Goal: Feedback & Contribution: Contribute content

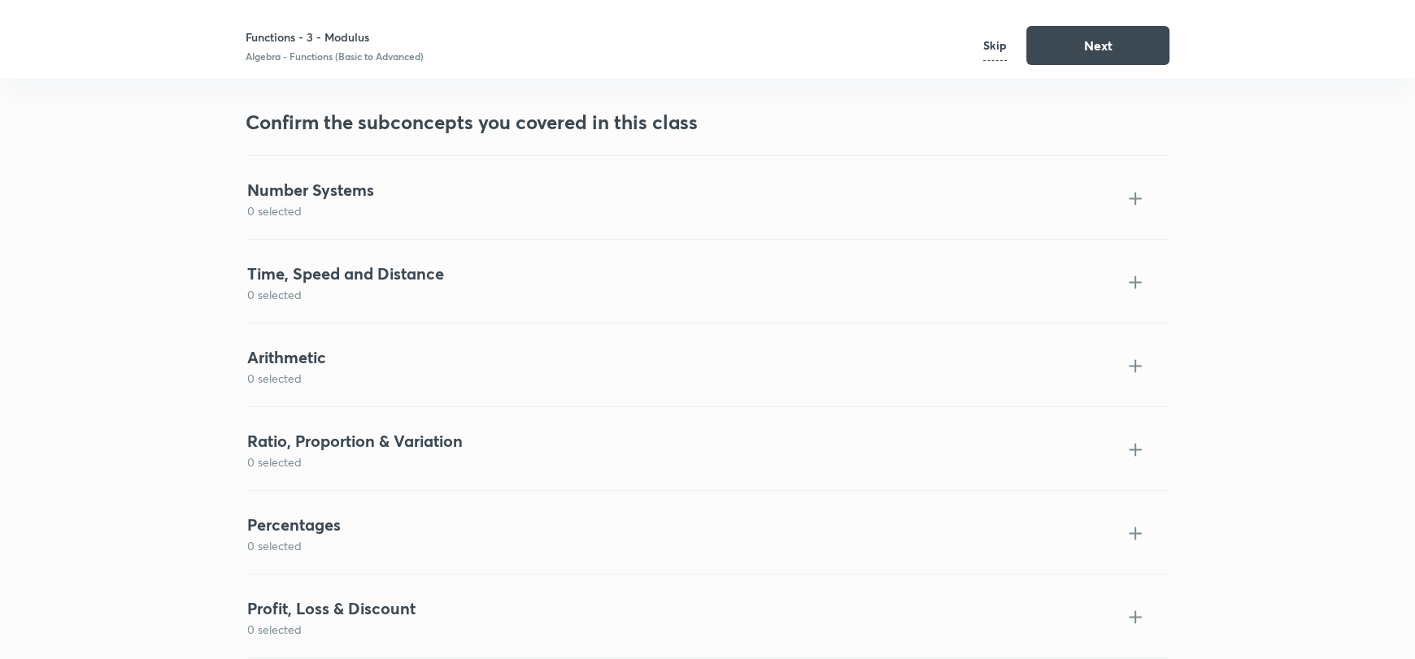
scroll to position [1826, 0]
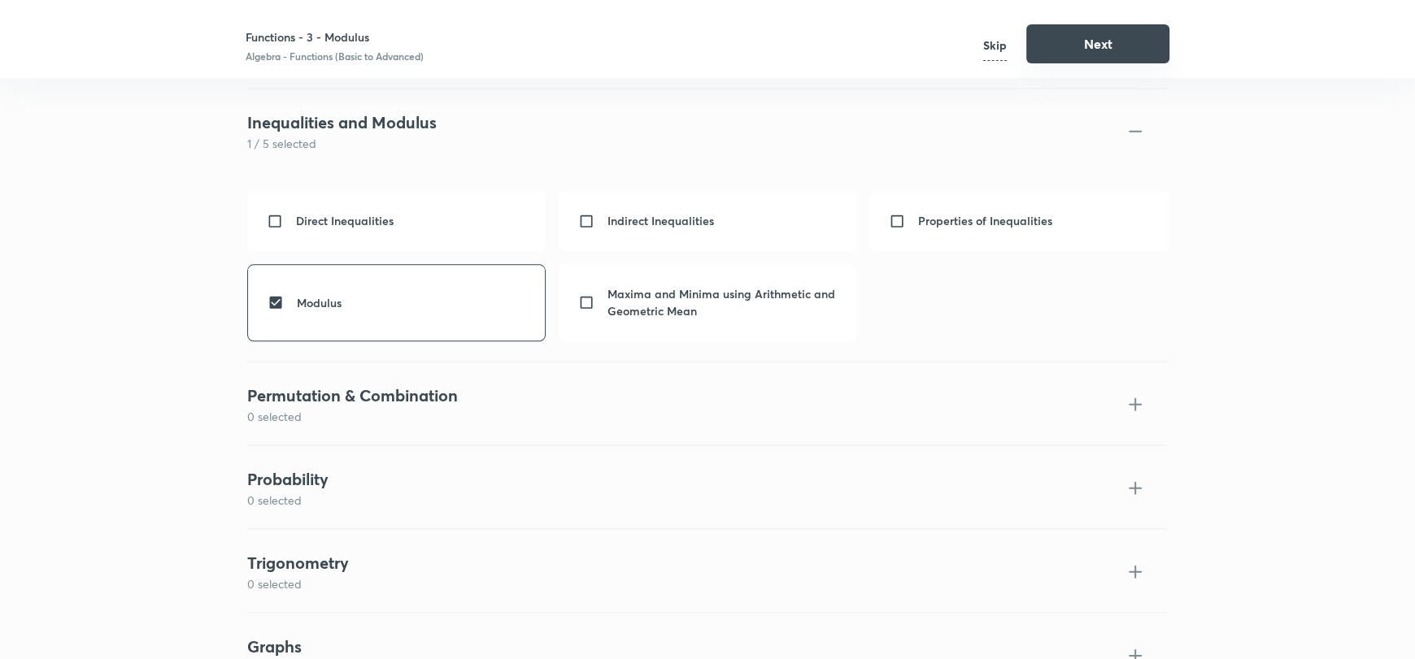
click at [1048, 42] on button "Next" at bounding box center [1097, 43] width 143 height 39
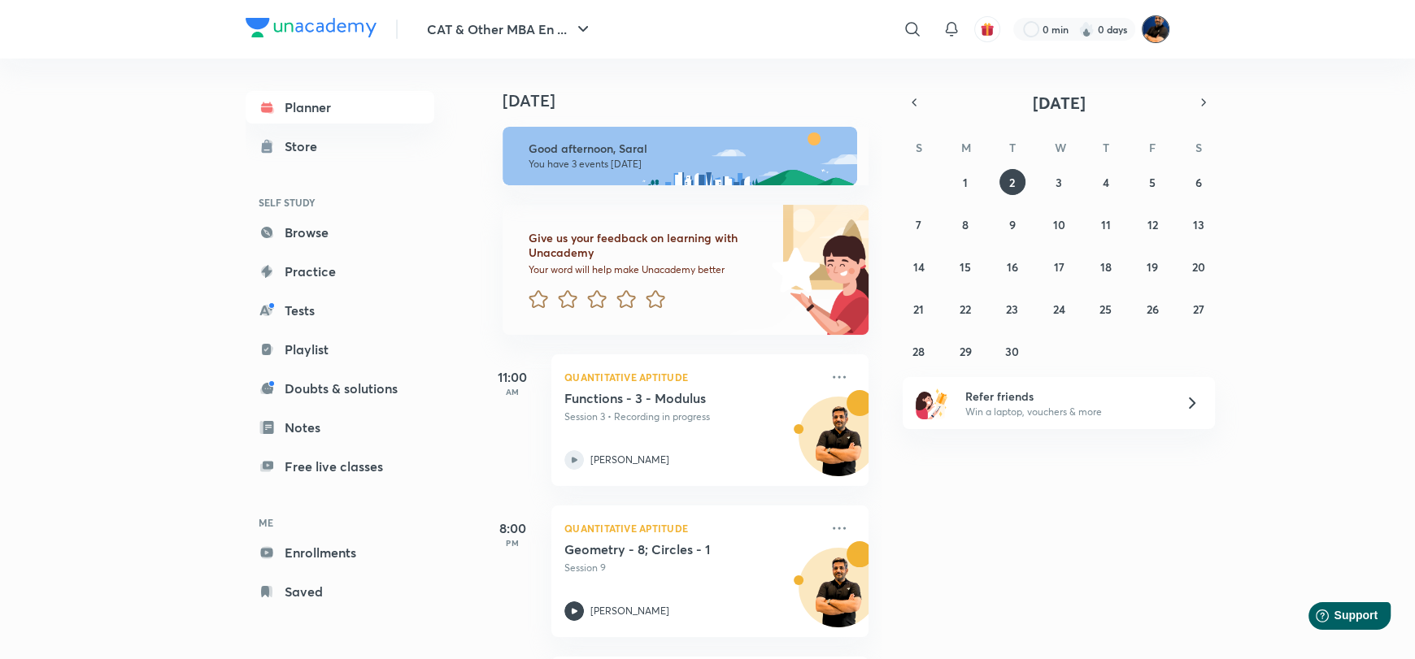
click at [1152, 26] on img at bounding box center [1156, 29] width 28 height 28
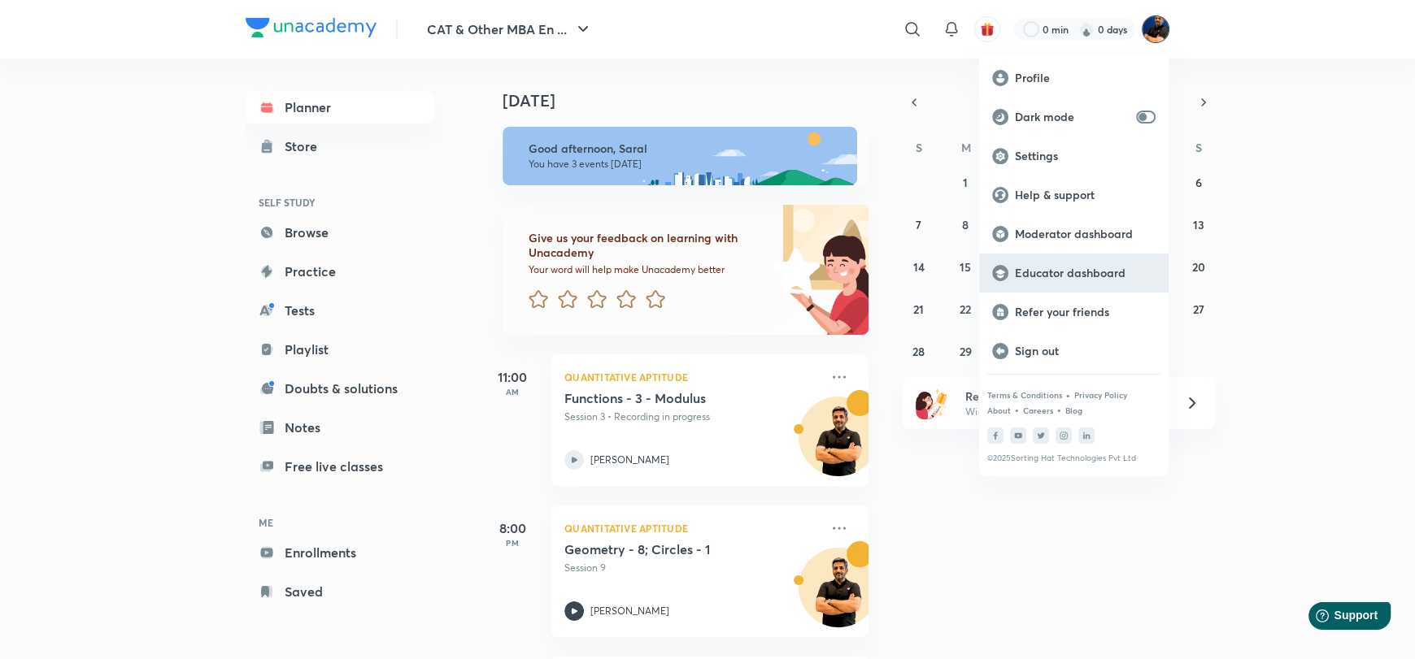
click at [1061, 271] on p "Educator dashboard" at bounding box center [1085, 273] width 141 height 15
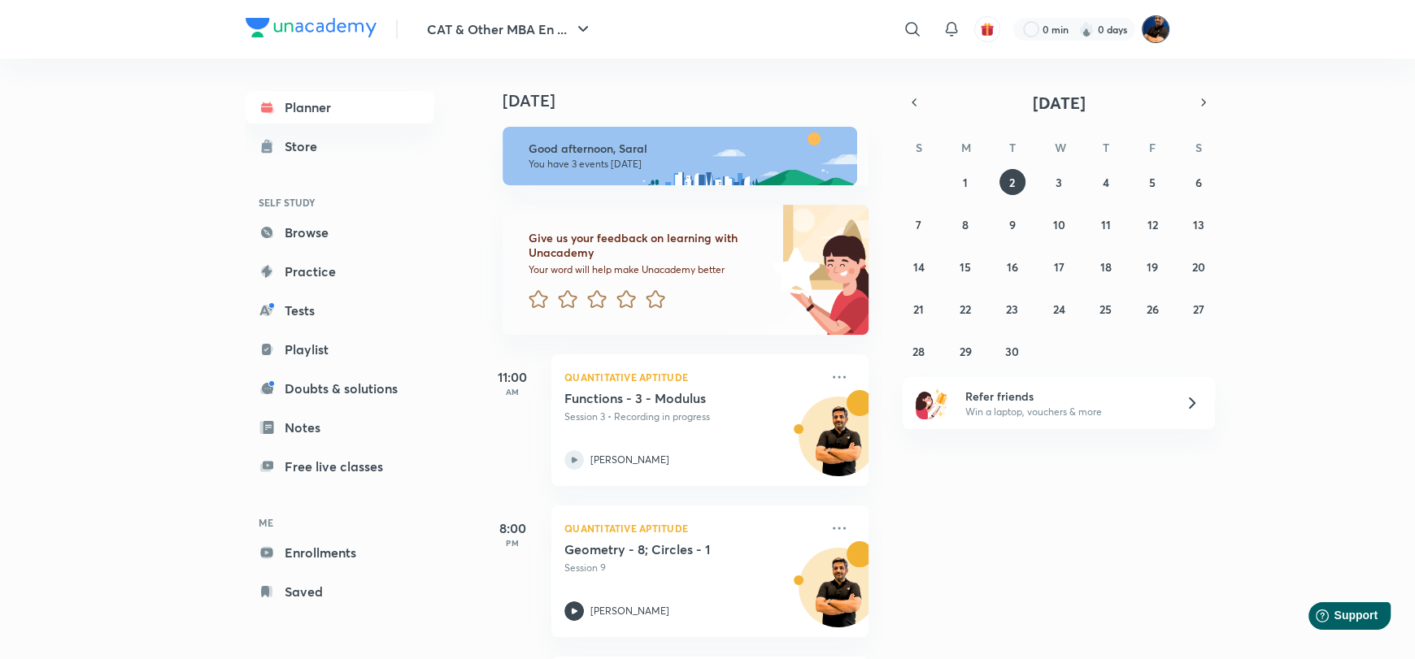
click at [1164, 28] on img at bounding box center [1156, 29] width 28 height 28
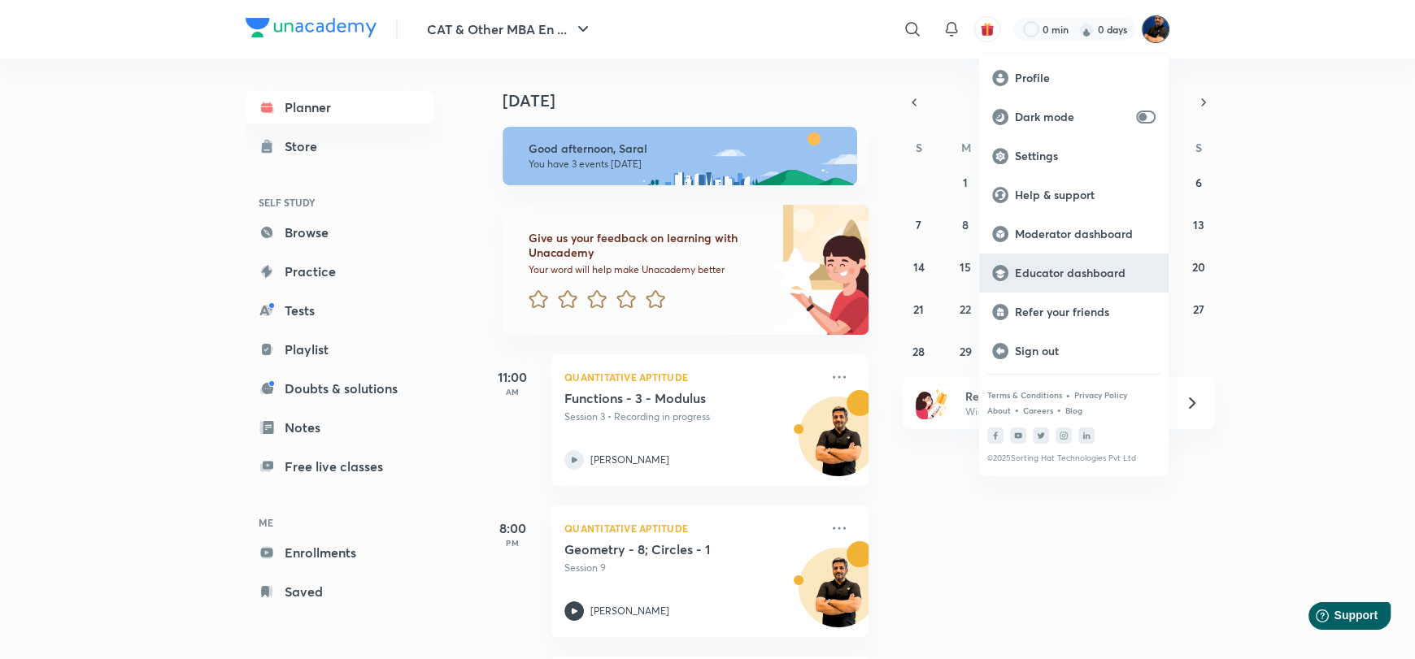
click at [1054, 268] on p "Educator dashboard" at bounding box center [1085, 273] width 141 height 15
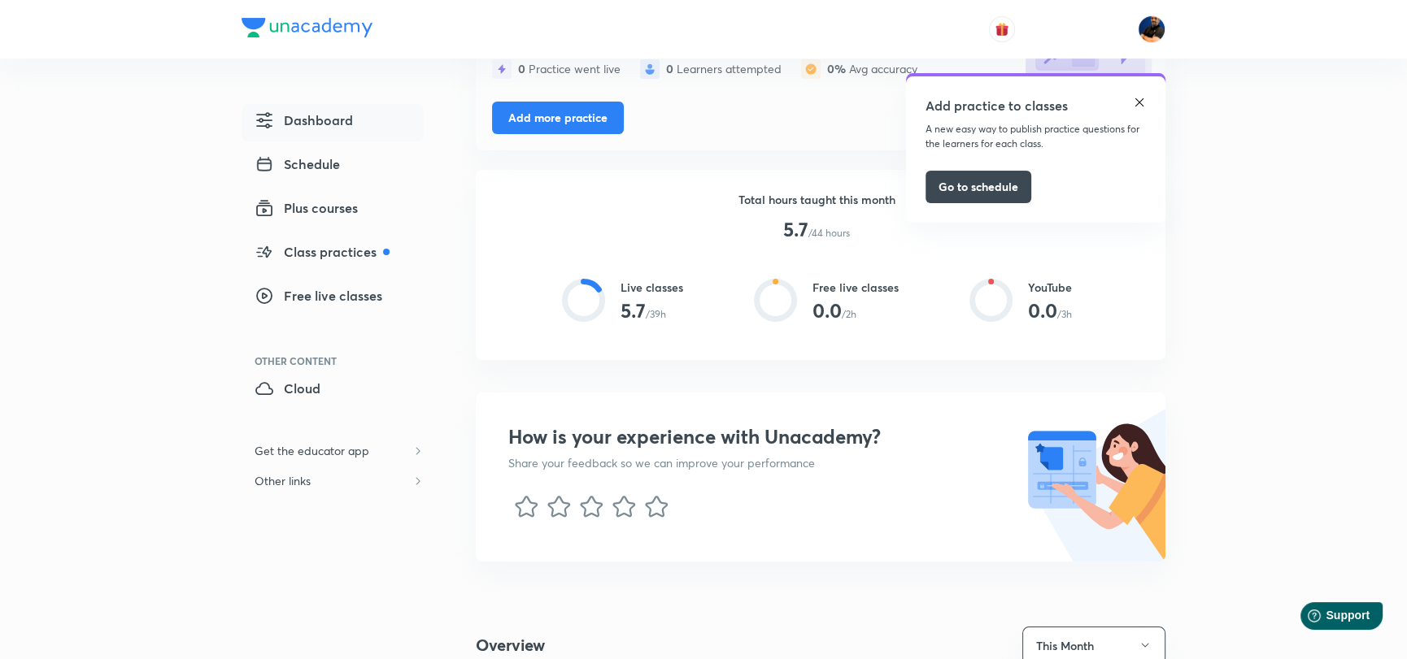
scroll to position [243, 0]
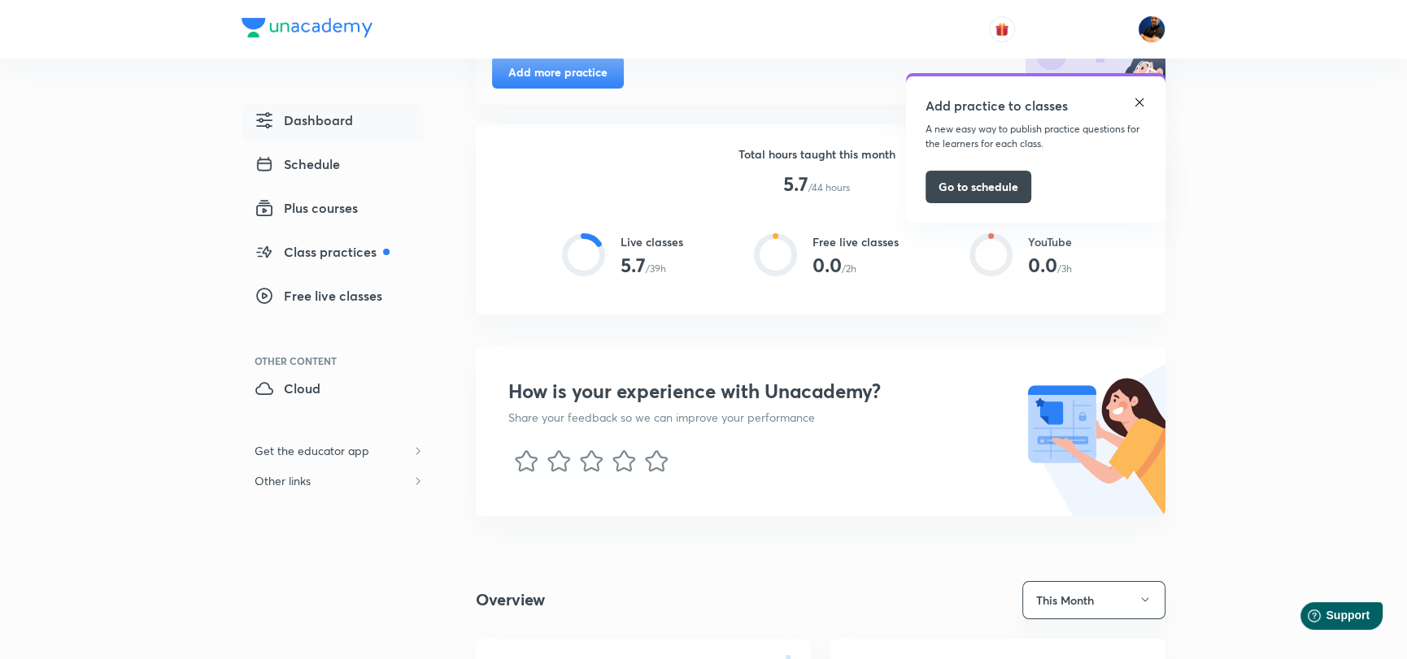
click at [1139, 100] on img at bounding box center [1139, 102] width 13 height 13
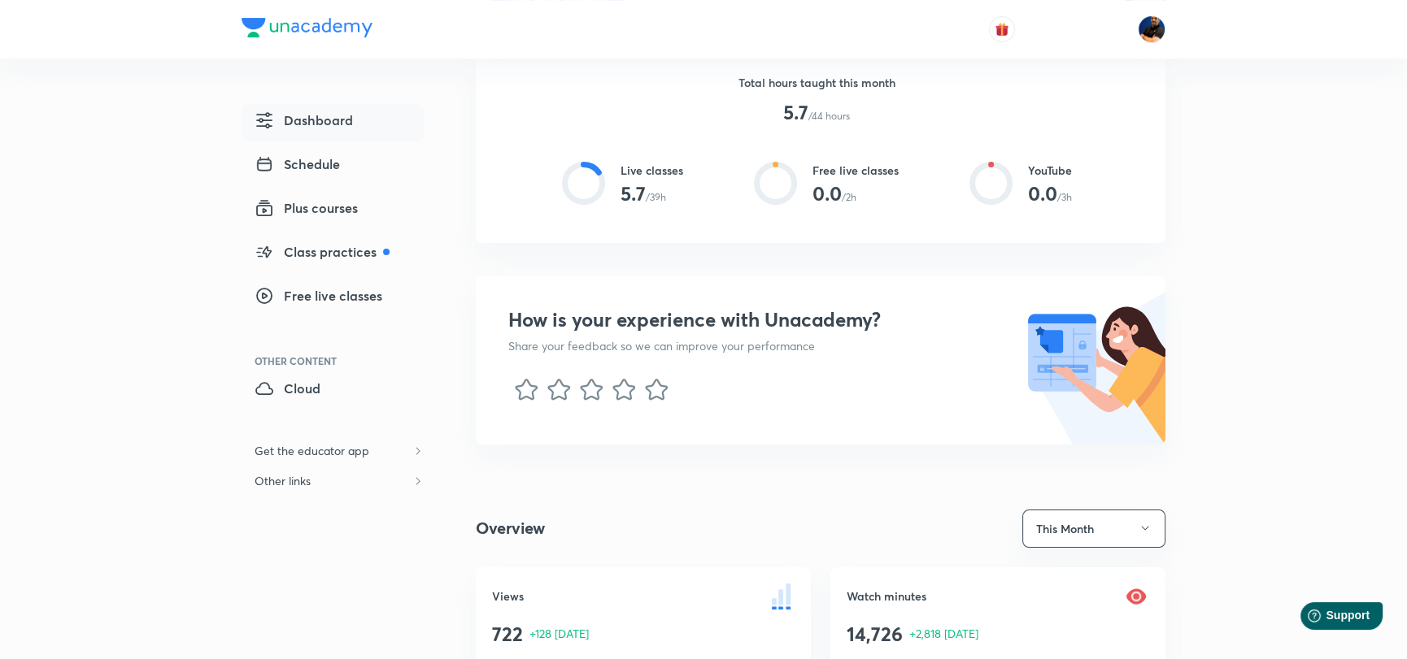
scroll to position [406, 0]
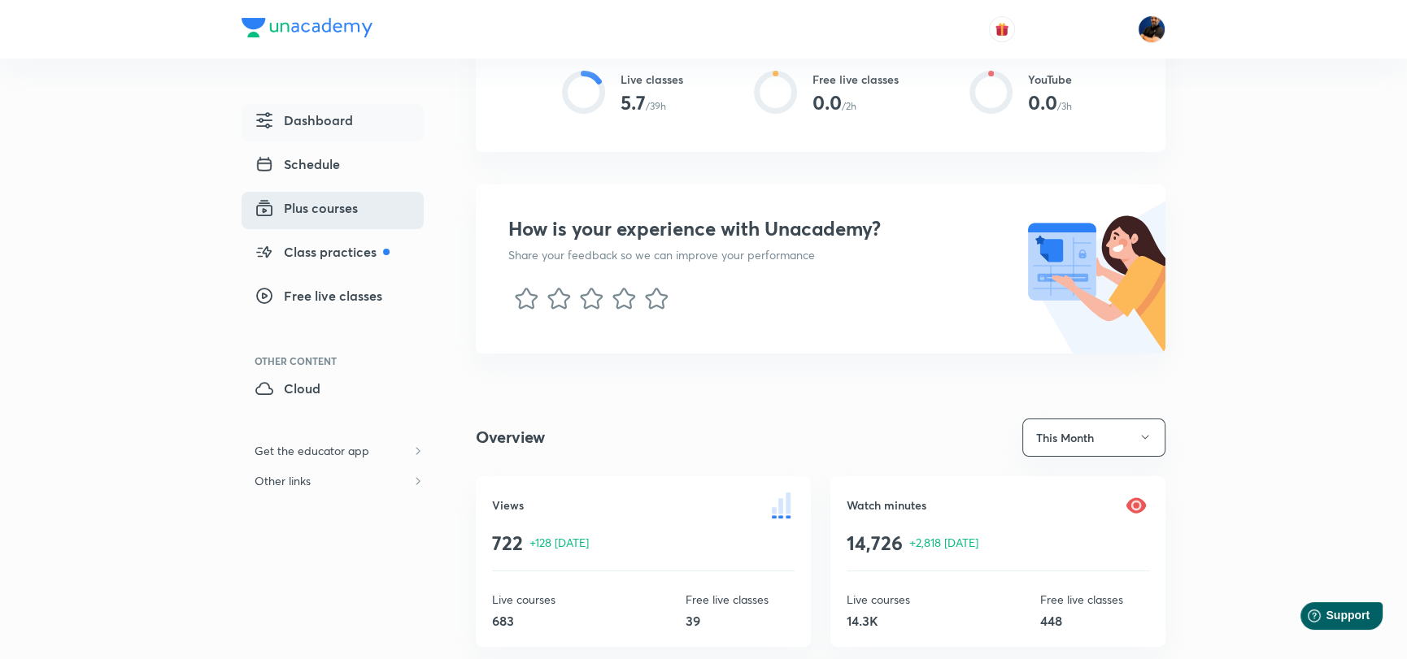
click at [279, 202] on span "Plus courses" at bounding box center [306, 208] width 103 height 20
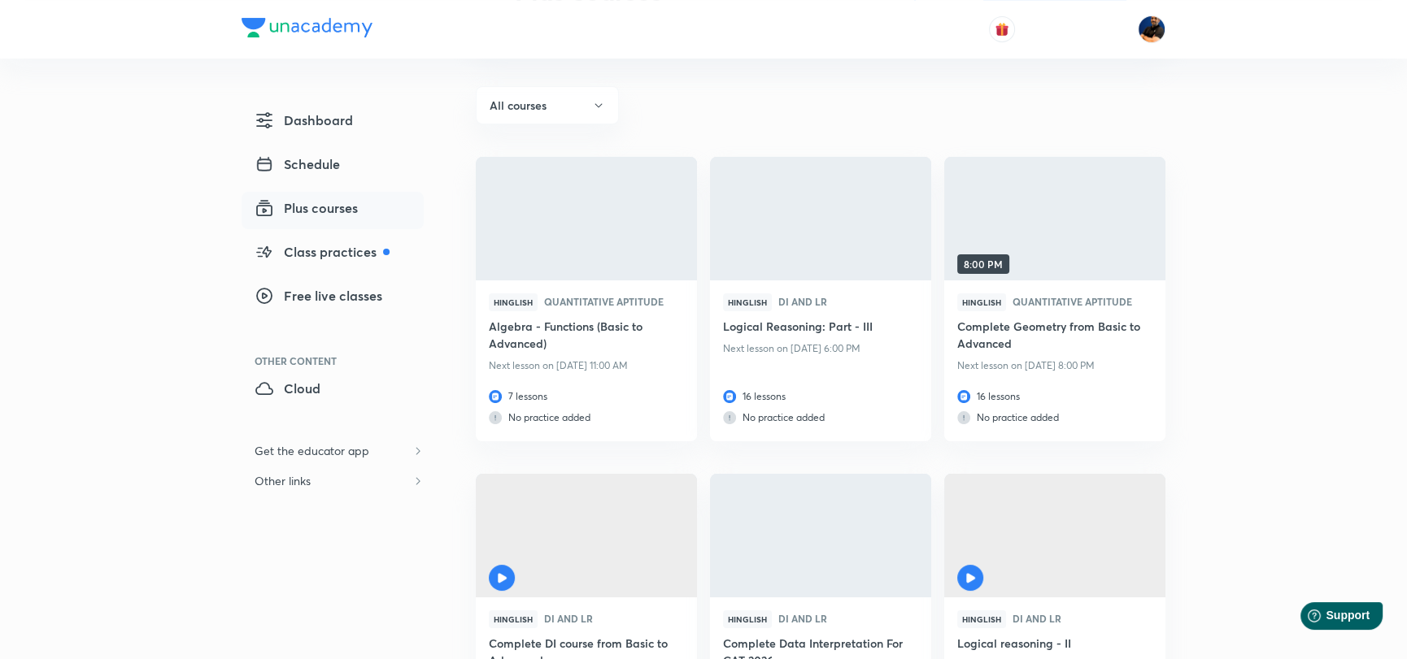
scroll to position [163, 0]
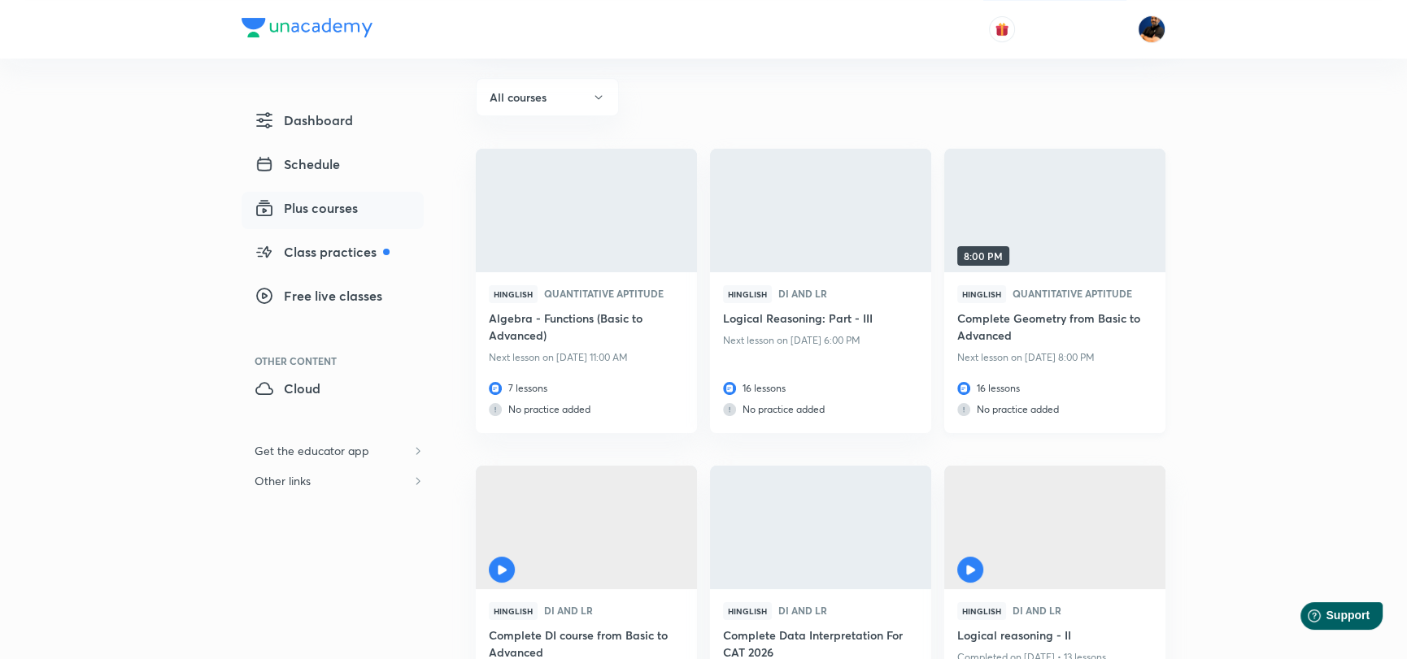
click at [1112, 209] on img at bounding box center [1054, 210] width 225 height 126
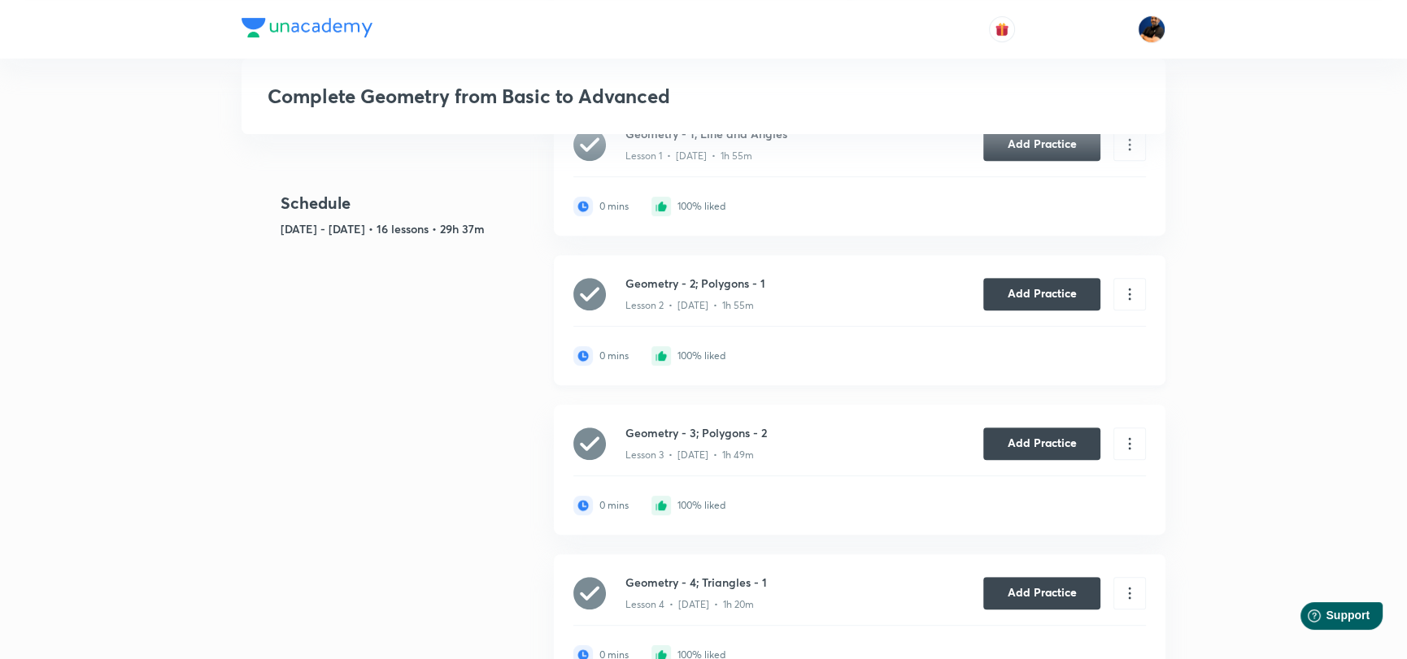
scroll to position [976, 0]
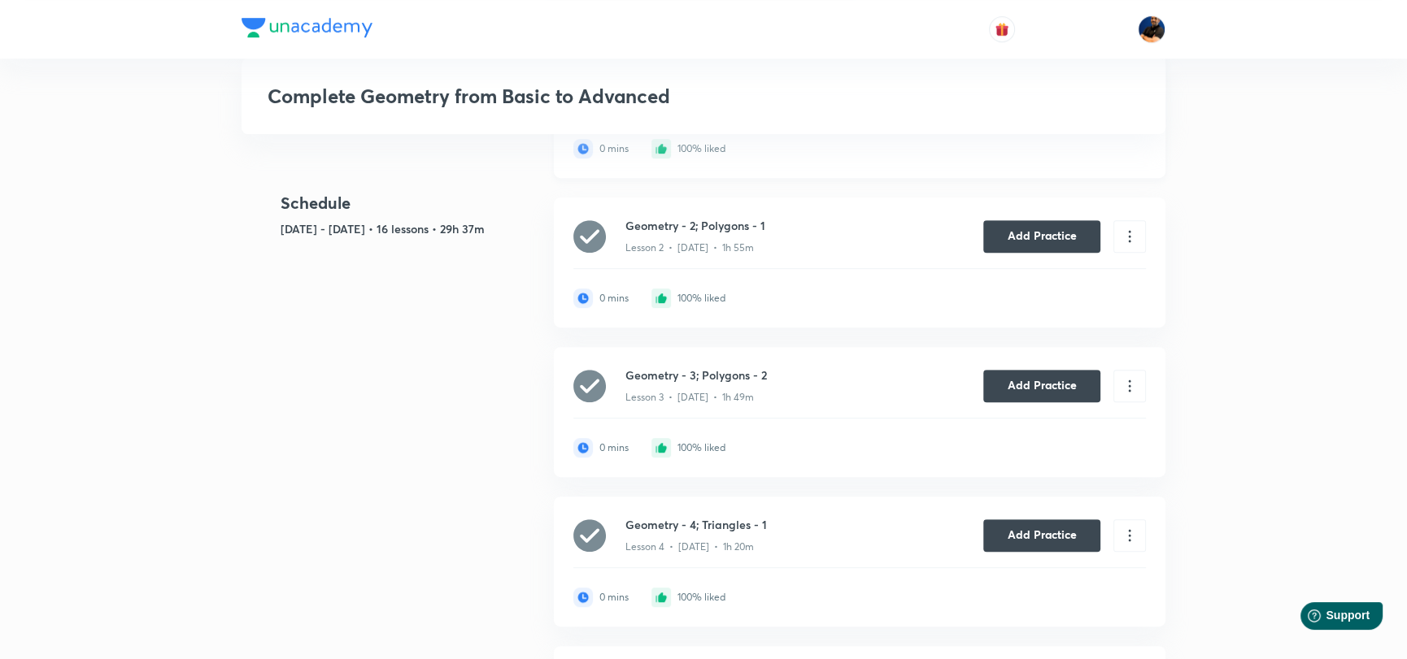
click at [1125, 96] on icon at bounding box center [1130, 87] width 18 height 18
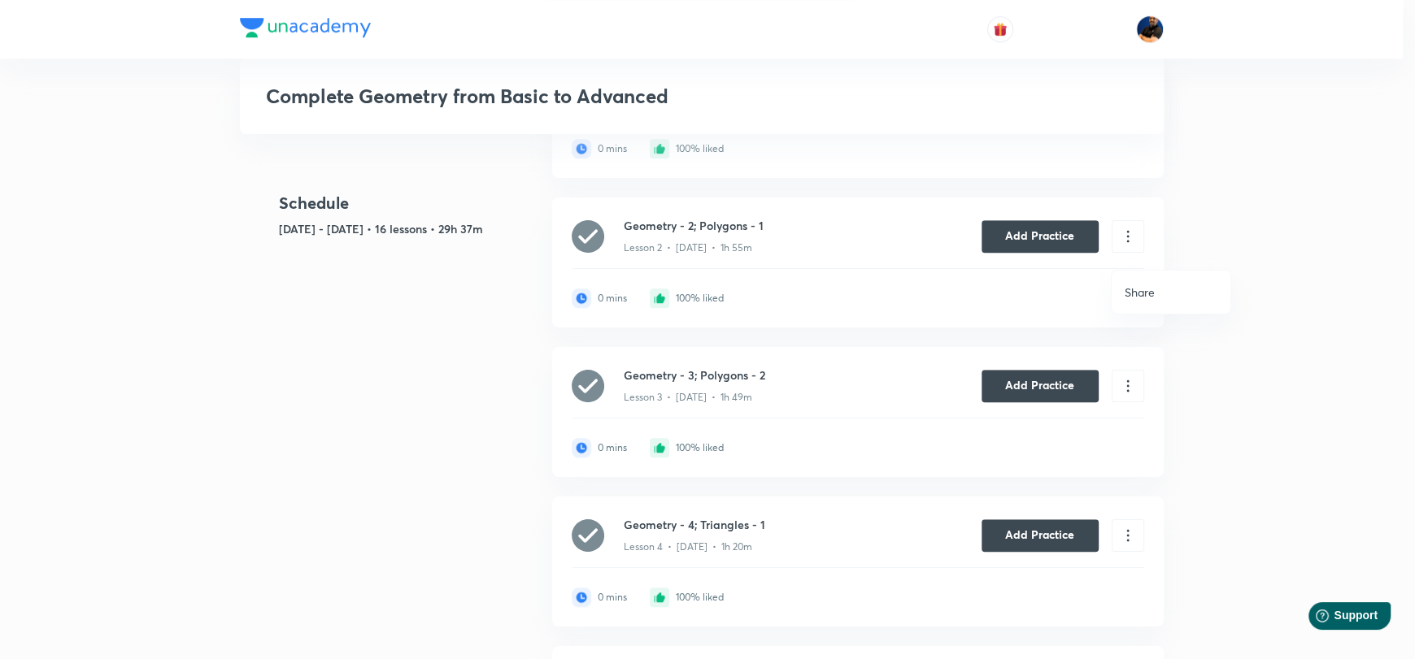
click at [1155, 291] on li "Share" at bounding box center [1171, 292] width 119 height 30
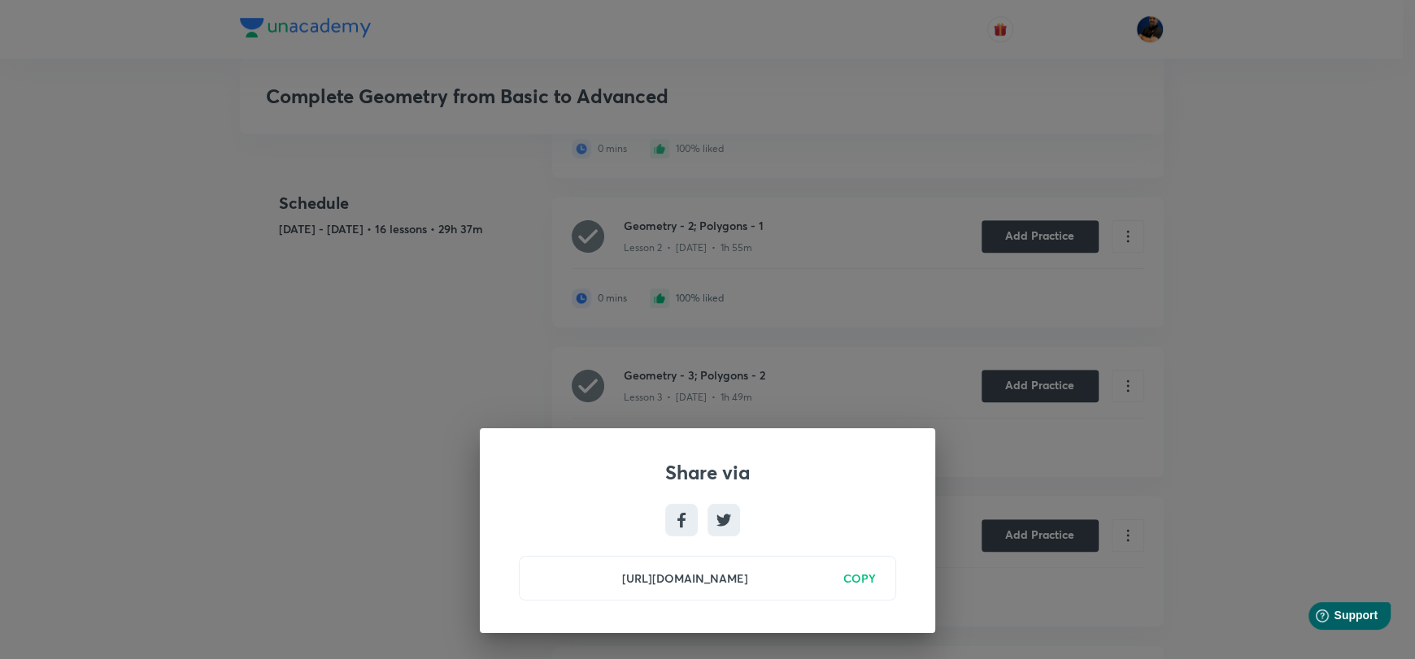
click at [863, 577] on h6 "COPY" at bounding box center [859, 578] width 33 height 17
click at [854, 301] on div "Share via https://unacademy.com/class/geometry-1-line-and-angles/J1GXRL44 Copied" at bounding box center [707, 329] width 1415 height 659
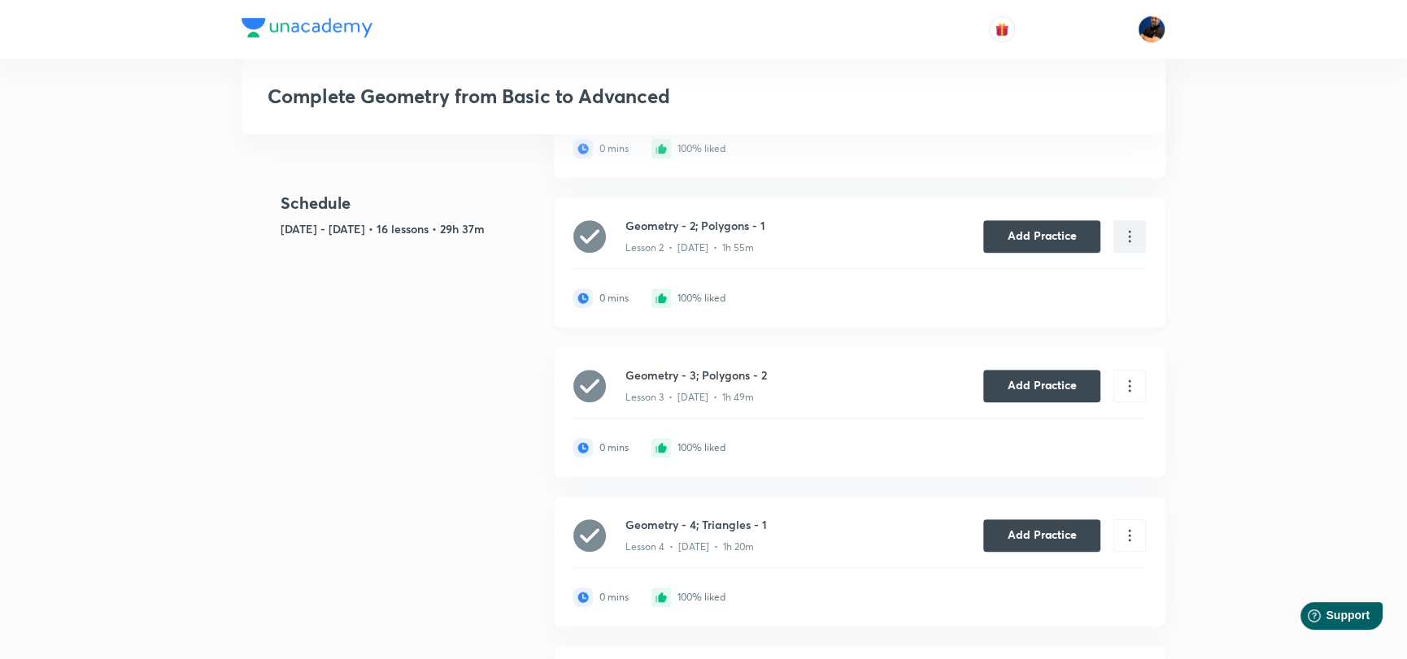
click at [1134, 246] on icon at bounding box center [1130, 237] width 18 height 18
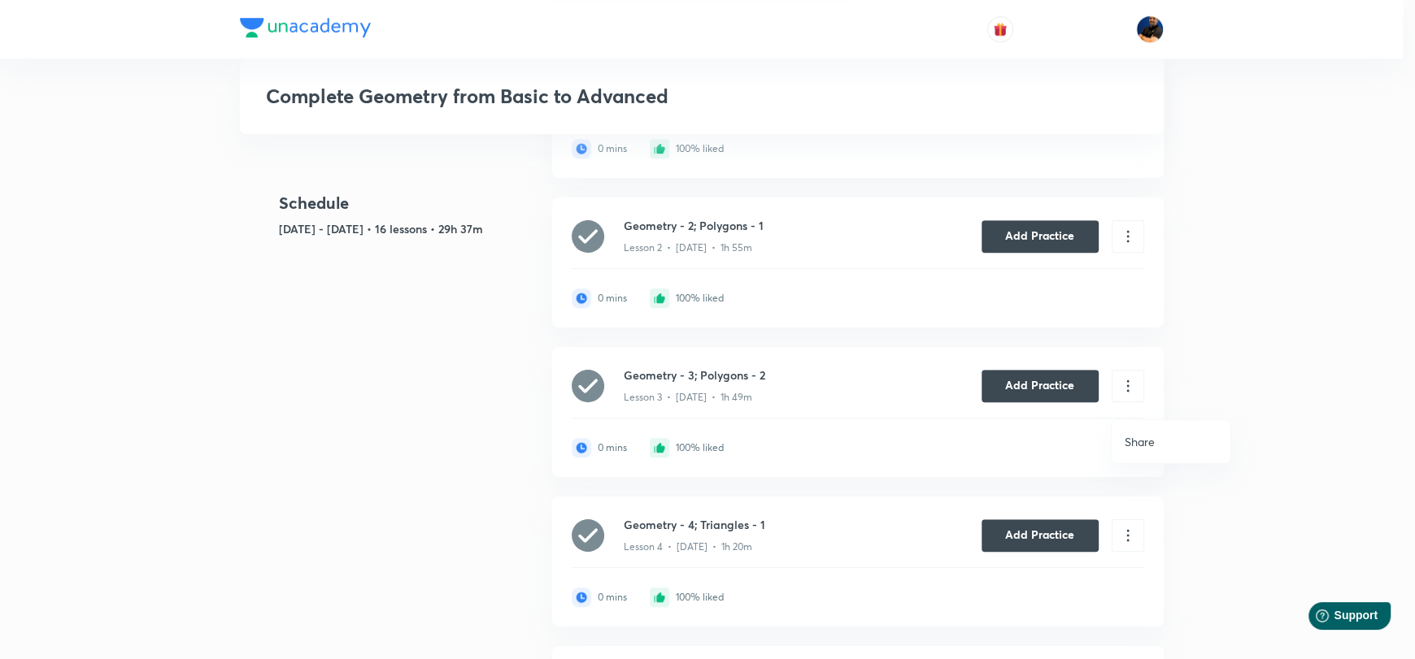
click at [1138, 440] on p "Share" at bounding box center [1140, 441] width 30 height 17
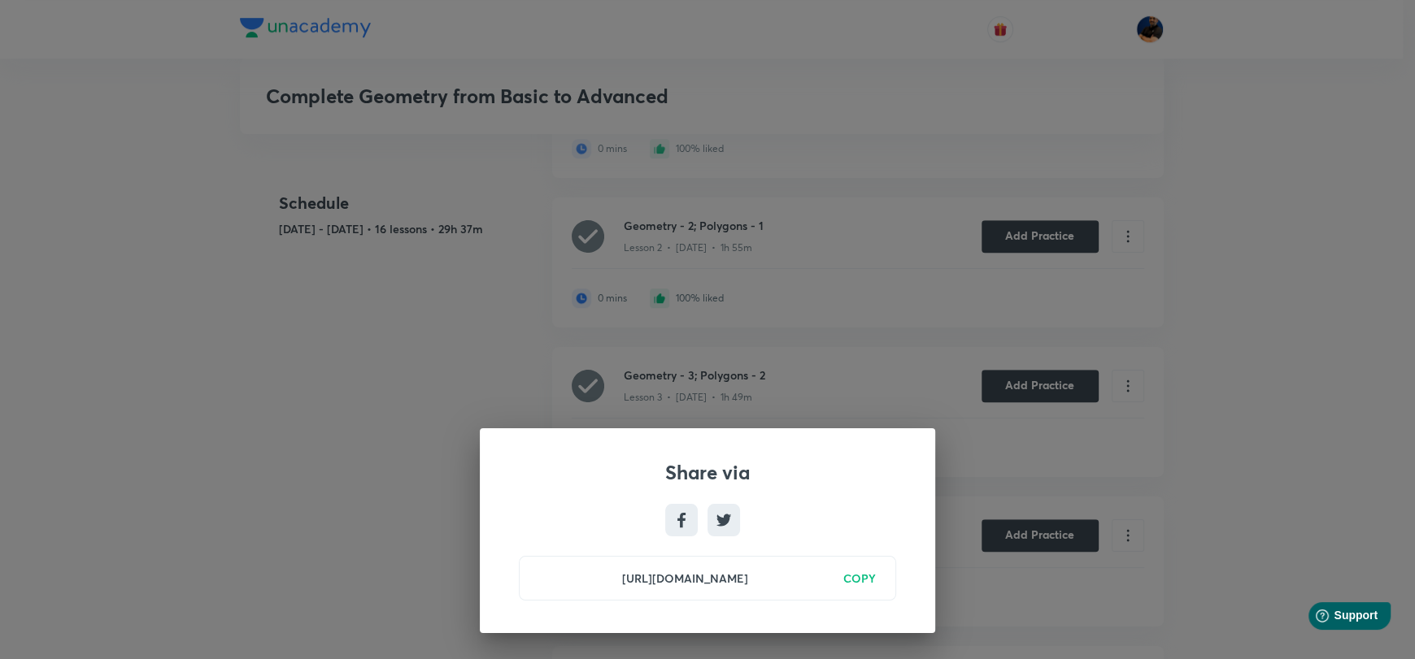
click at [859, 580] on h6 "COPY" at bounding box center [859, 578] width 33 height 17
click at [842, 333] on div "Share via https://unacademy.com/class/geometry-2-polygons-1/WJ9OTQXR Copied" at bounding box center [707, 329] width 1415 height 659
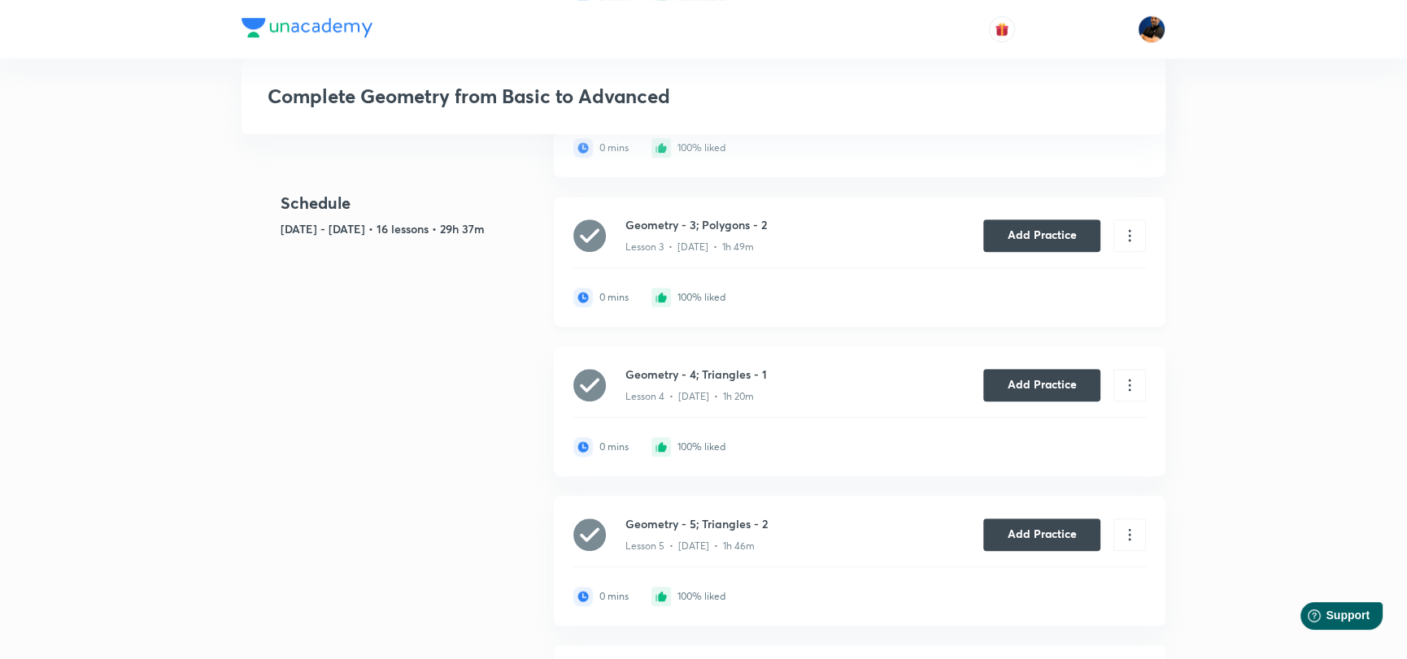
scroll to position [1138, 0]
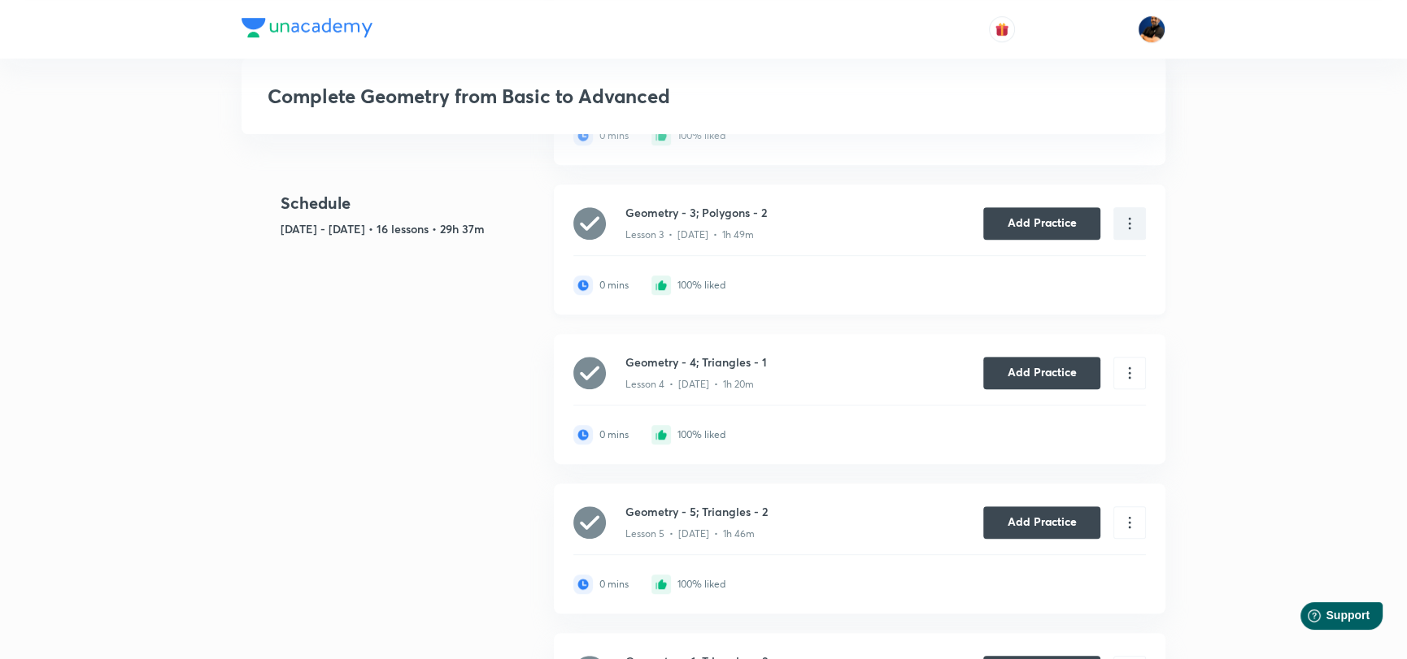
click at [1126, 233] on icon at bounding box center [1130, 224] width 18 height 18
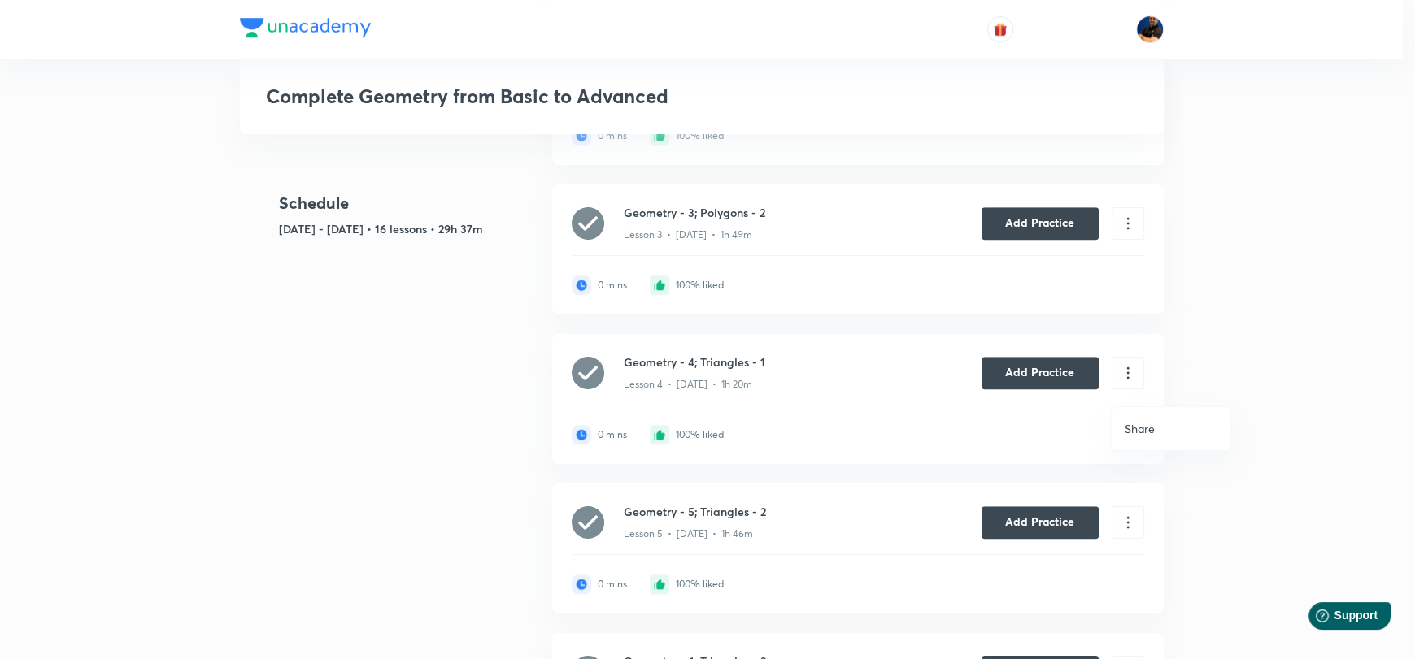
click at [1134, 423] on p "Share" at bounding box center [1140, 428] width 30 height 17
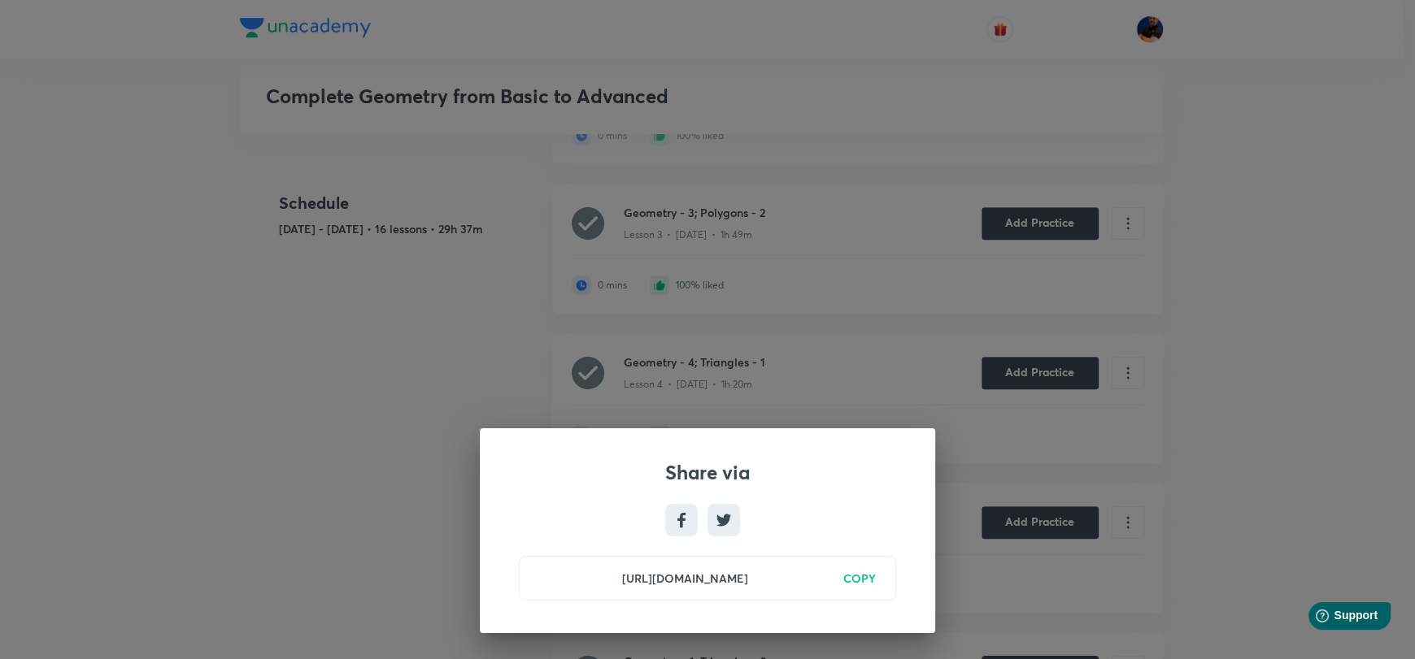
click at [872, 585] on h6 "COPY" at bounding box center [859, 578] width 33 height 17
click at [855, 346] on div "Share via https://unacademy.com/class/geometry-3-polygons-2/3BS7CC5R Copied" at bounding box center [707, 329] width 1415 height 659
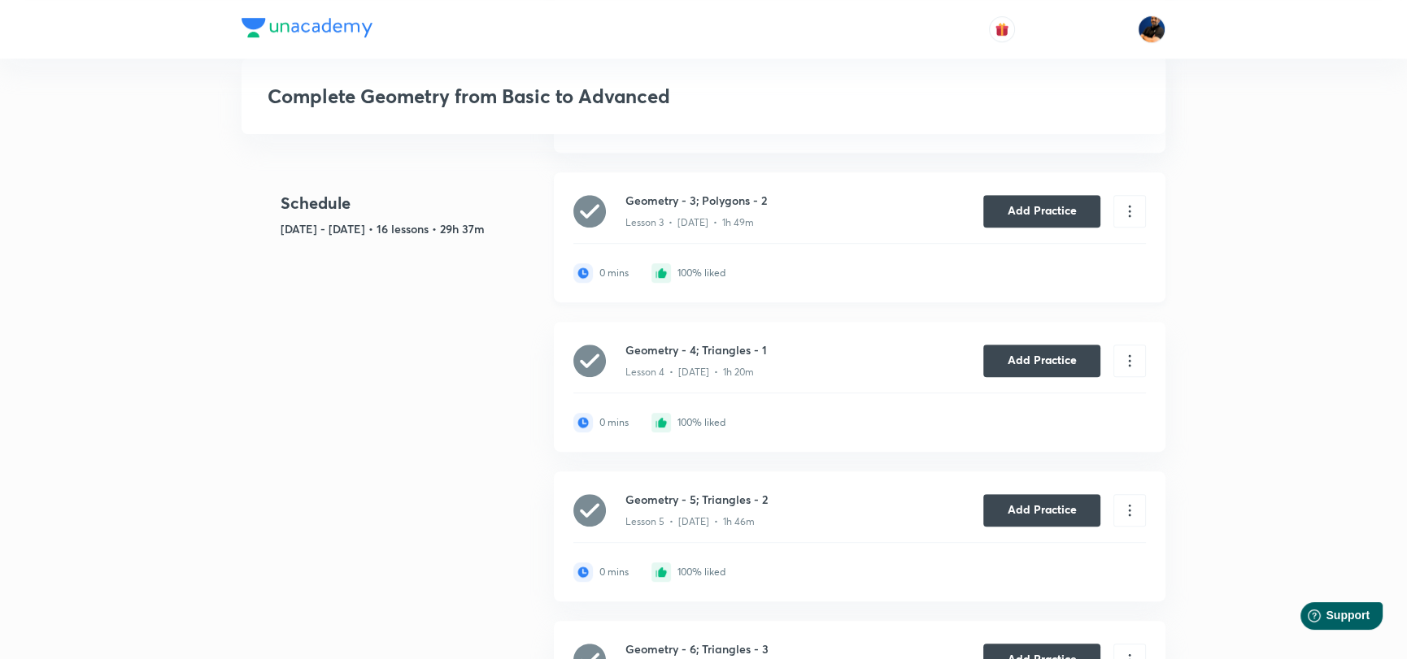
scroll to position [1301, 0]
click at [1134, 220] on icon at bounding box center [1130, 211] width 18 height 18
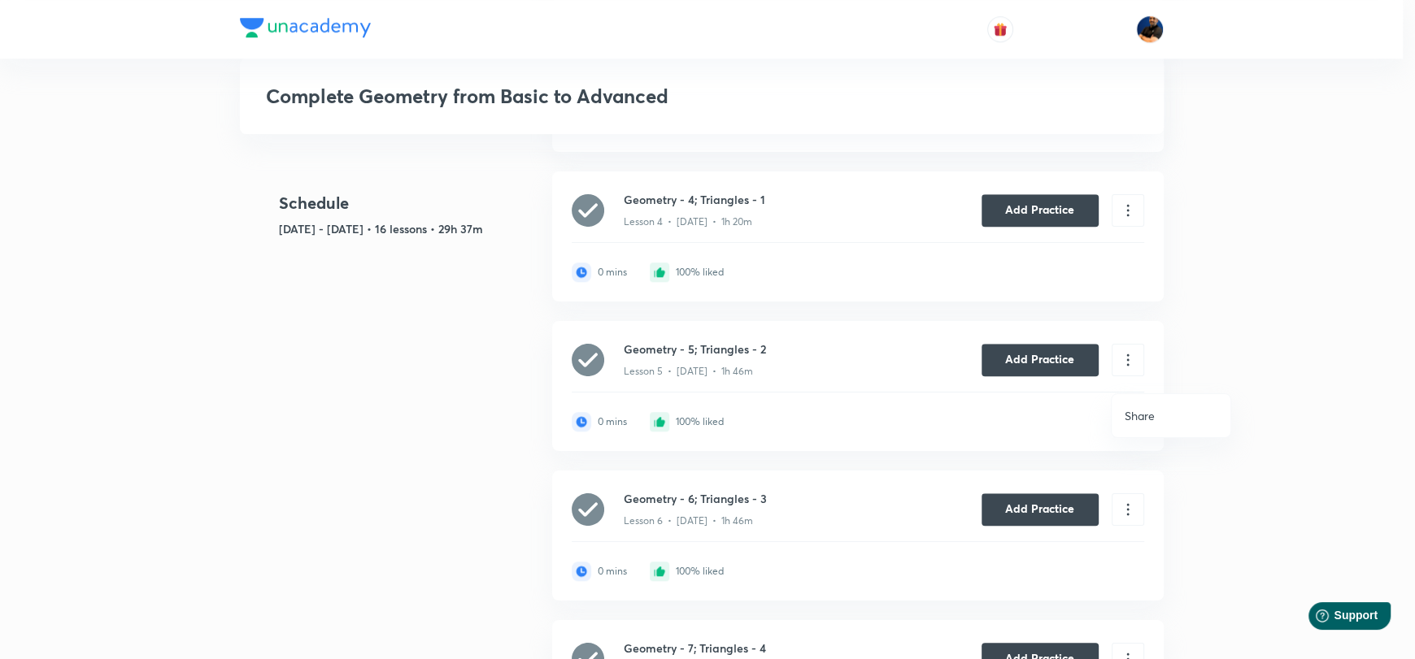
click at [1157, 410] on li "Share" at bounding box center [1171, 416] width 119 height 30
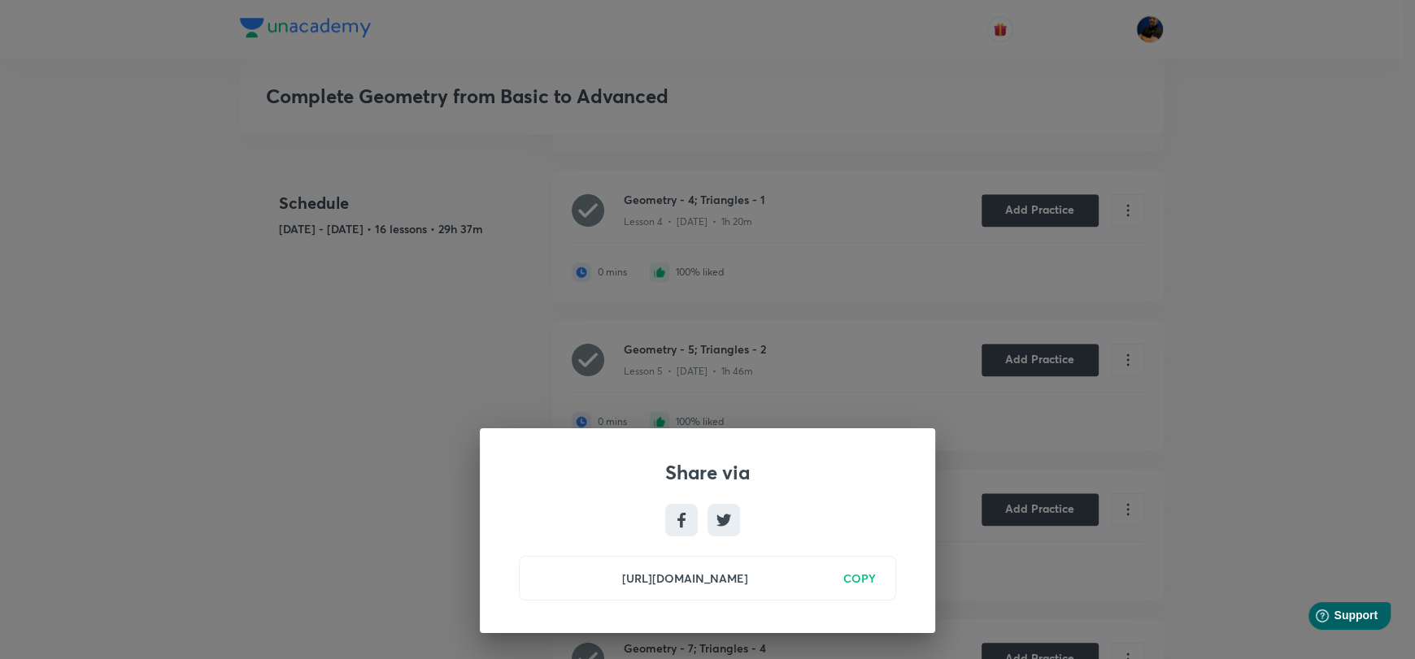
click at [867, 575] on h6 "COPY" at bounding box center [859, 578] width 33 height 17
click at [866, 383] on div "Share via https://unacademy.com/class/geometry-4-triangles-1/YT333R7F Copied" at bounding box center [707, 329] width 1415 height 659
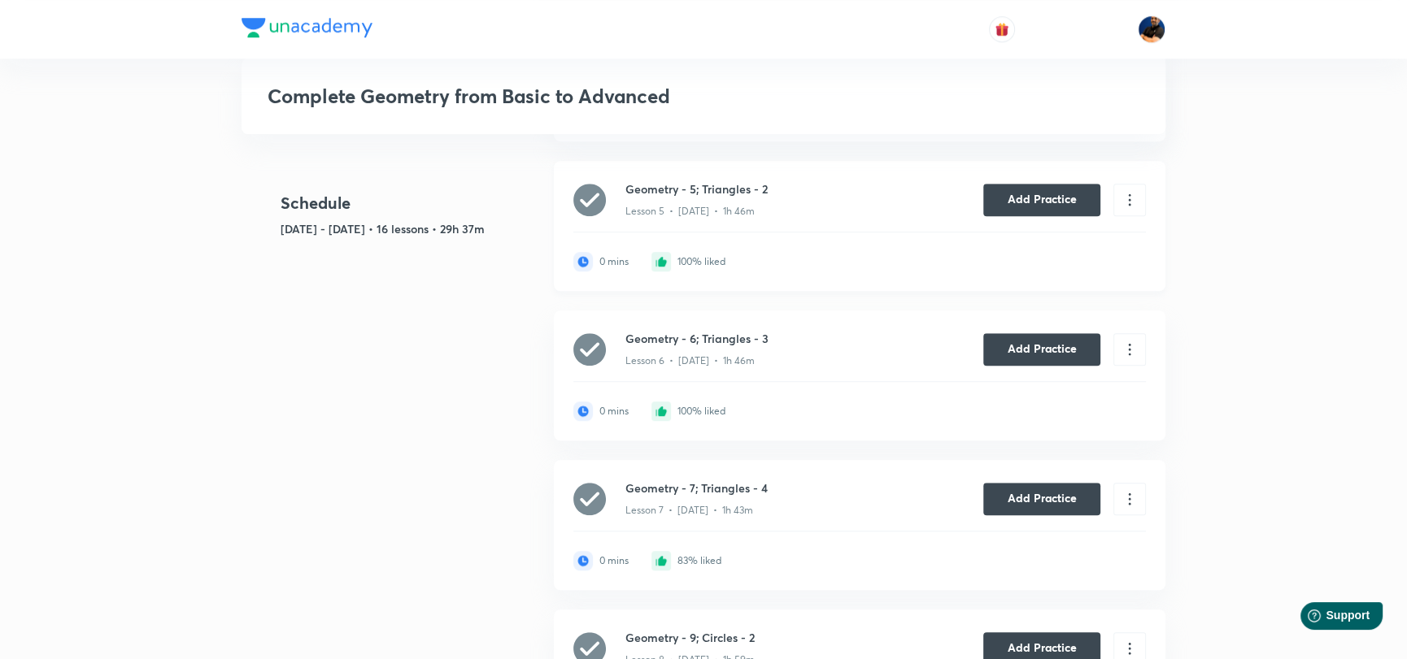
scroll to position [1463, 0]
click at [1127, 207] on icon at bounding box center [1130, 198] width 18 height 18
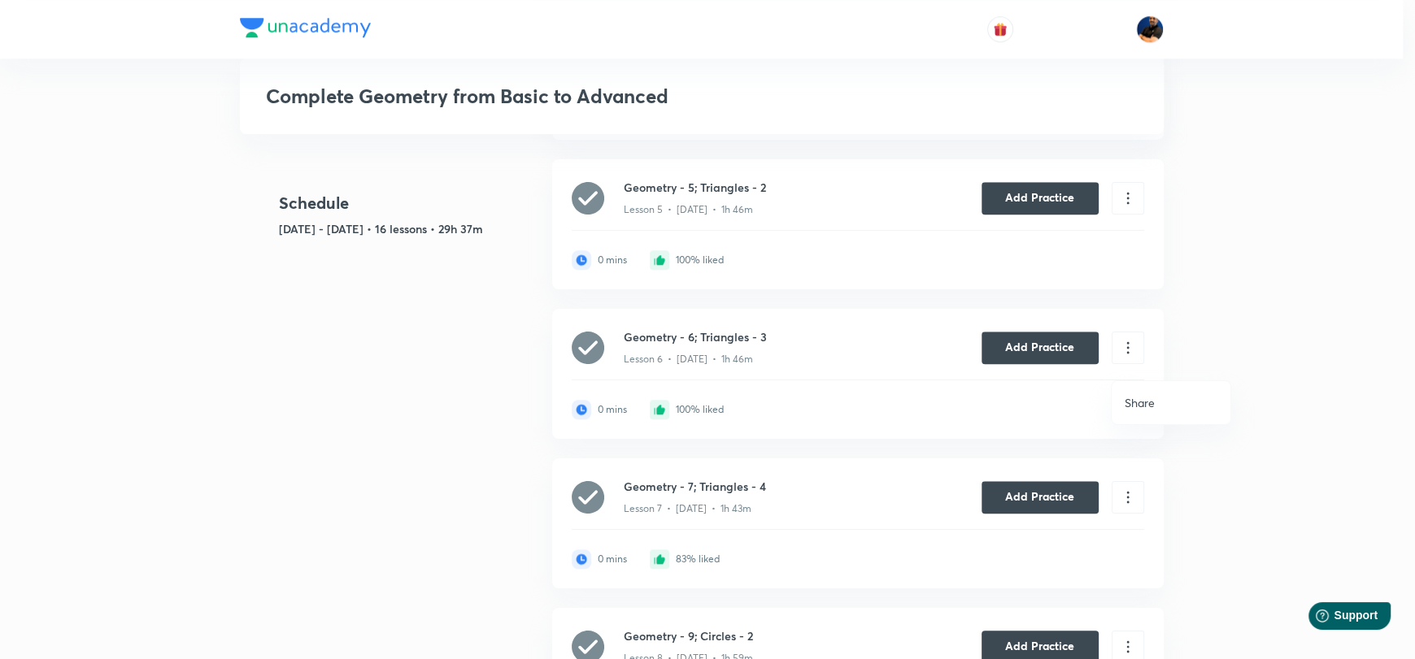
click at [1130, 405] on p "Share" at bounding box center [1140, 402] width 30 height 17
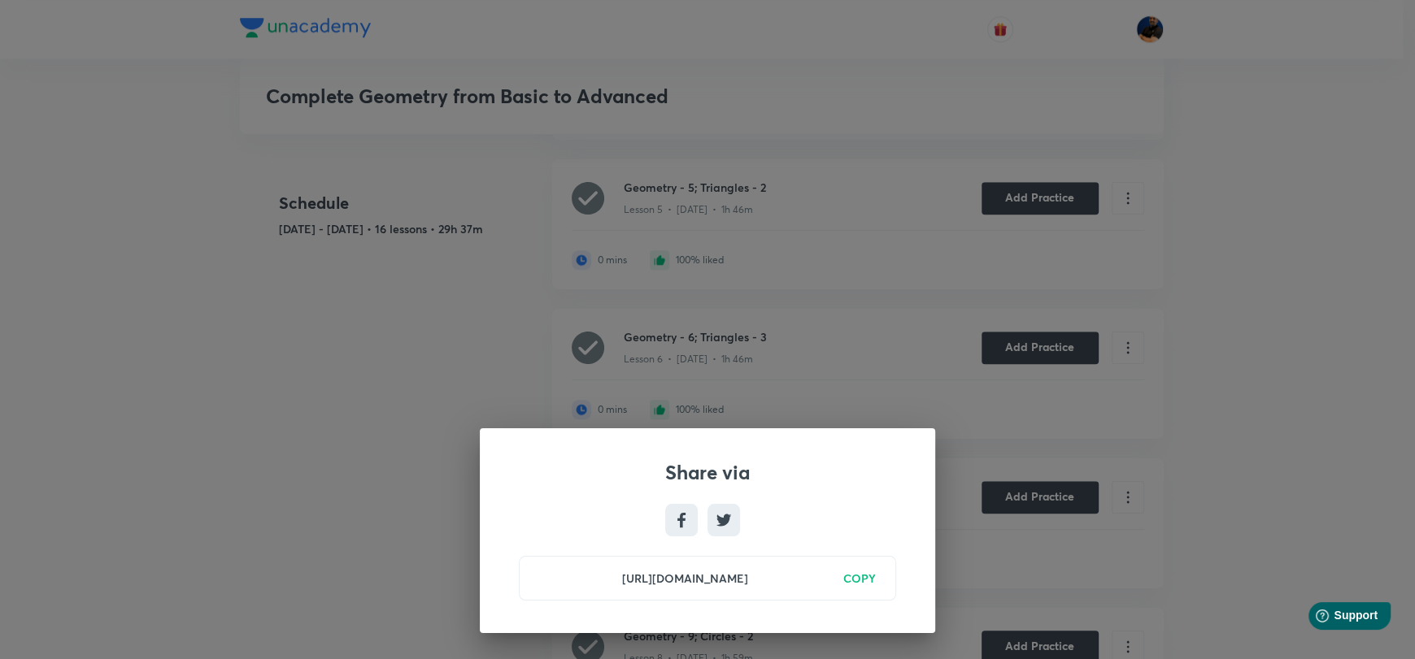
click at [853, 579] on h6 "COPY" at bounding box center [859, 578] width 33 height 17
click at [842, 351] on div "Share via https://unacademy.com/class/geometry-5-triangles-2/V89TNJ7T Copied" at bounding box center [707, 329] width 1415 height 659
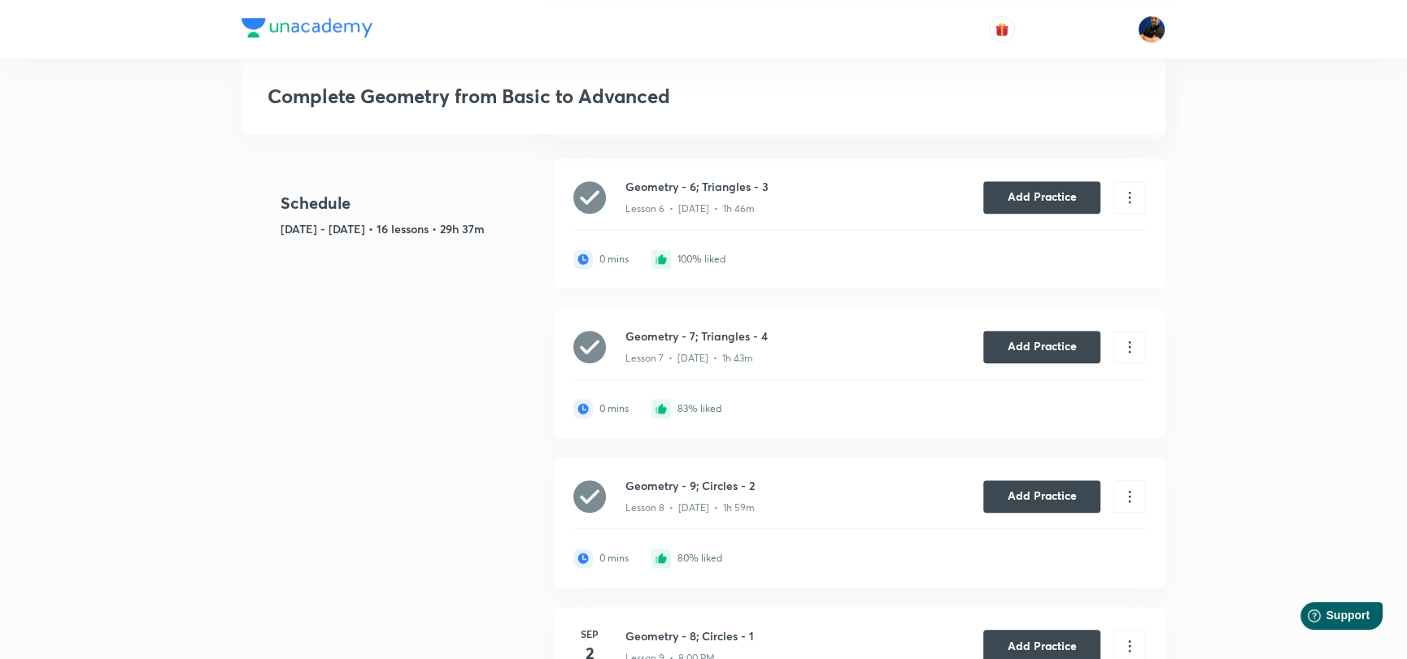
scroll to position [1625, 0]
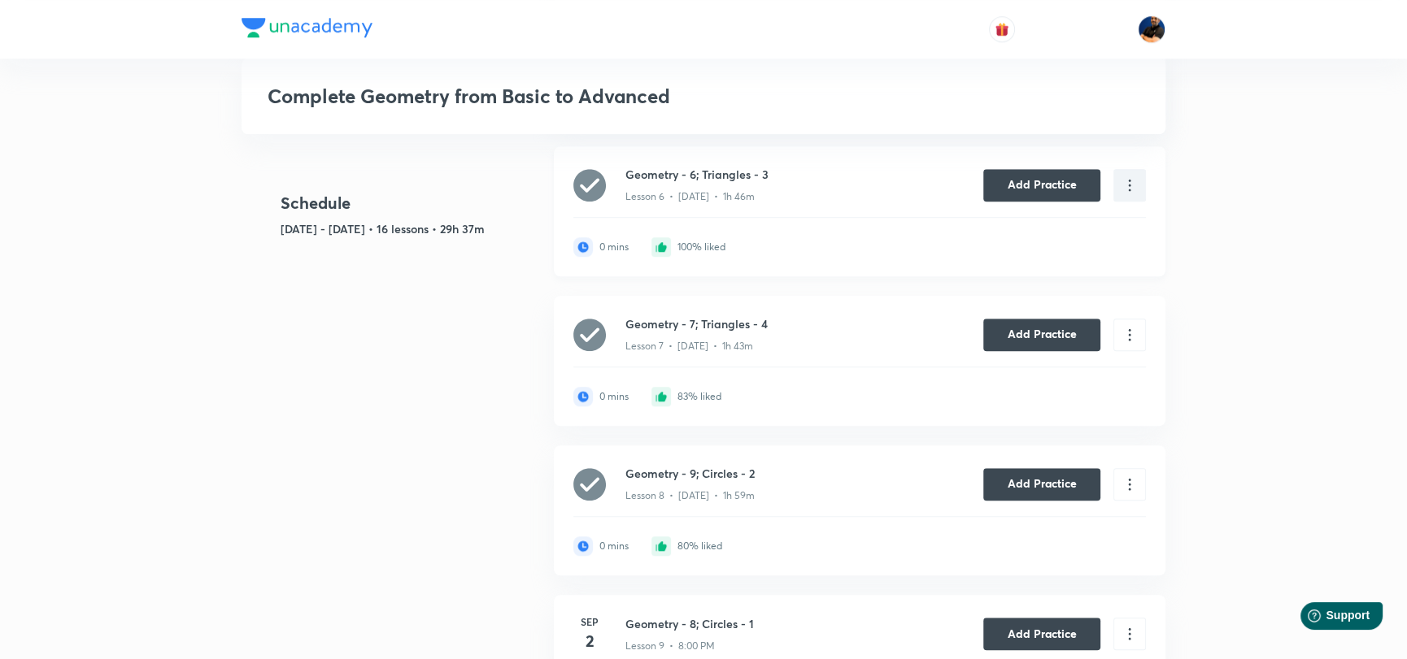
click at [1132, 194] on icon at bounding box center [1130, 185] width 18 height 18
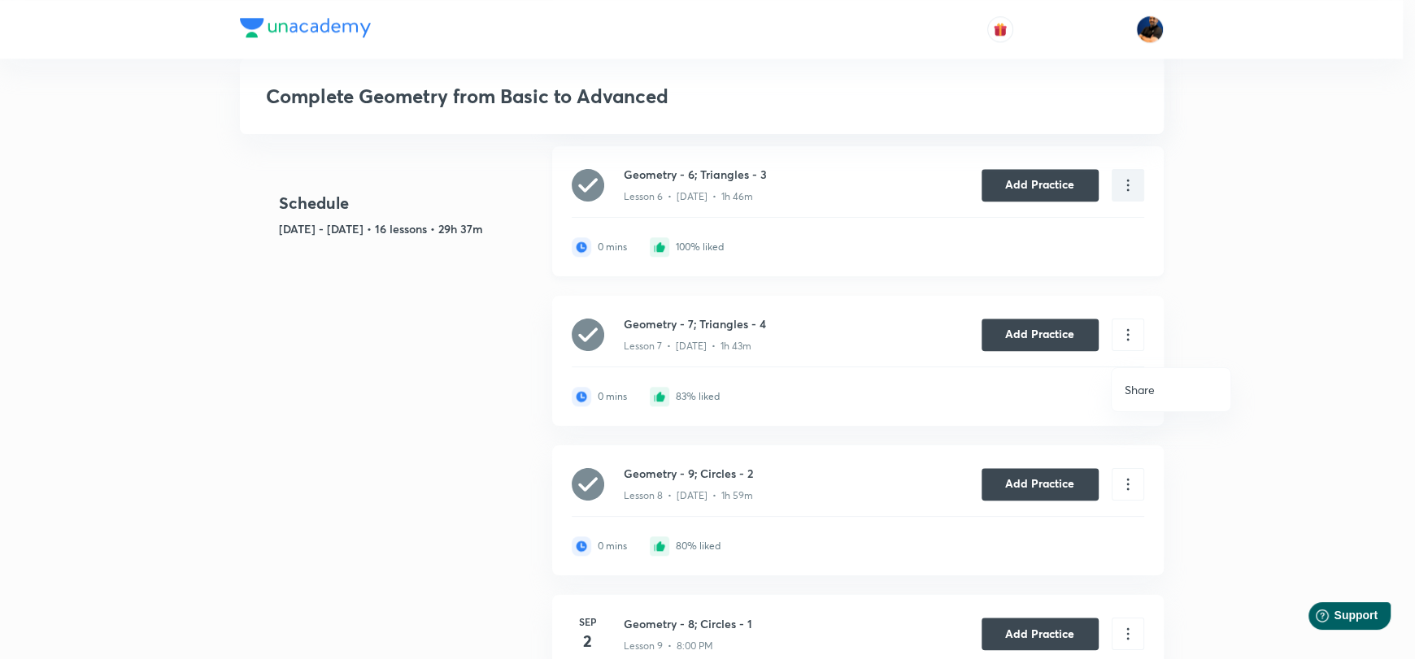
click at [1154, 386] on p "Share" at bounding box center [1140, 389] width 30 height 17
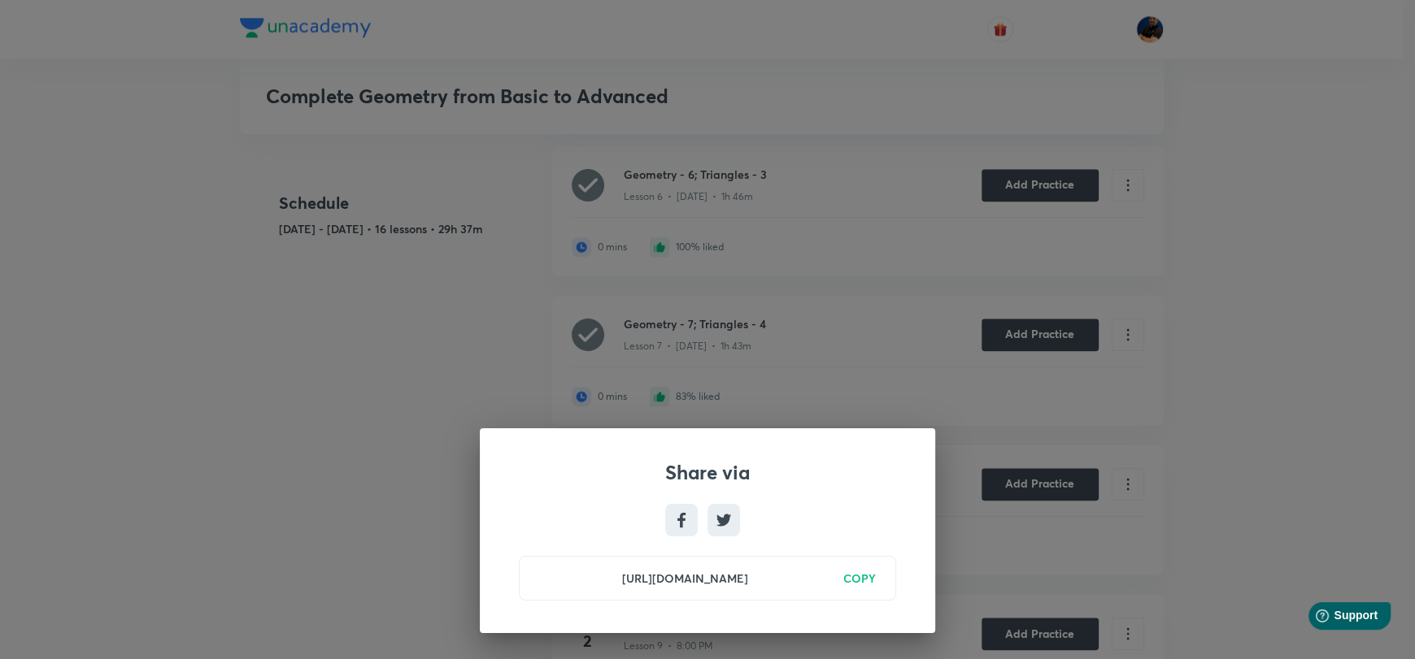
click at [853, 570] on h6 "COPY" at bounding box center [859, 578] width 33 height 17
click at [870, 363] on div "Share via https://unacademy.com/class/geometry-6-triangles-3/95XBAY1U Copied" at bounding box center [707, 329] width 1415 height 659
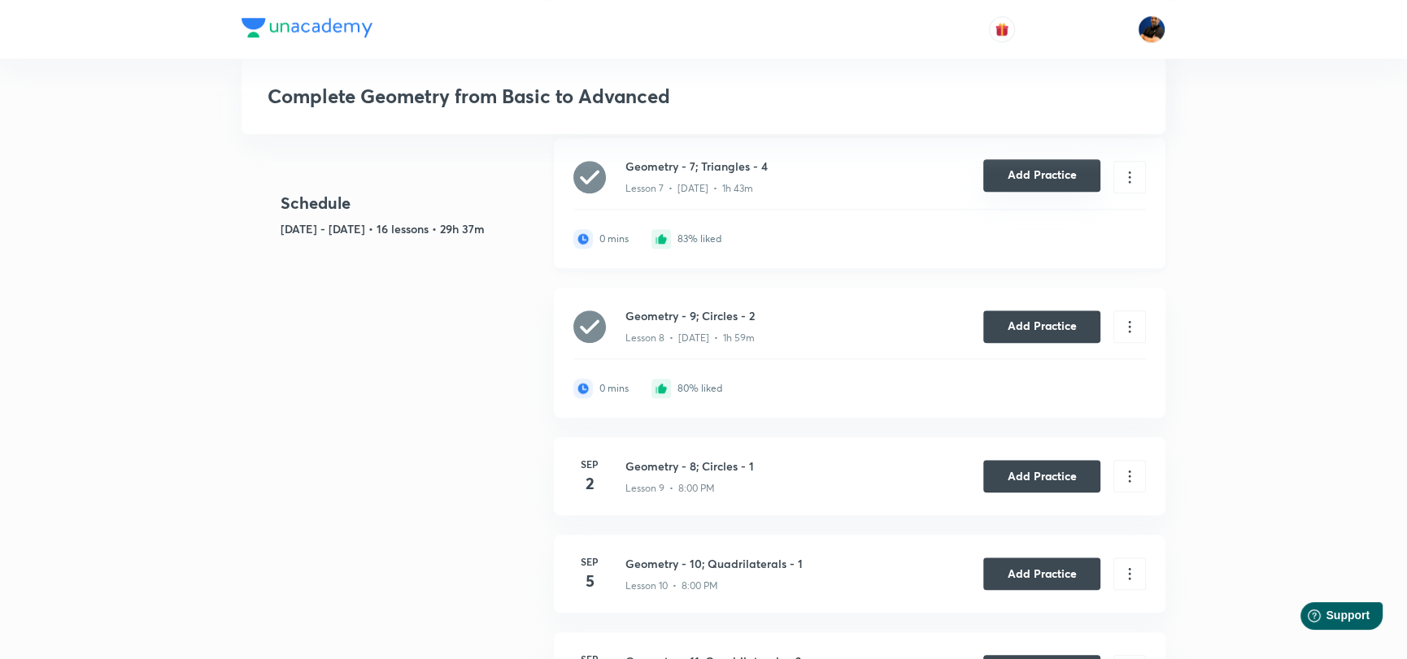
scroll to position [1788, 0]
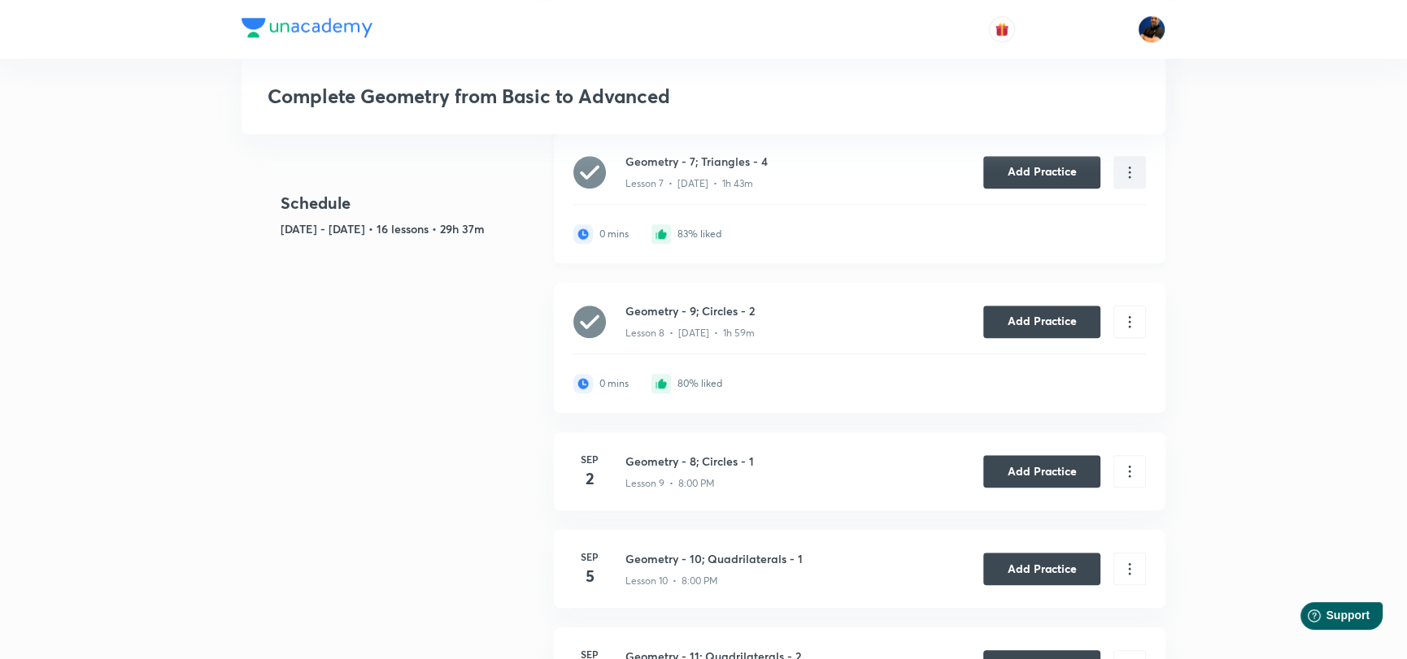
click at [1137, 181] on icon at bounding box center [1130, 172] width 18 height 18
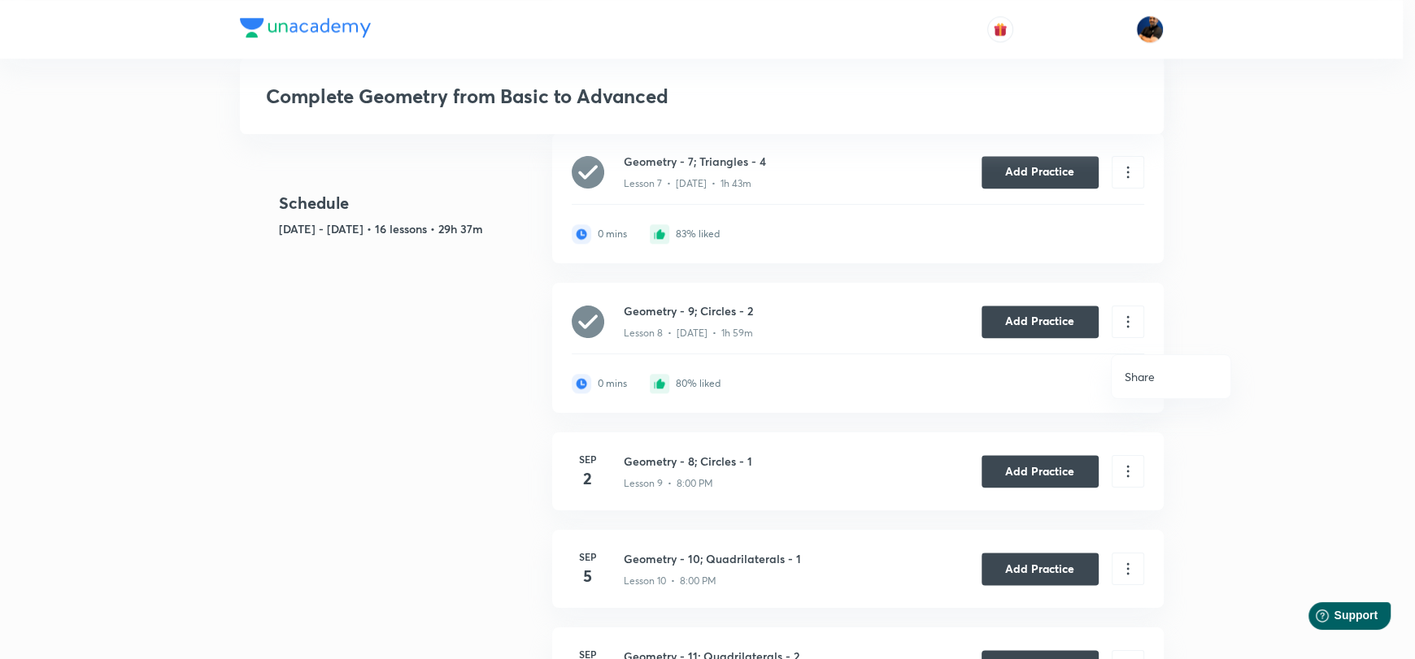
click at [1131, 381] on p "Share" at bounding box center [1140, 376] width 30 height 17
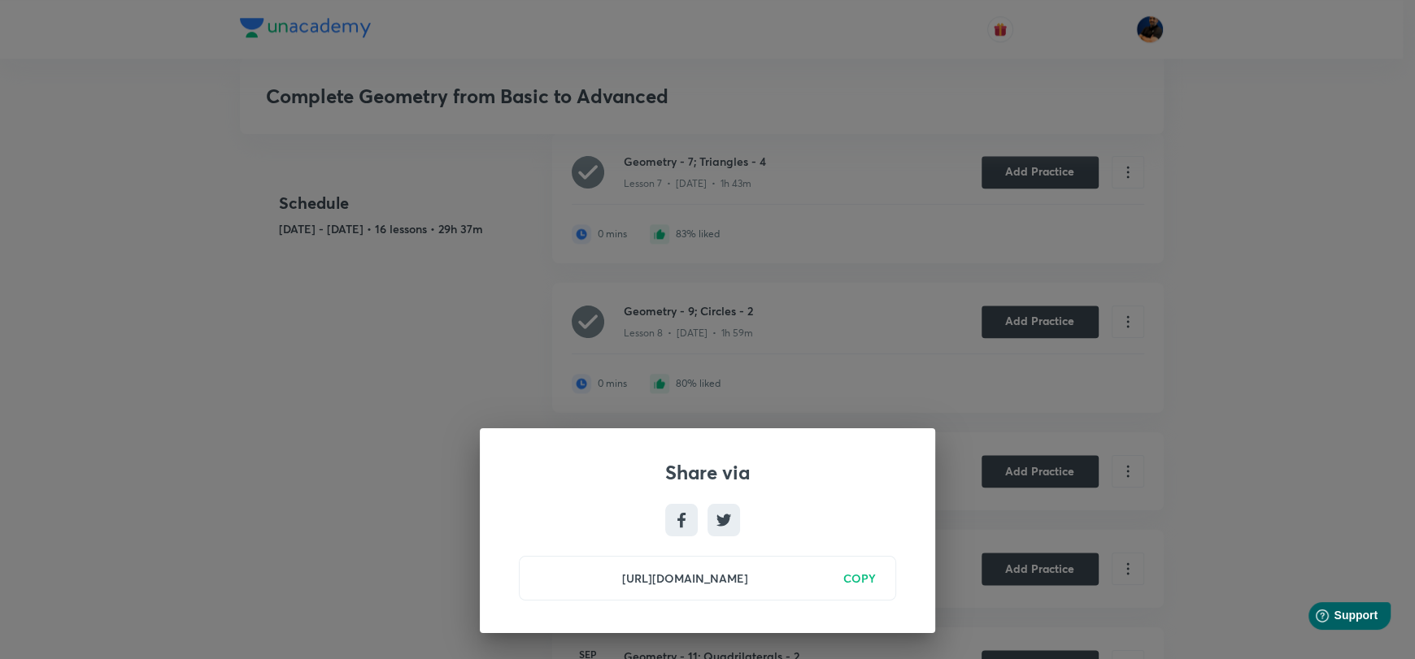
click at [859, 582] on h6 "COPY" at bounding box center [859, 578] width 33 height 17
click at [855, 346] on div "Share via https://unacademy.com/class/geometry-7-triangles-4/0AQPGWEZ Copied" at bounding box center [707, 329] width 1415 height 659
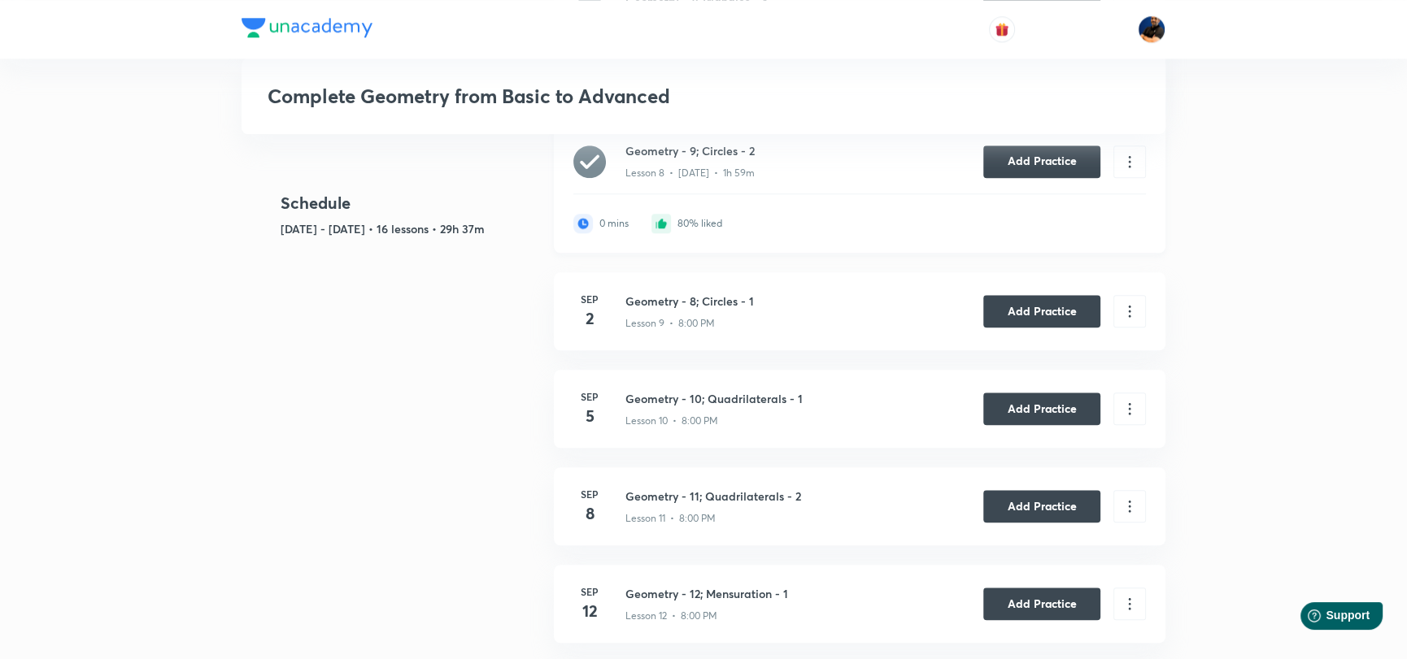
scroll to position [1952, 0]
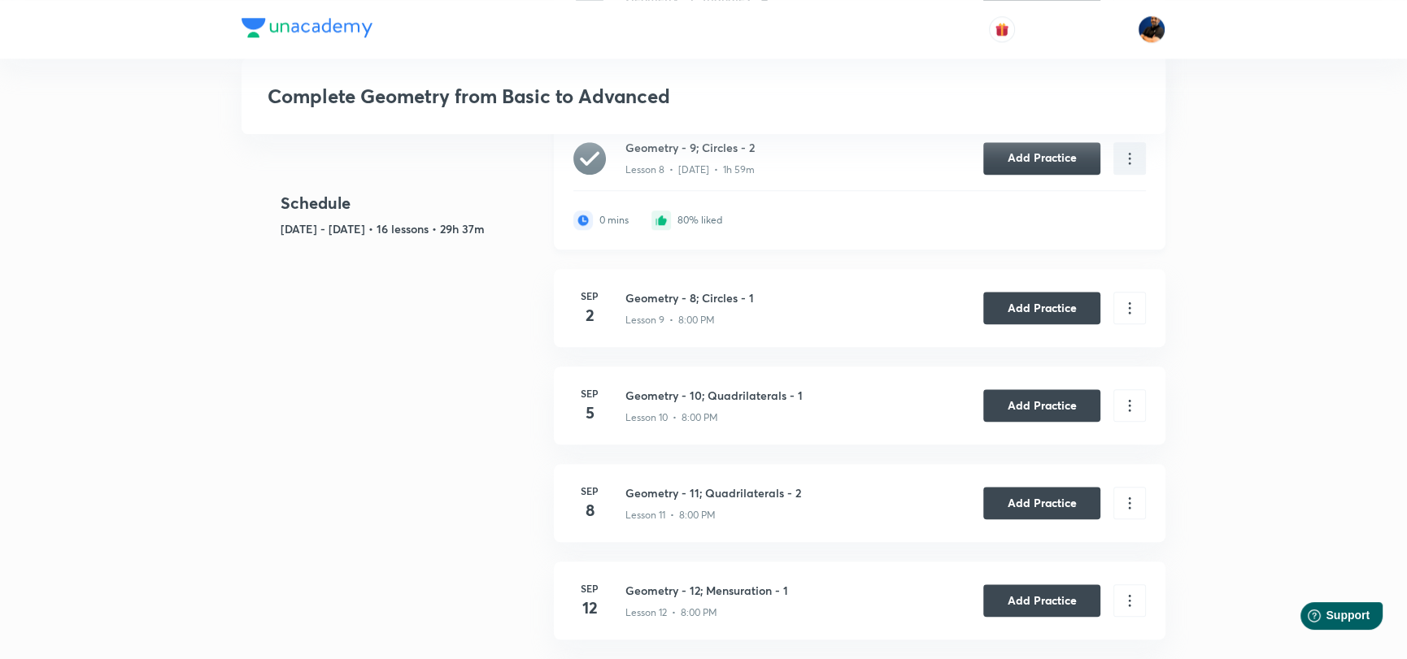
click at [1125, 168] on icon at bounding box center [1130, 159] width 18 height 18
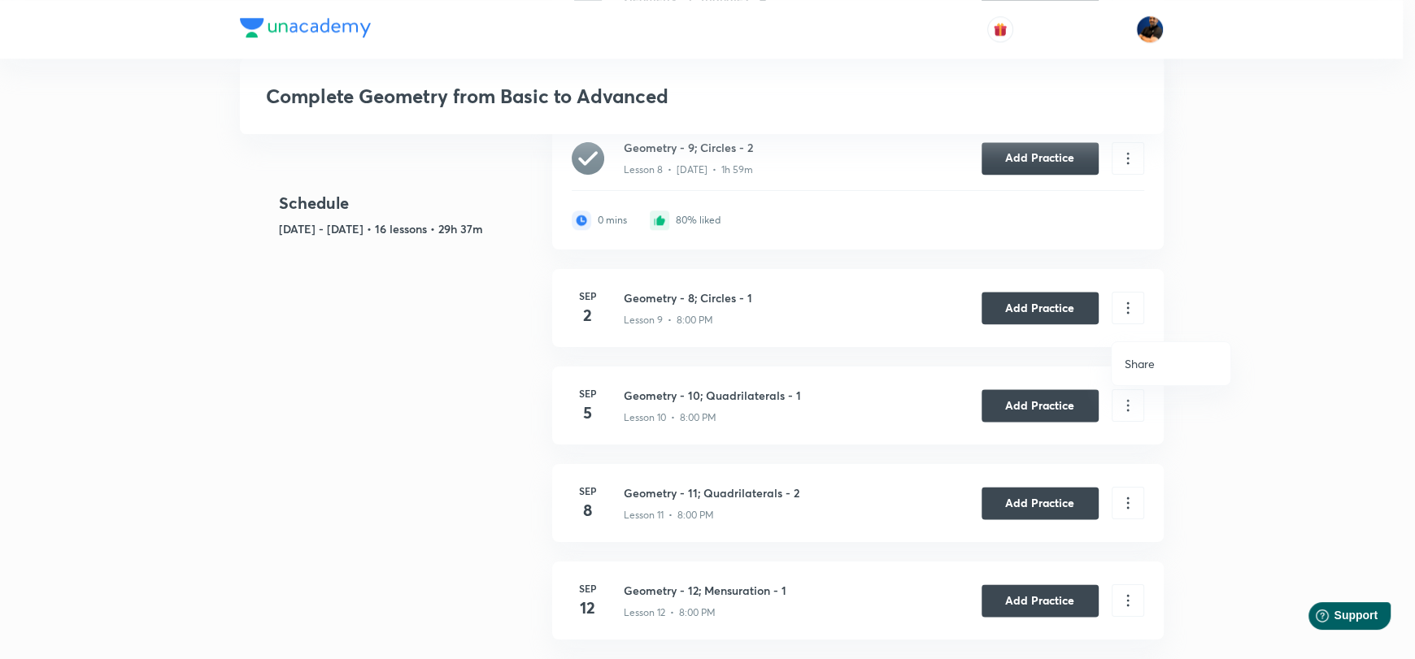
click at [1131, 361] on p "Share" at bounding box center [1140, 363] width 30 height 17
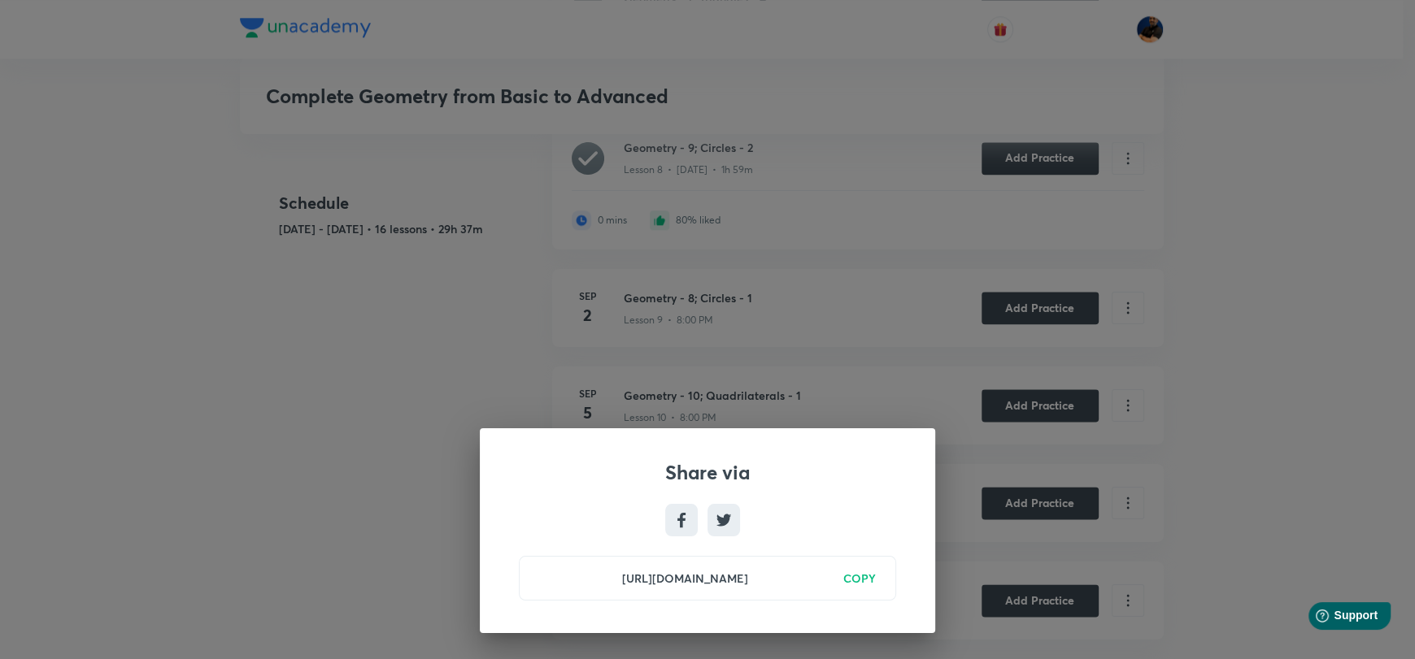
click at [859, 581] on h6 "COPY" at bounding box center [859, 578] width 33 height 17
click at [772, 319] on div "Share via https://unacademy.com/class/geometry-9-circles-2/LZMS8VG0 Copied" at bounding box center [707, 329] width 1415 height 659
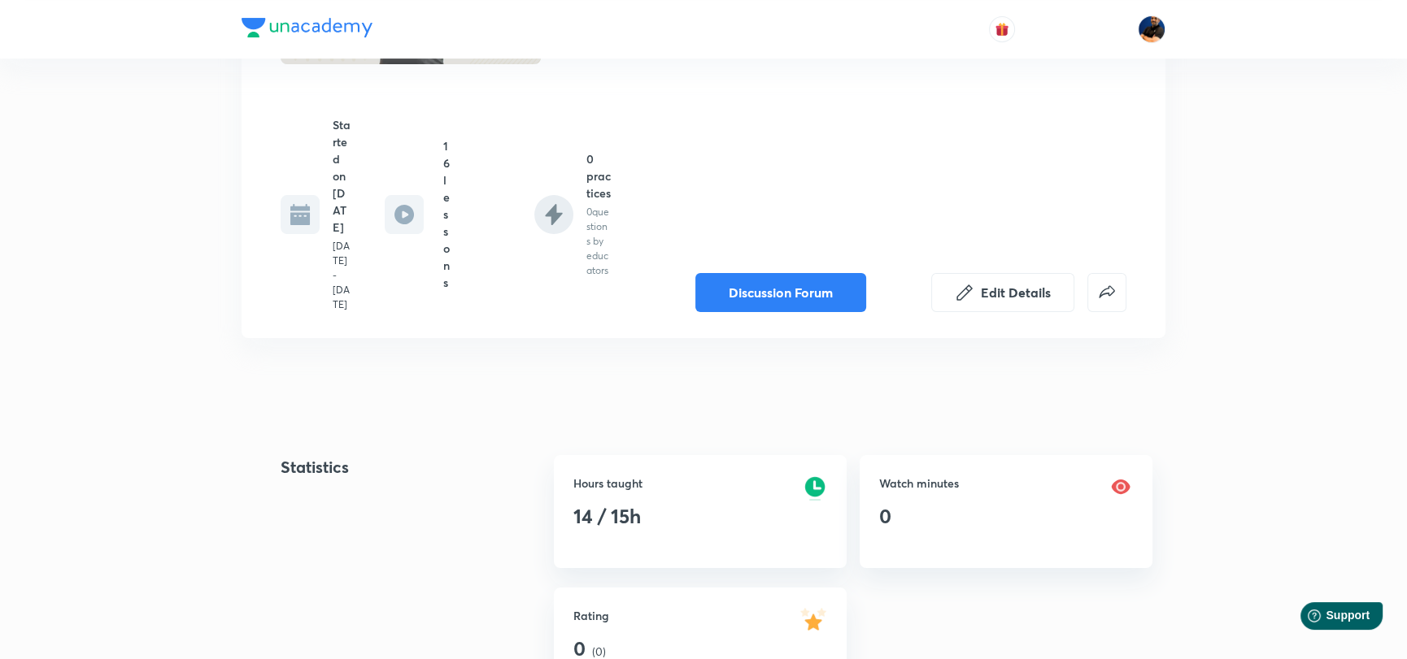
scroll to position [0, 0]
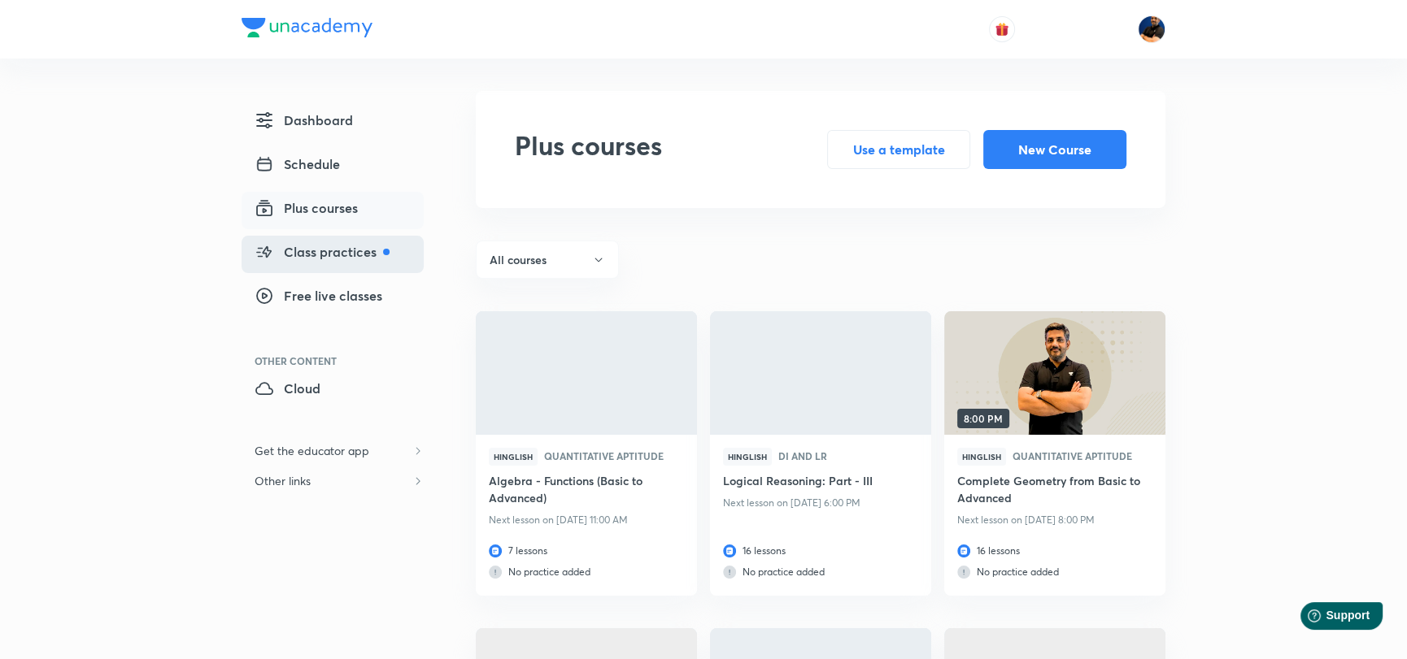
click at [333, 250] on span "Class practices" at bounding box center [322, 252] width 135 height 20
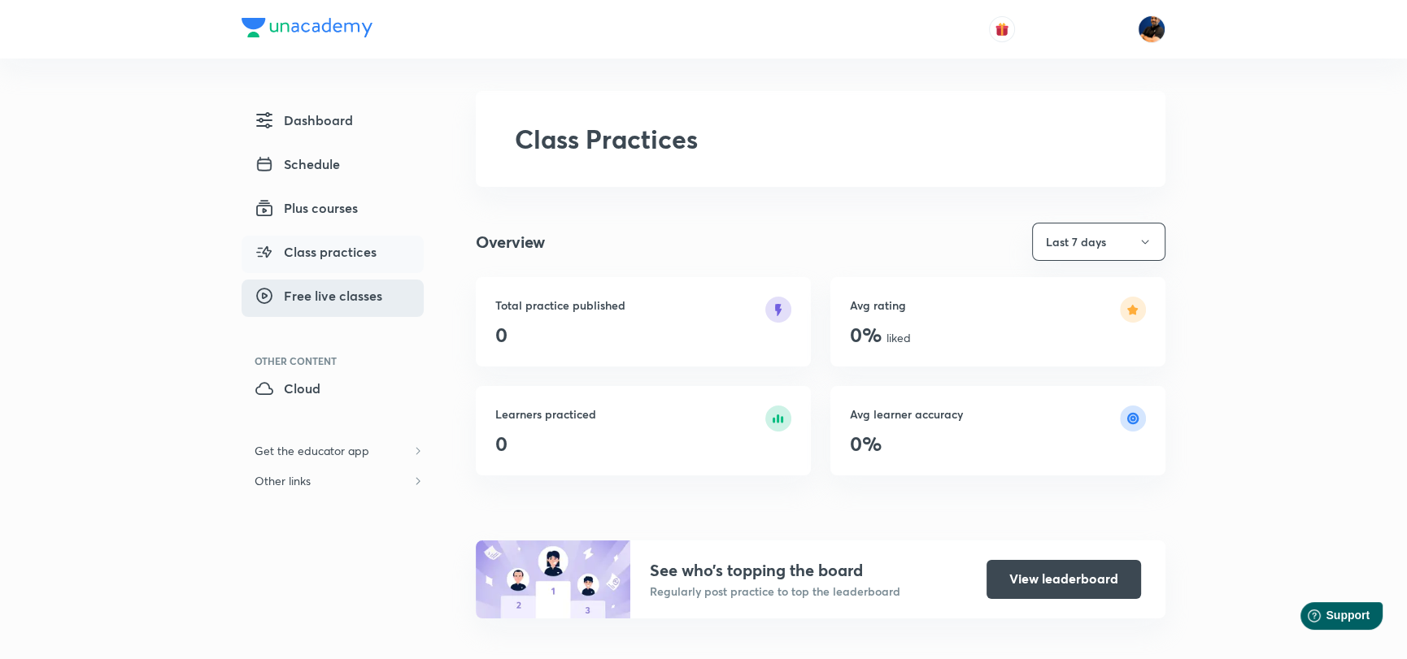
click at [328, 304] on span "Free live classes" at bounding box center [319, 296] width 128 height 20
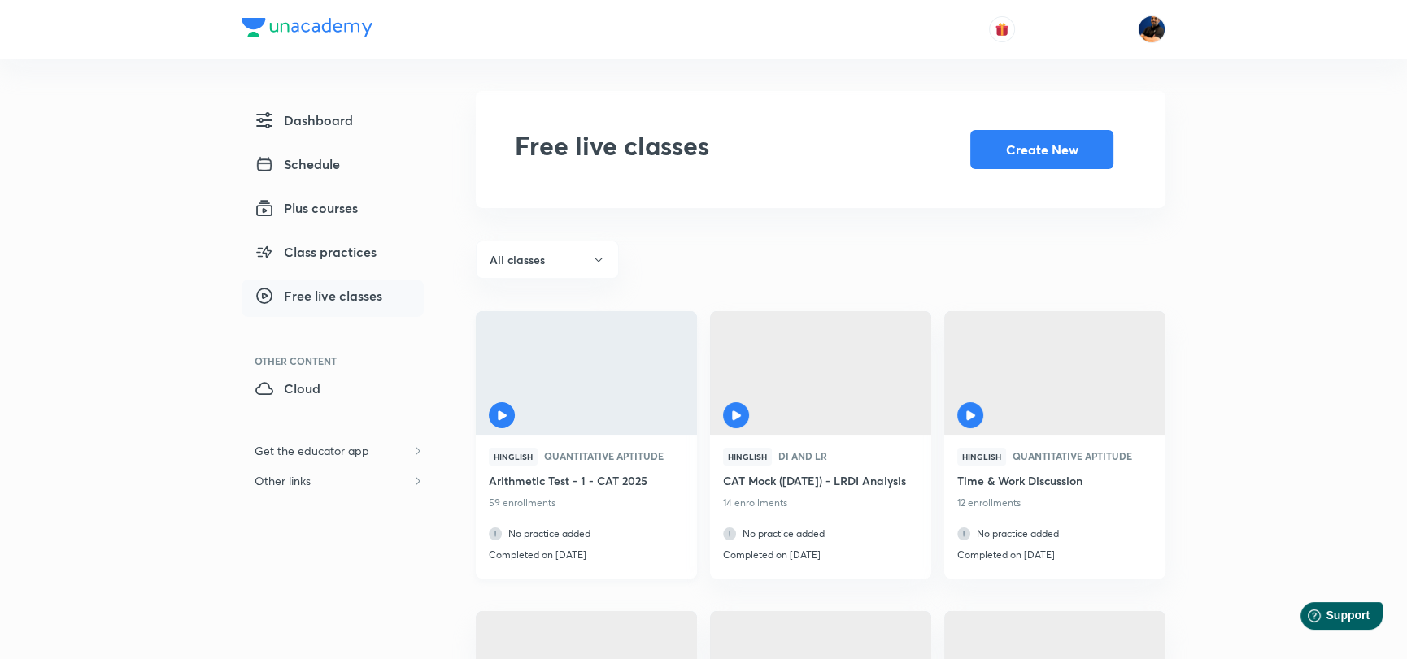
click at [594, 383] on div at bounding box center [586, 376] width 221 height 130
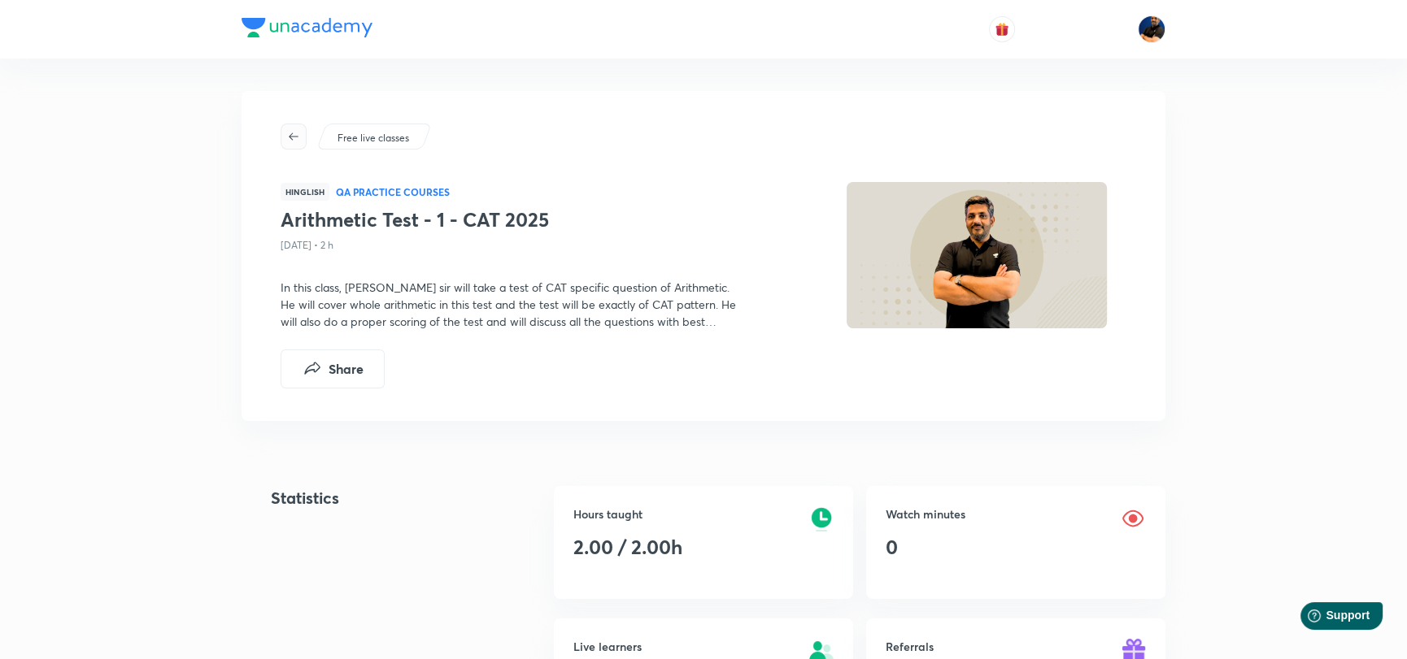
click at [290, 130] on icon "button" at bounding box center [293, 136] width 13 height 13
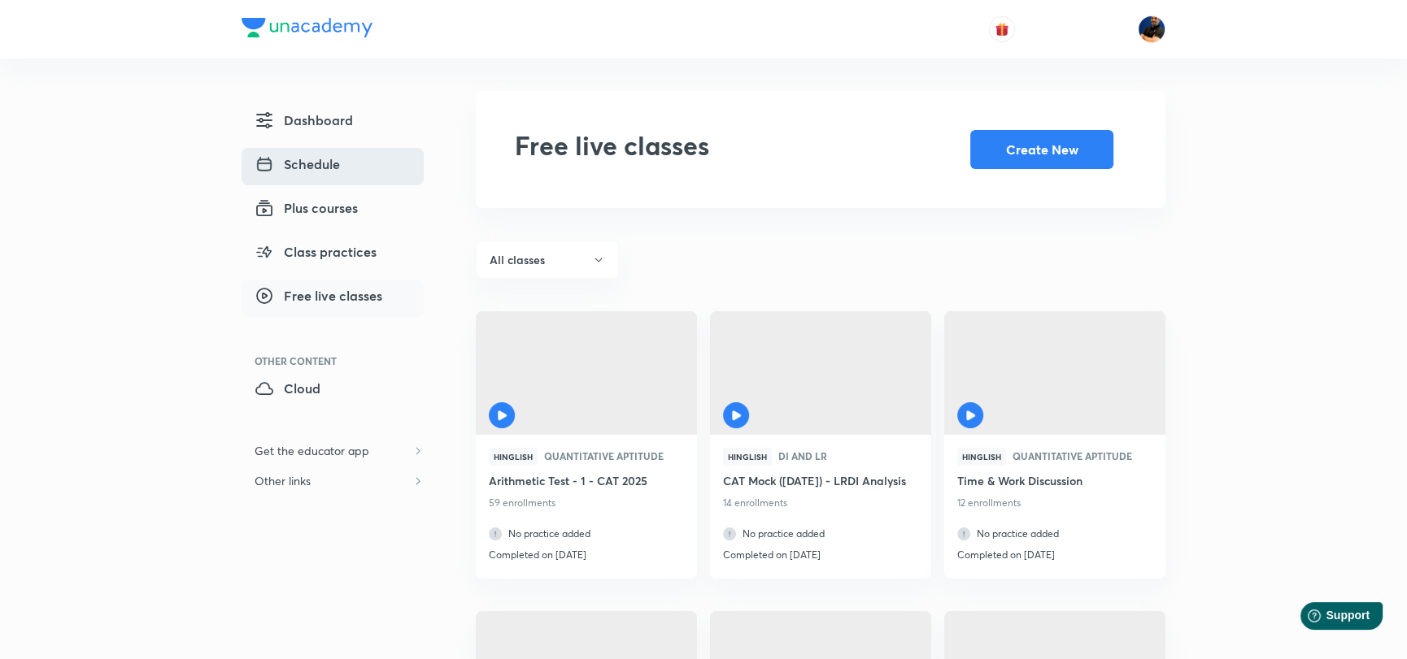
click at [316, 159] on span "Schedule" at bounding box center [297, 164] width 85 height 20
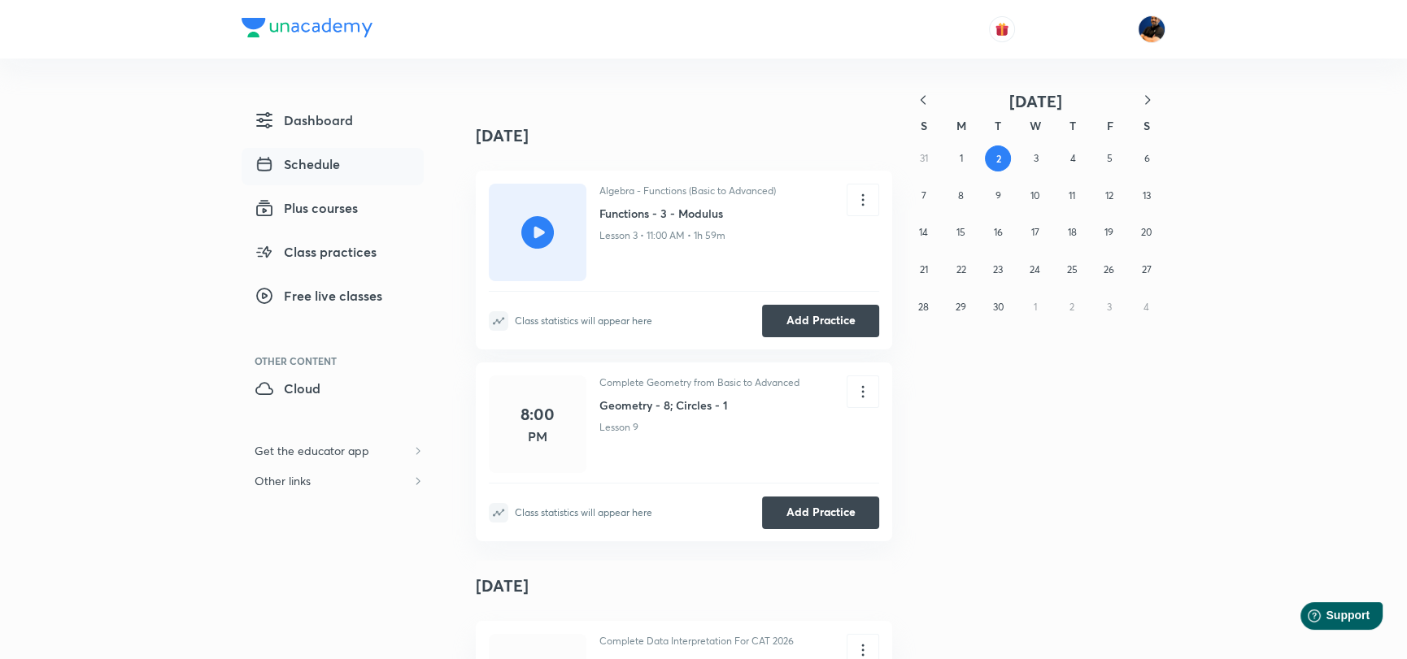
click at [324, 163] on span "Schedule" at bounding box center [297, 164] width 85 height 20
click at [961, 158] on button "1" at bounding box center [960, 159] width 26 height 26
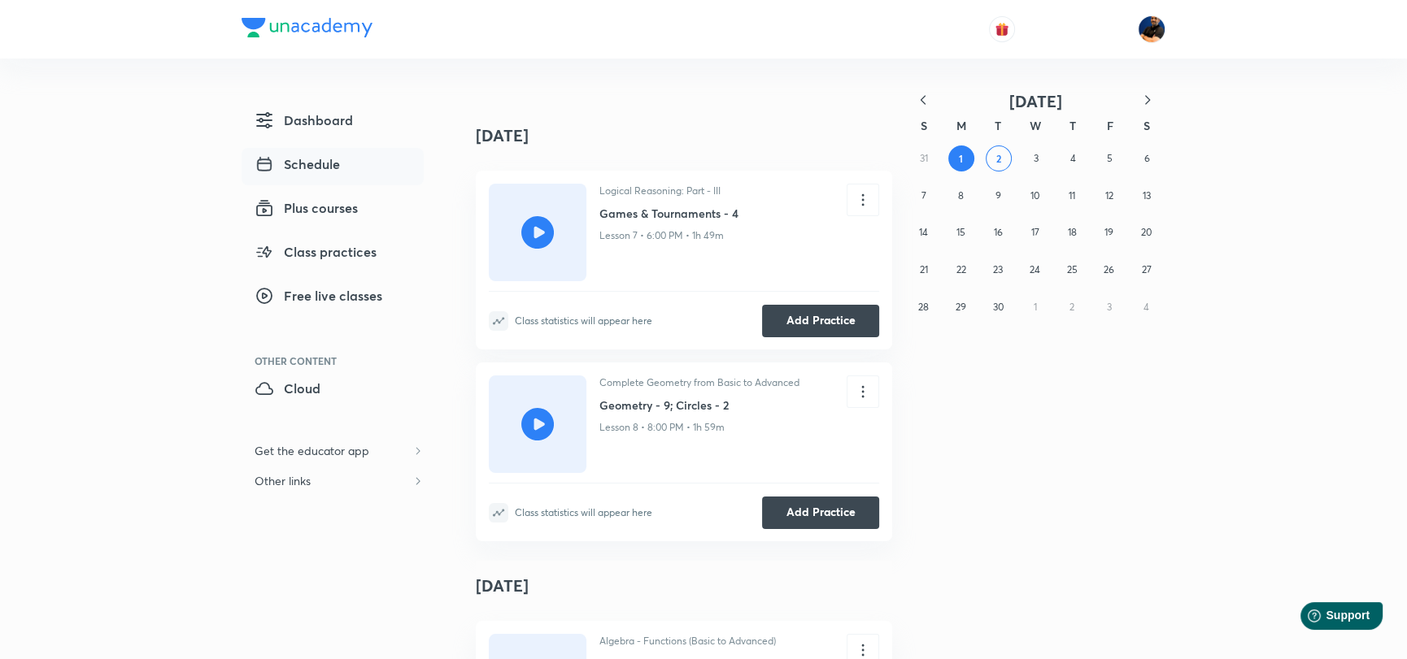
click at [533, 420] on icon at bounding box center [537, 424] width 33 height 33
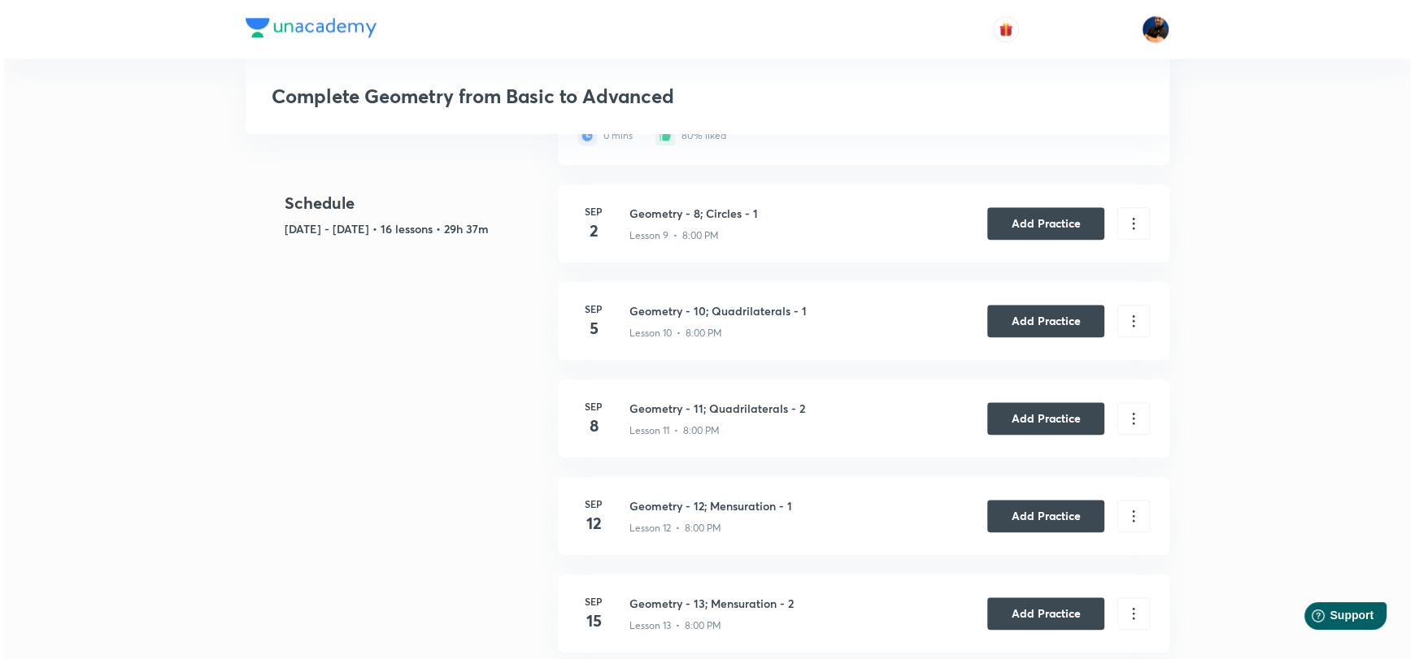
scroll to position [2032, 0]
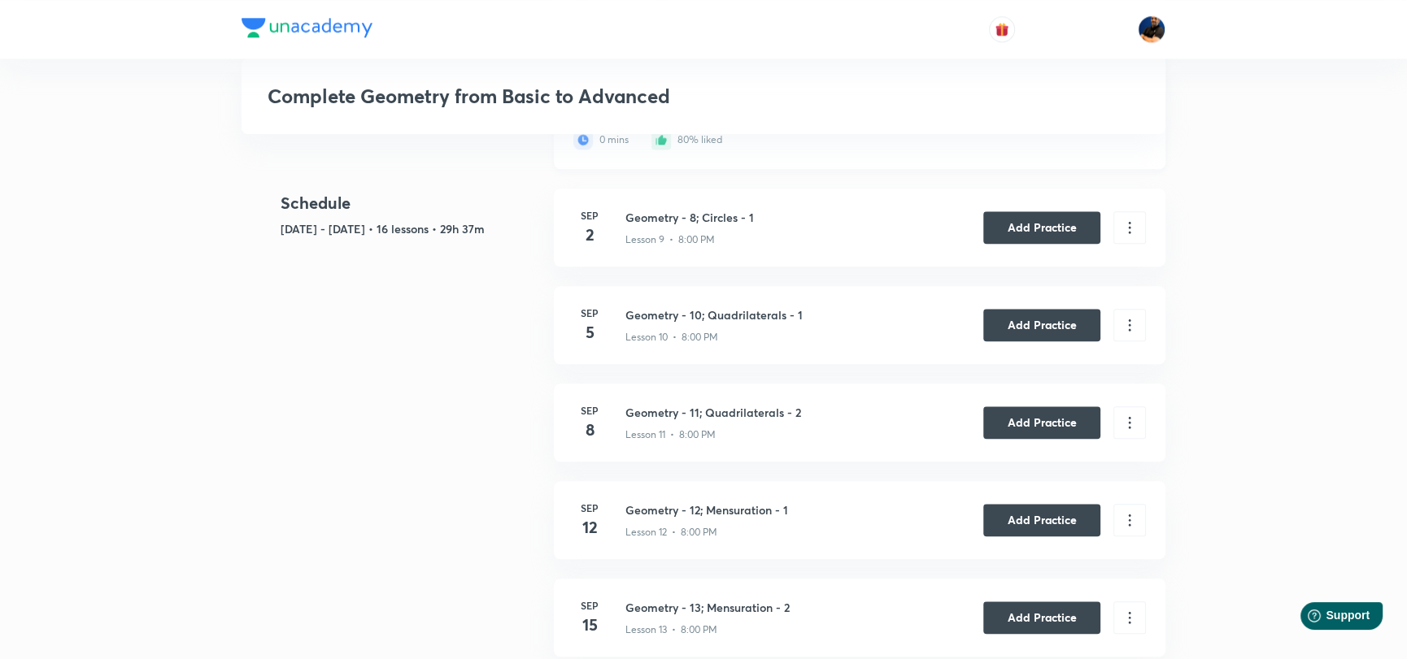
click at [590, 94] on icon at bounding box center [589, 78] width 33 height 33
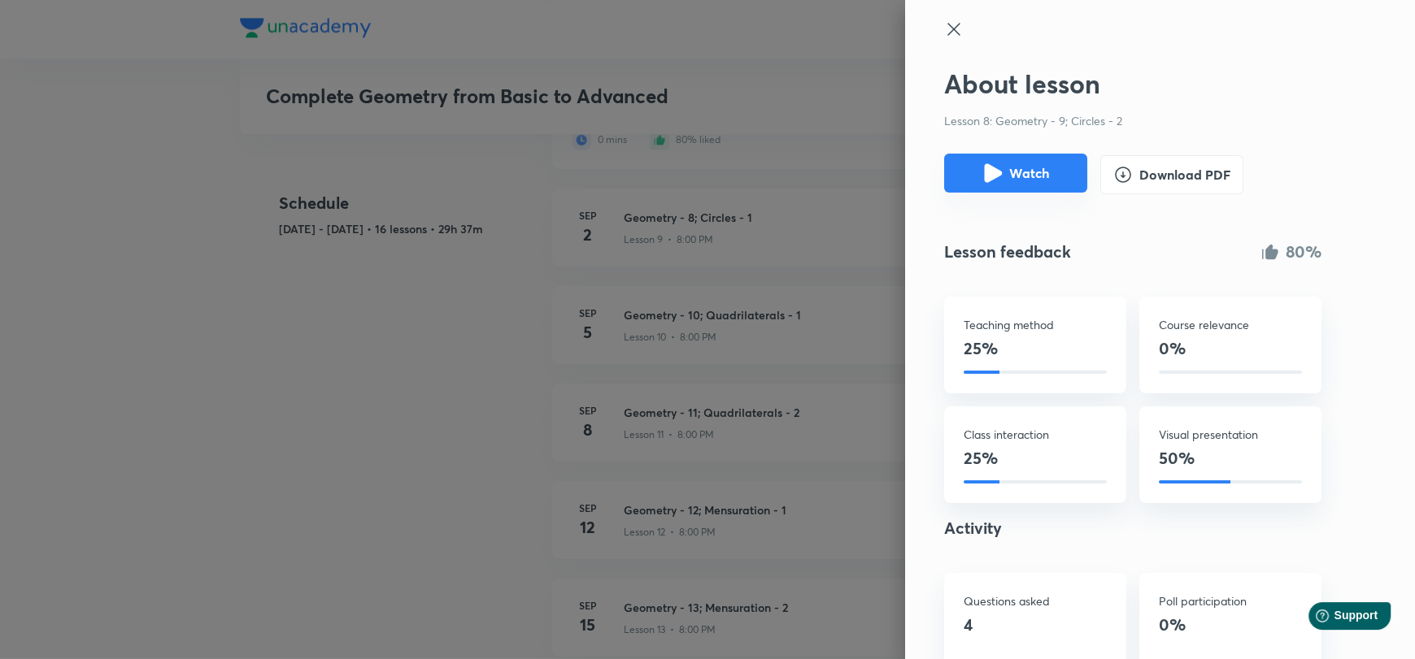
click at [1015, 179] on button "Watch" at bounding box center [1015, 173] width 143 height 39
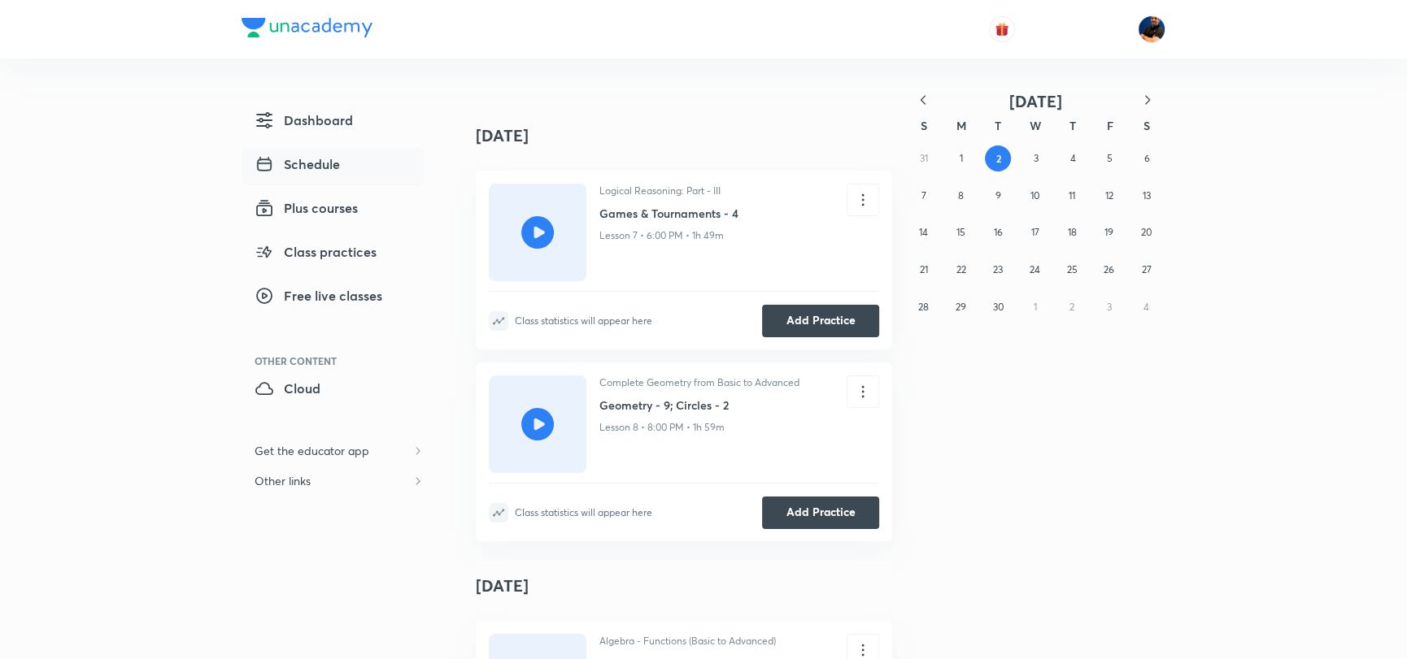
click at [541, 228] on icon at bounding box center [537, 232] width 33 height 33
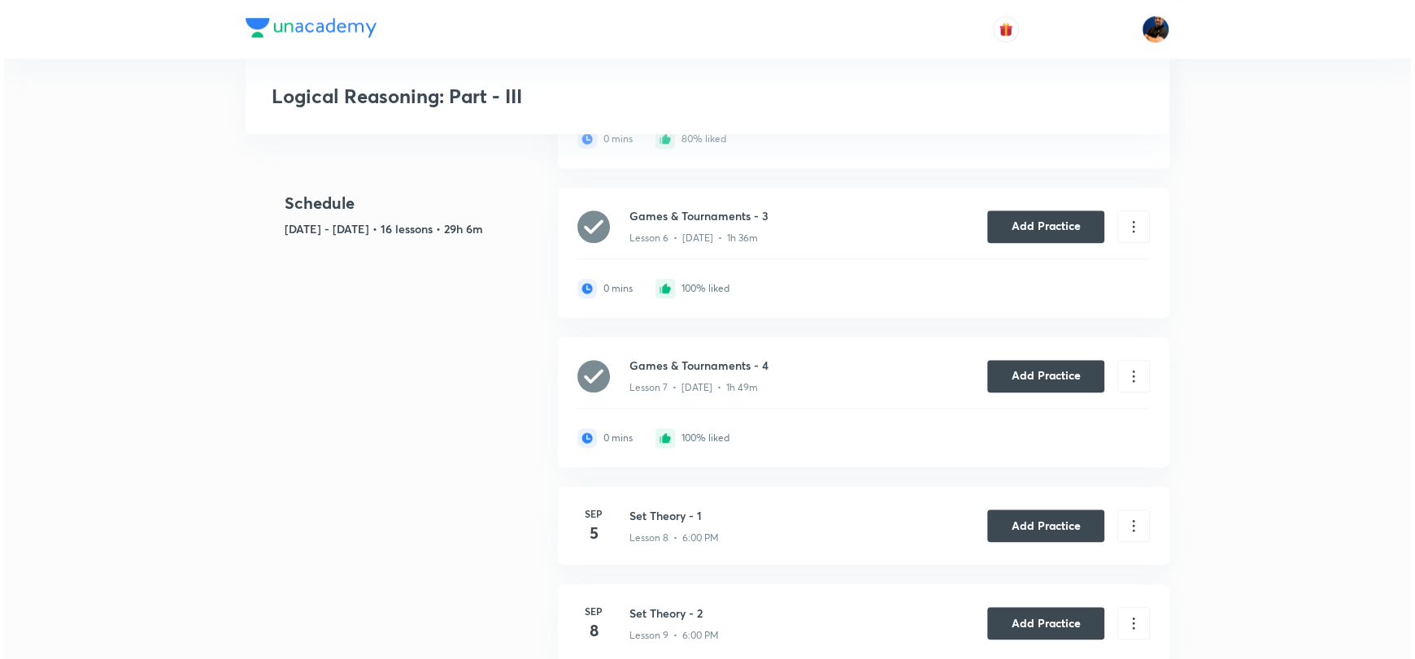
scroll to position [1788, 0]
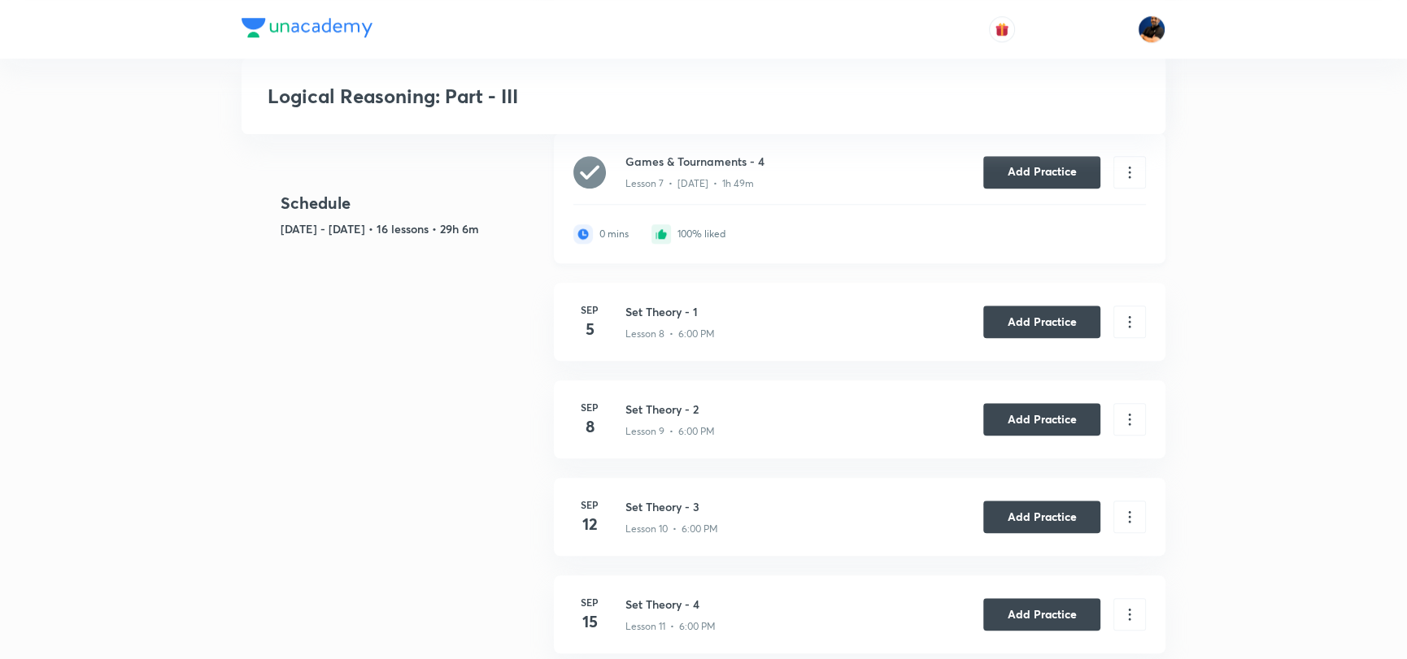
click at [590, 189] on icon at bounding box center [589, 172] width 33 height 33
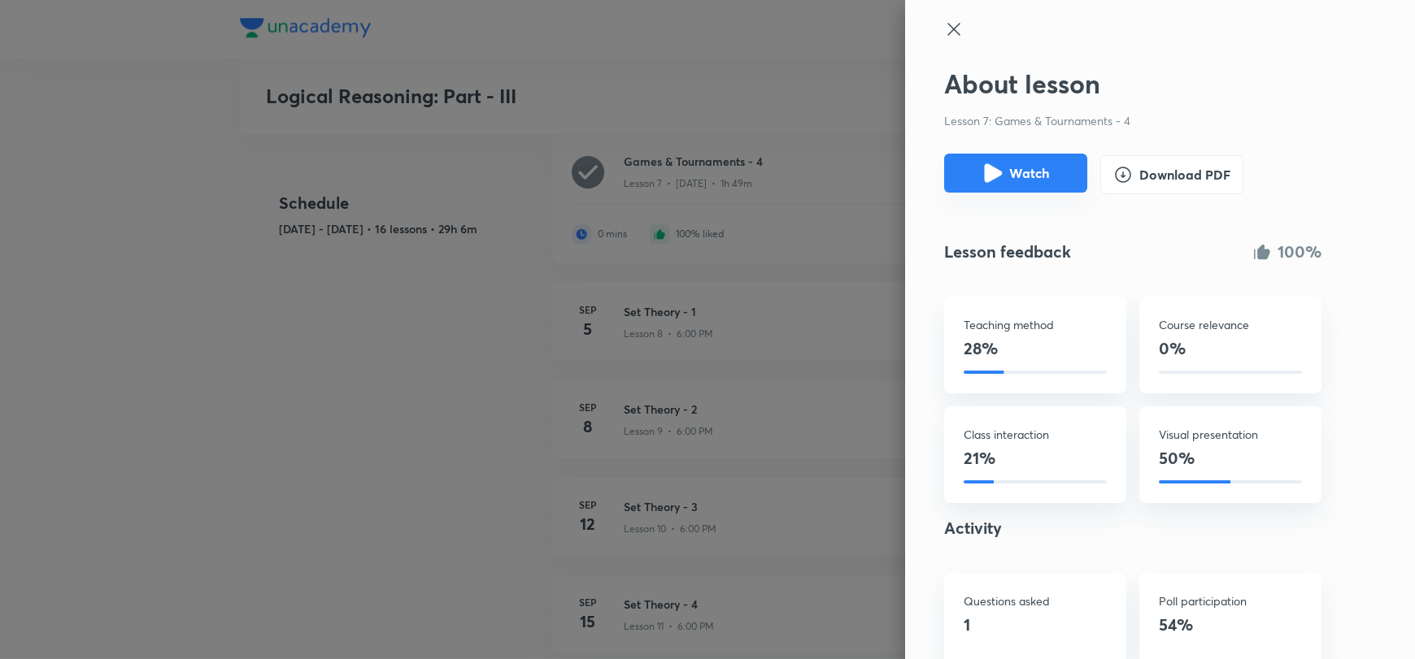
click at [1006, 174] on button "Watch" at bounding box center [1015, 173] width 143 height 39
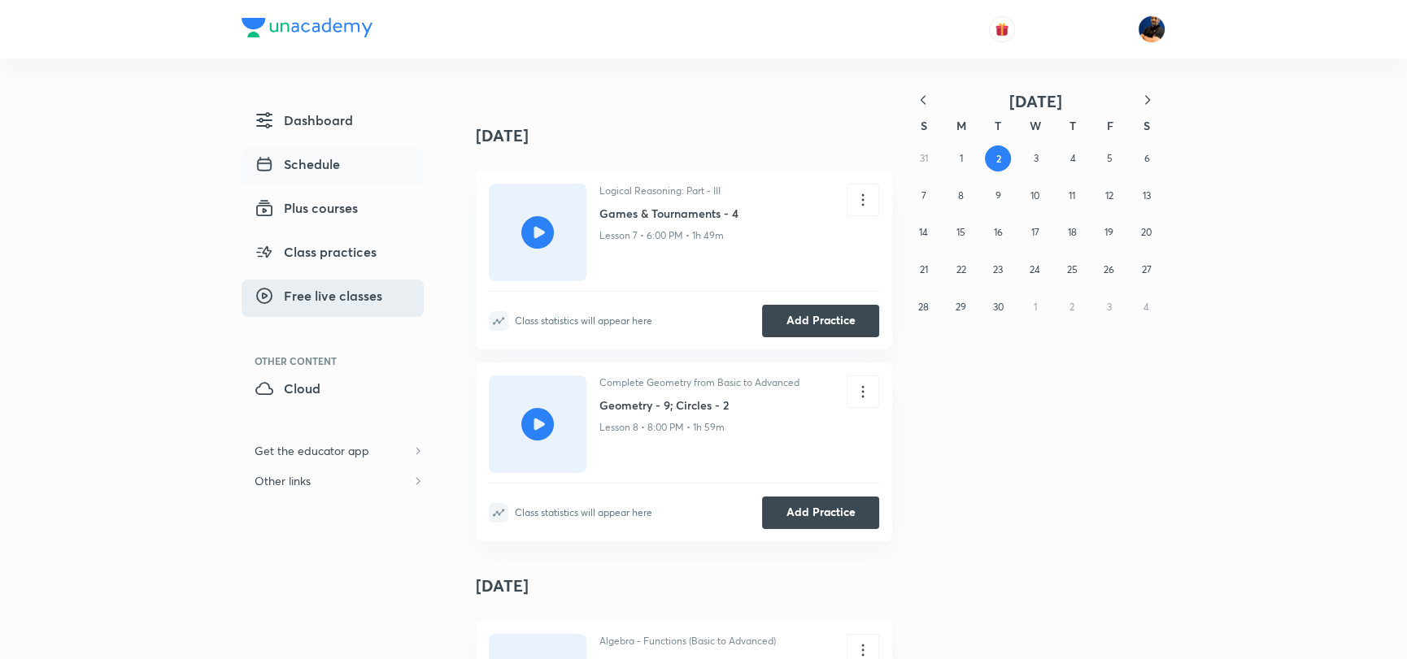
click at [321, 302] on span "Free live classes" at bounding box center [319, 296] width 128 height 20
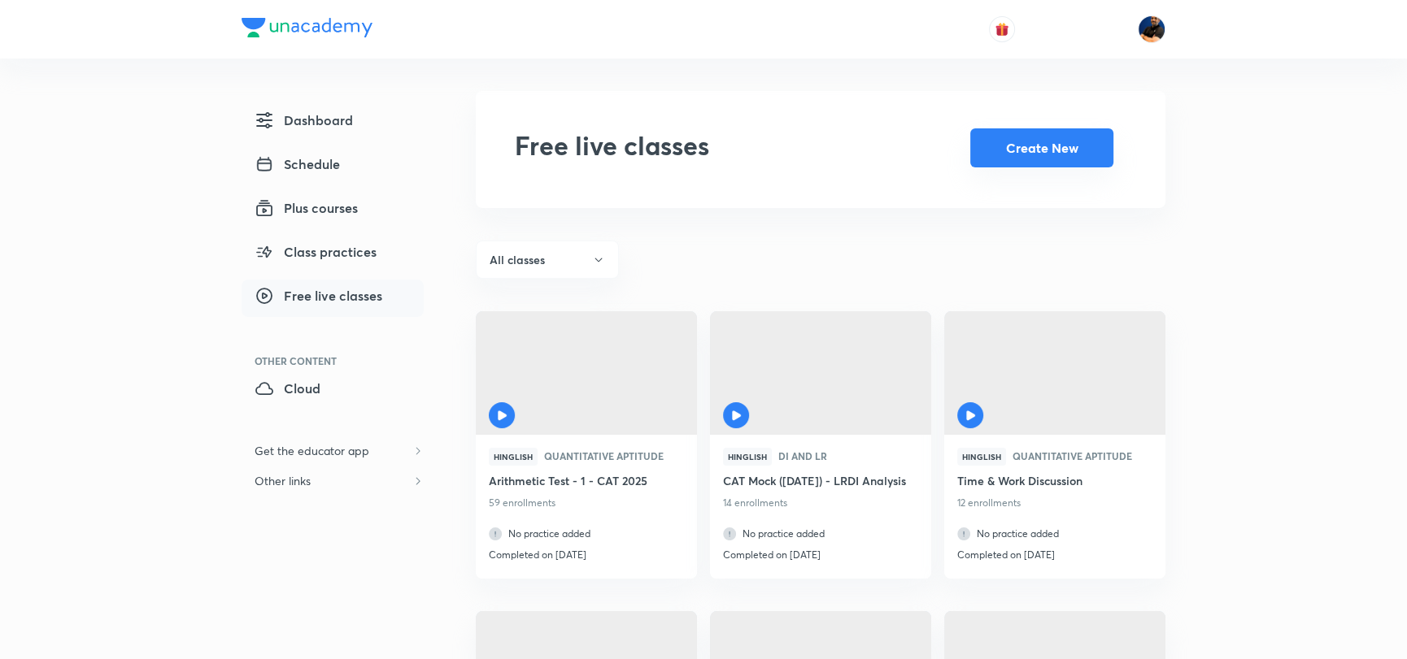
click at [1030, 140] on button "Create New" at bounding box center [1041, 147] width 143 height 39
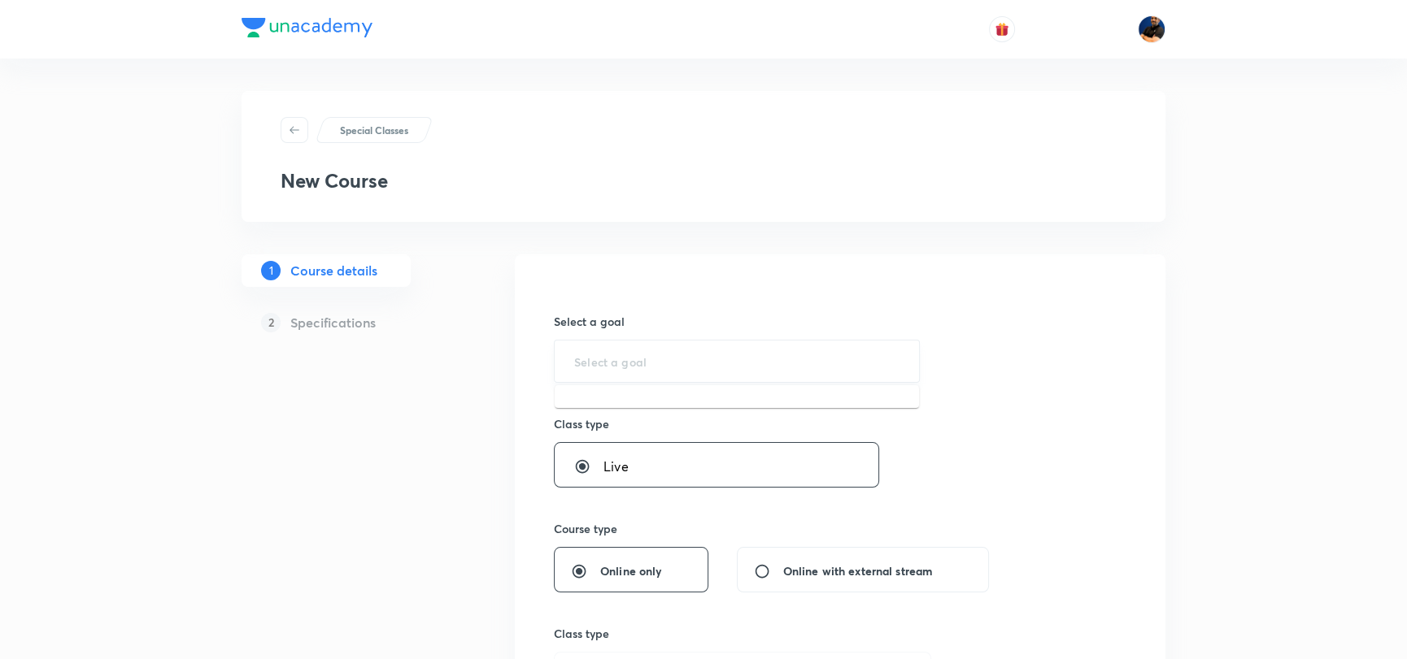
click at [679, 367] on input "text" at bounding box center [736, 361] width 325 height 15
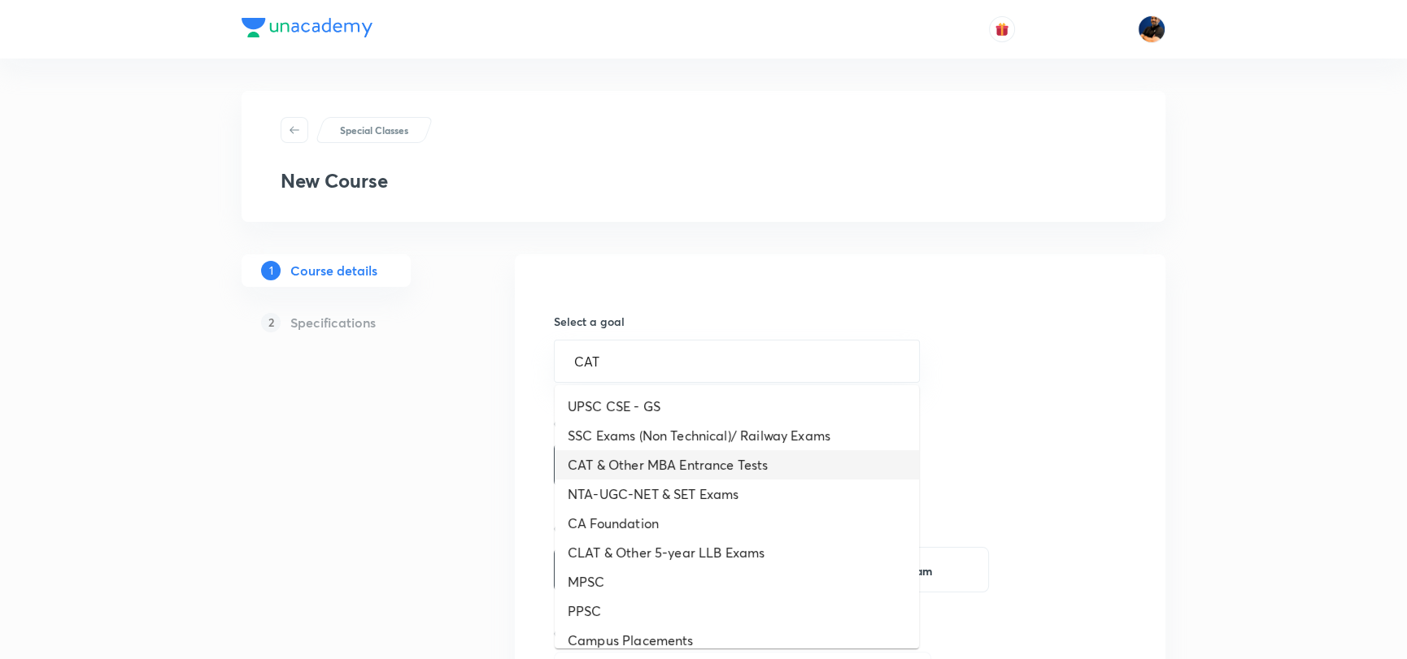
click at [704, 466] on li "CAT & Other MBA Entrance Tests" at bounding box center [737, 464] width 364 height 29
type input "CAT & Other MBA Entrance Tests"
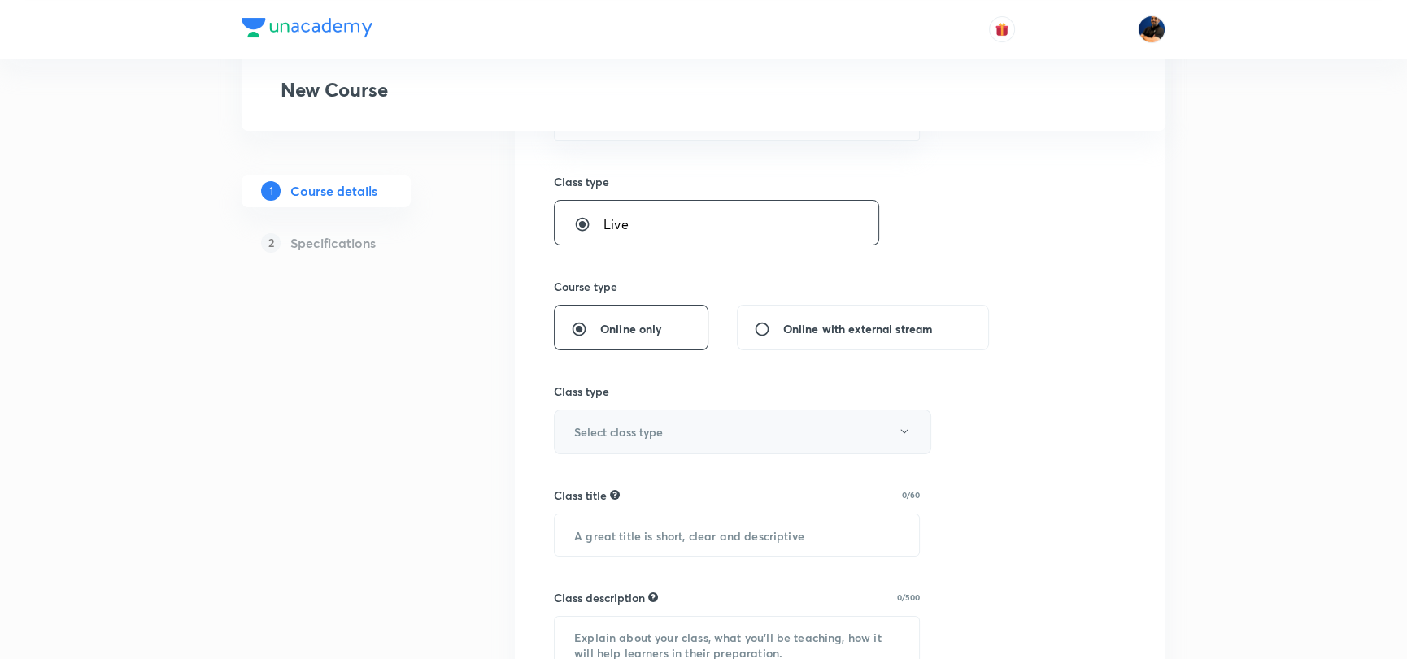
scroll to position [243, 0]
click at [627, 427] on h6 "Select class type" at bounding box center [618, 431] width 89 height 17
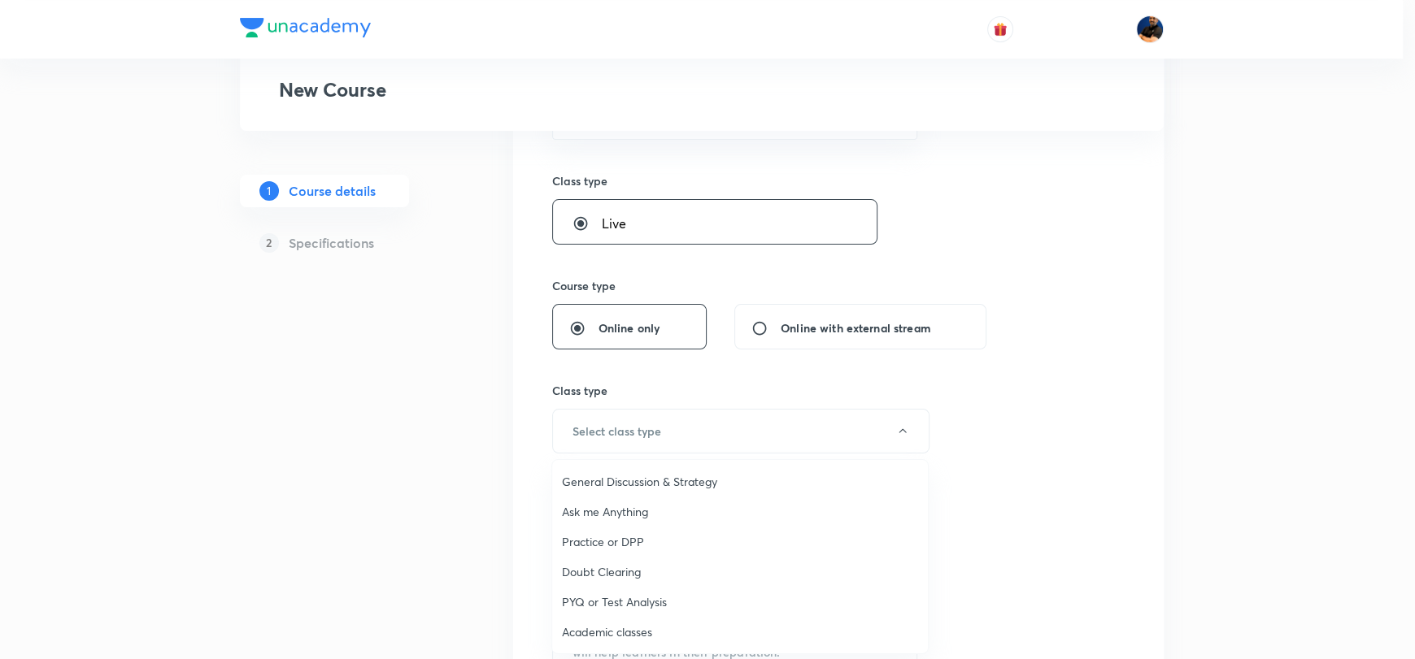
click at [616, 537] on span "Practice or DPP" at bounding box center [740, 541] width 356 height 17
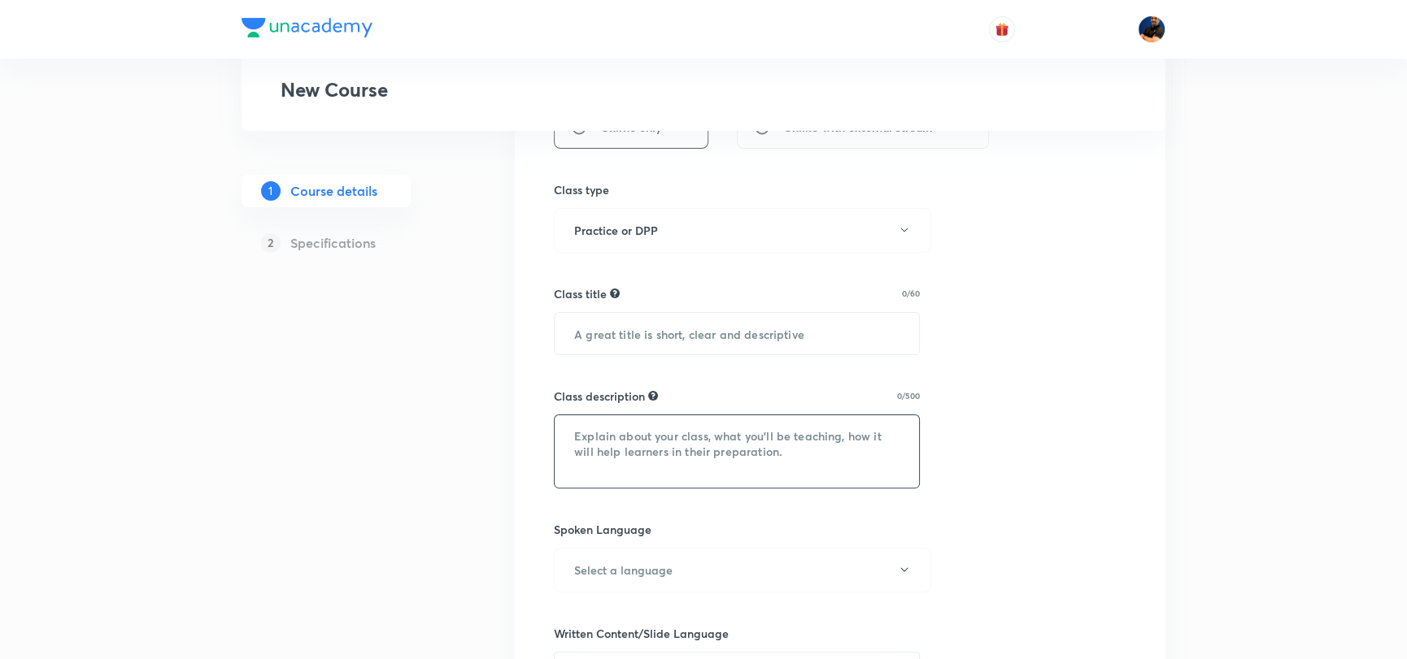
scroll to position [488, 0]
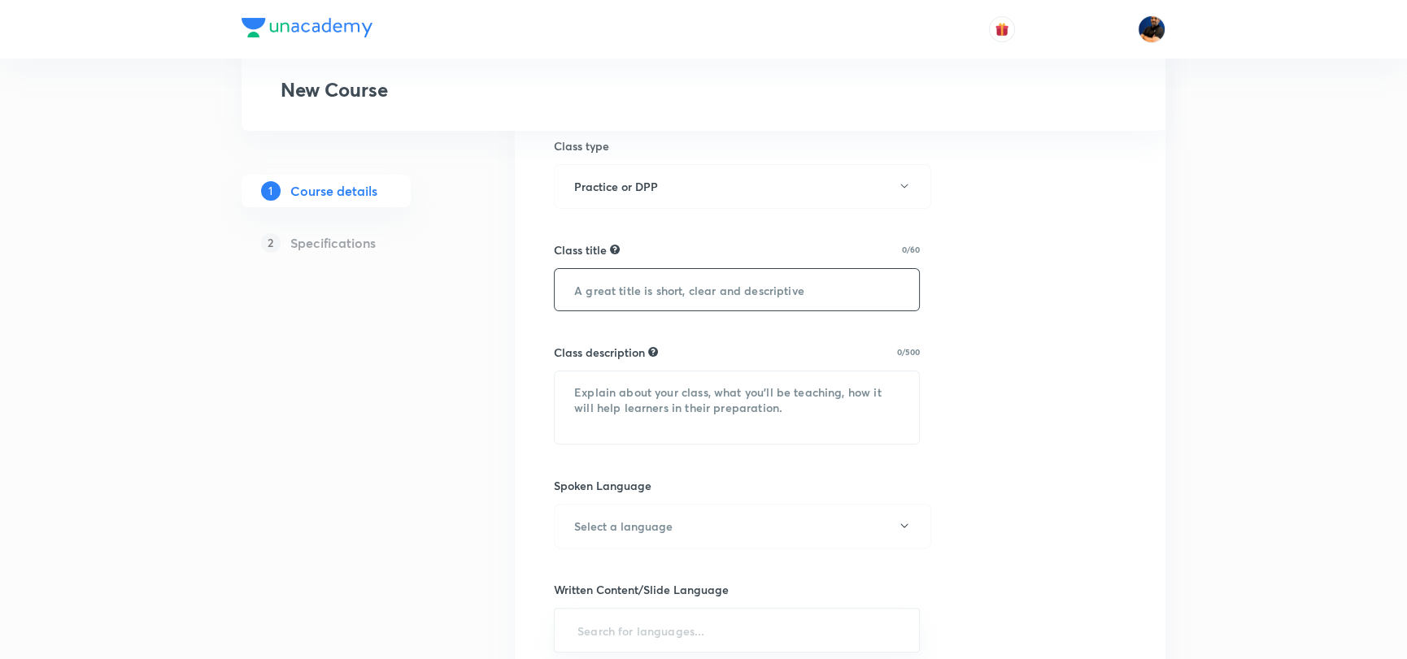
click at [637, 295] on input "text" at bounding box center [737, 289] width 364 height 41
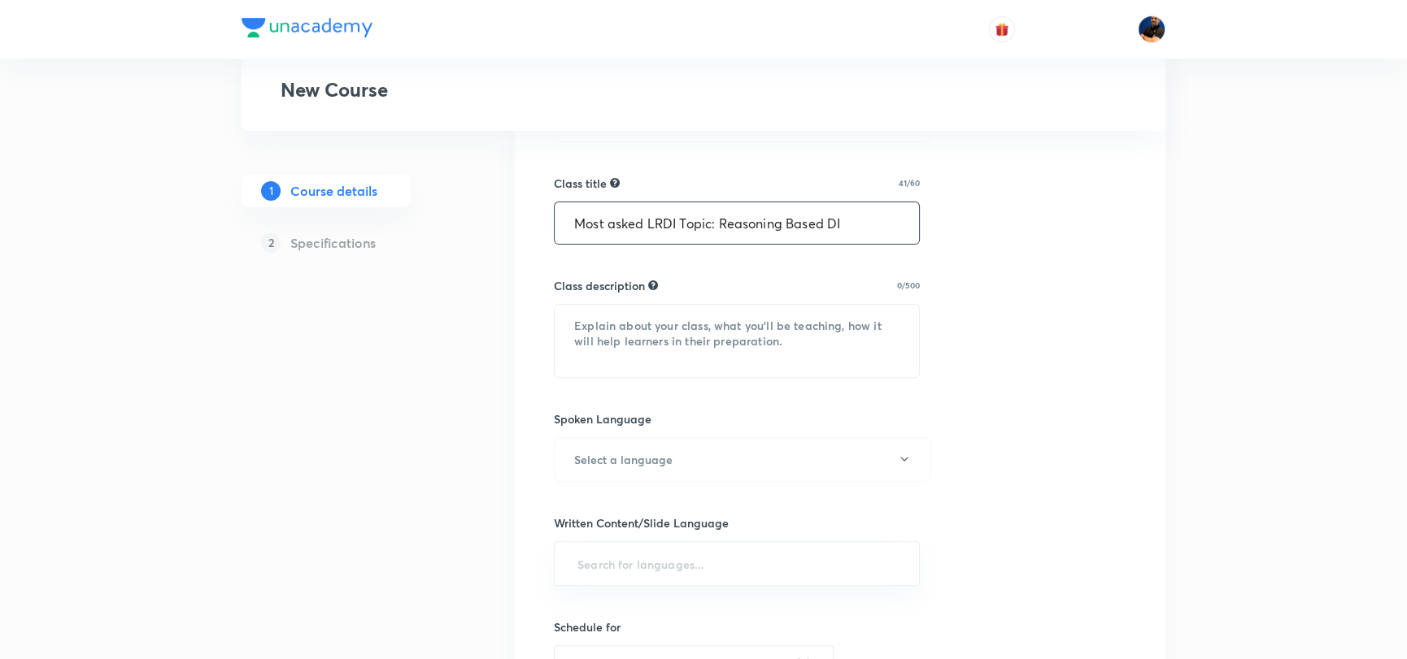
scroll to position [650, 0]
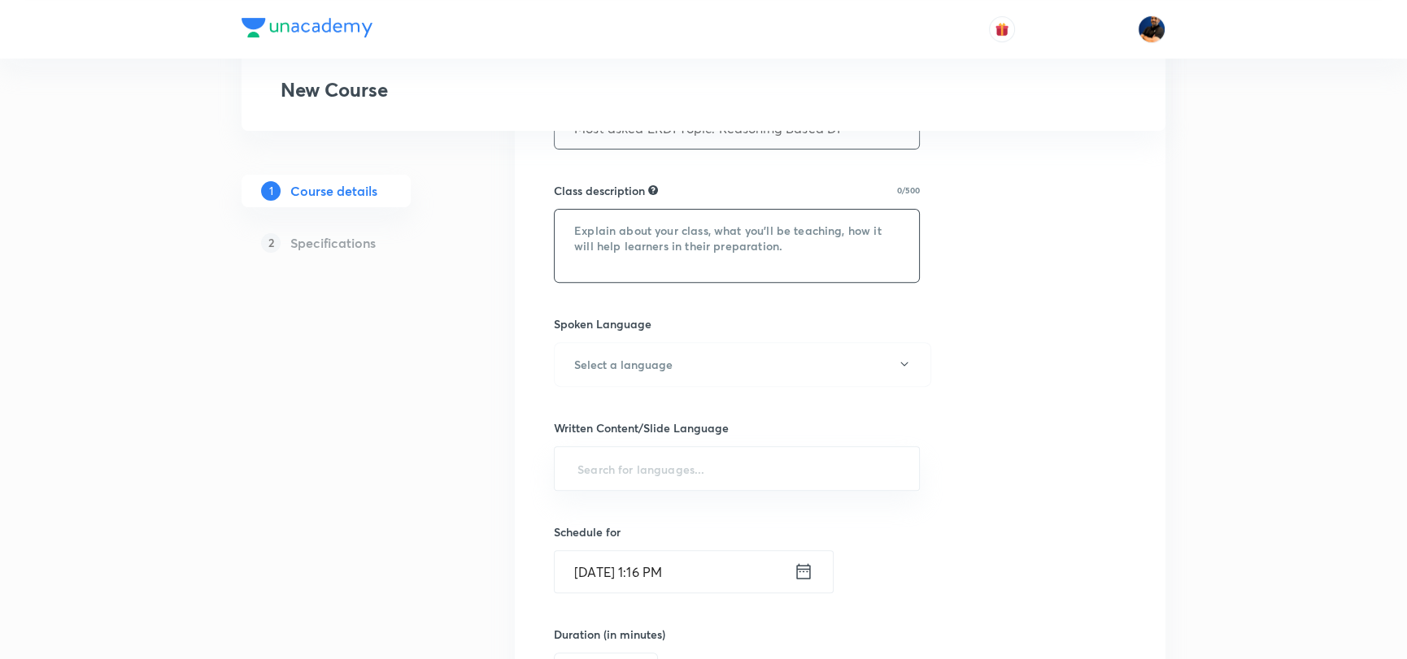
type input "Most asked LRDI Topic: Reasoning Based DI"
click at [652, 248] on textarea at bounding box center [737, 246] width 364 height 72
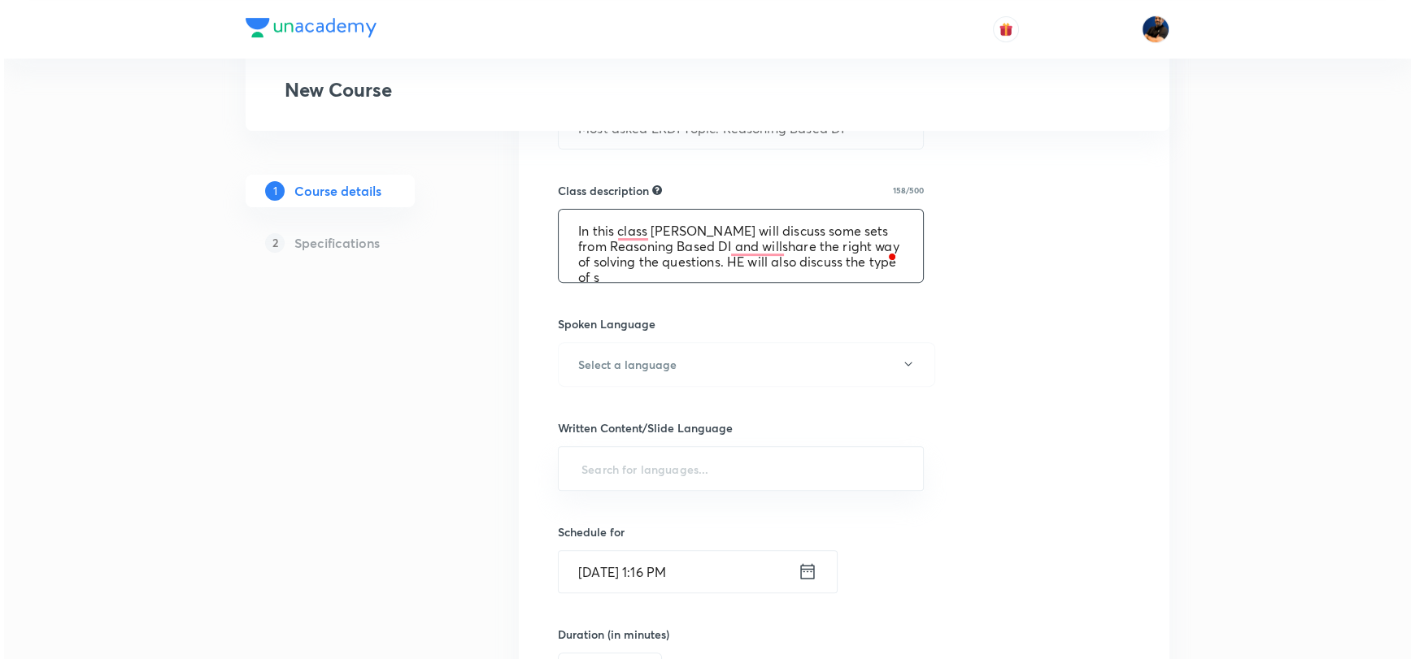
scroll to position [3, 0]
click at [746, 246] on textarea "In this class Saral sir will discuss some sets from Reasoning Based DI and will…" at bounding box center [737, 246] width 364 height 72
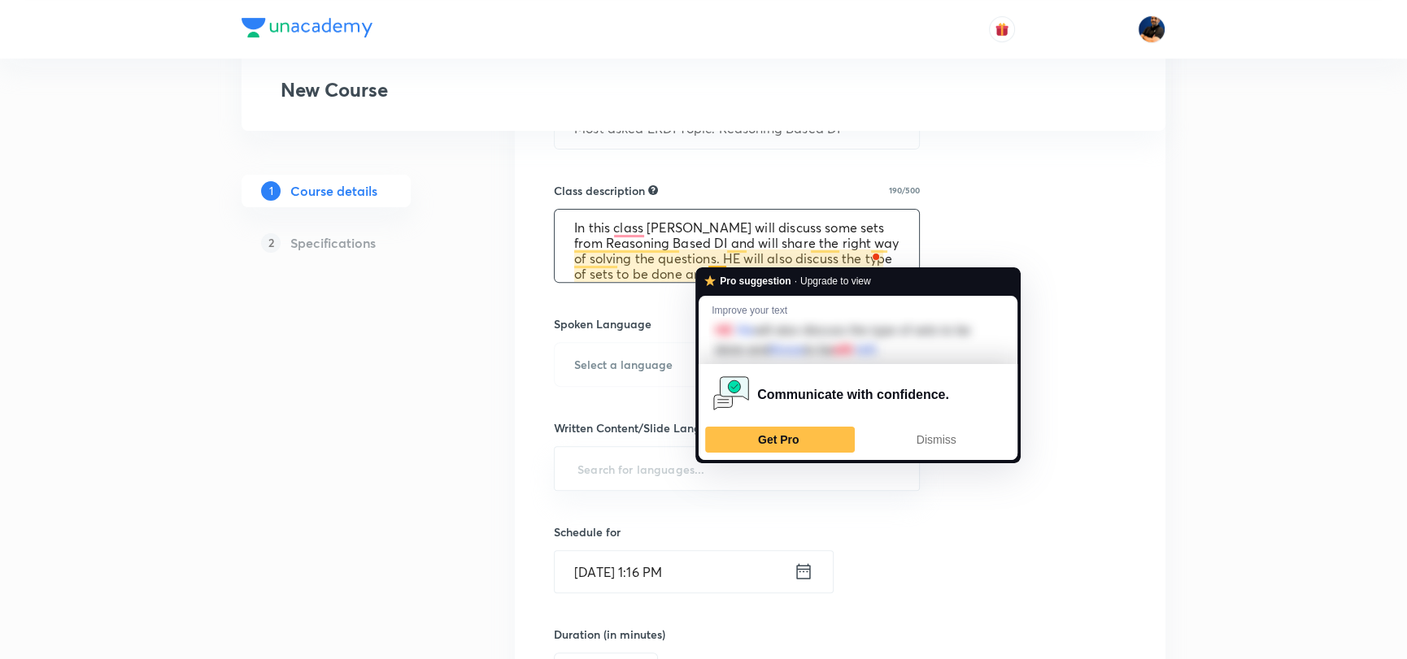
click at [725, 253] on textarea "In this class Saral sir will discuss some sets from Reasoning Based DI and will…" at bounding box center [737, 246] width 364 height 72
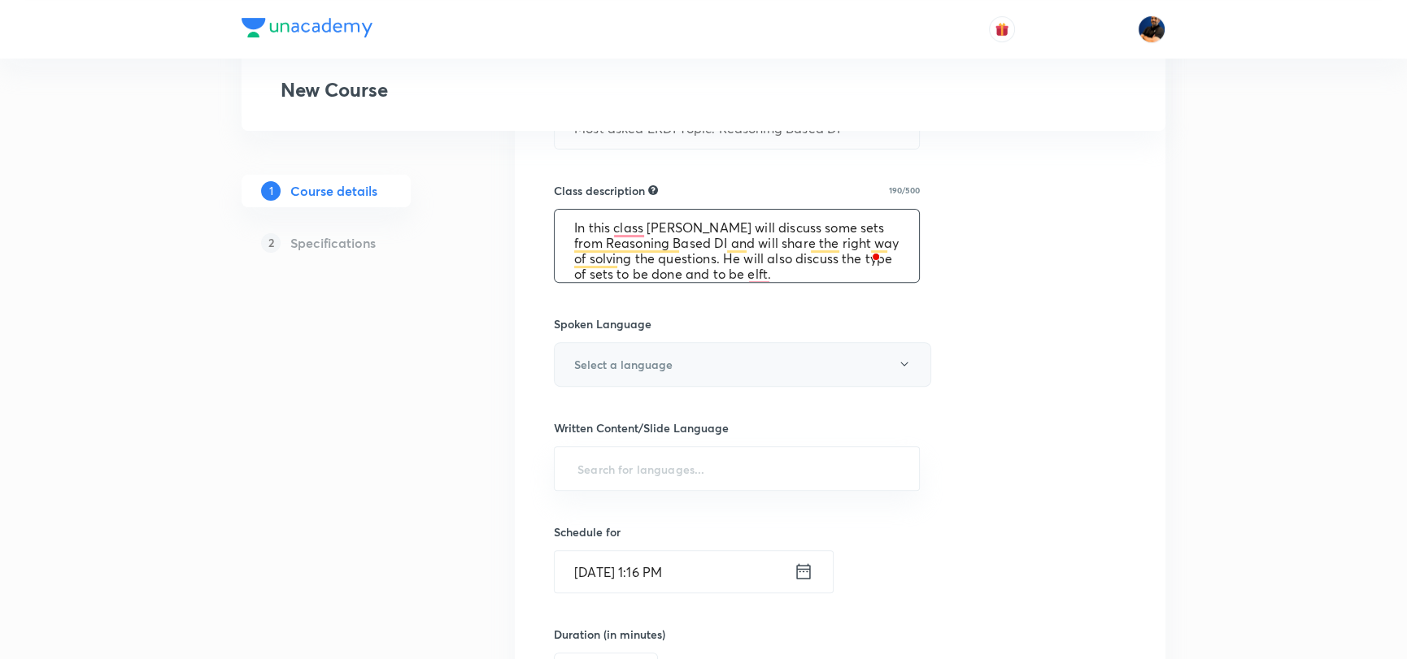
type textarea "In this class [PERSON_NAME] will discuss some sets from Reasoning Based DI and …"
click at [608, 362] on h6 "Select a language" at bounding box center [623, 364] width 98 height 17
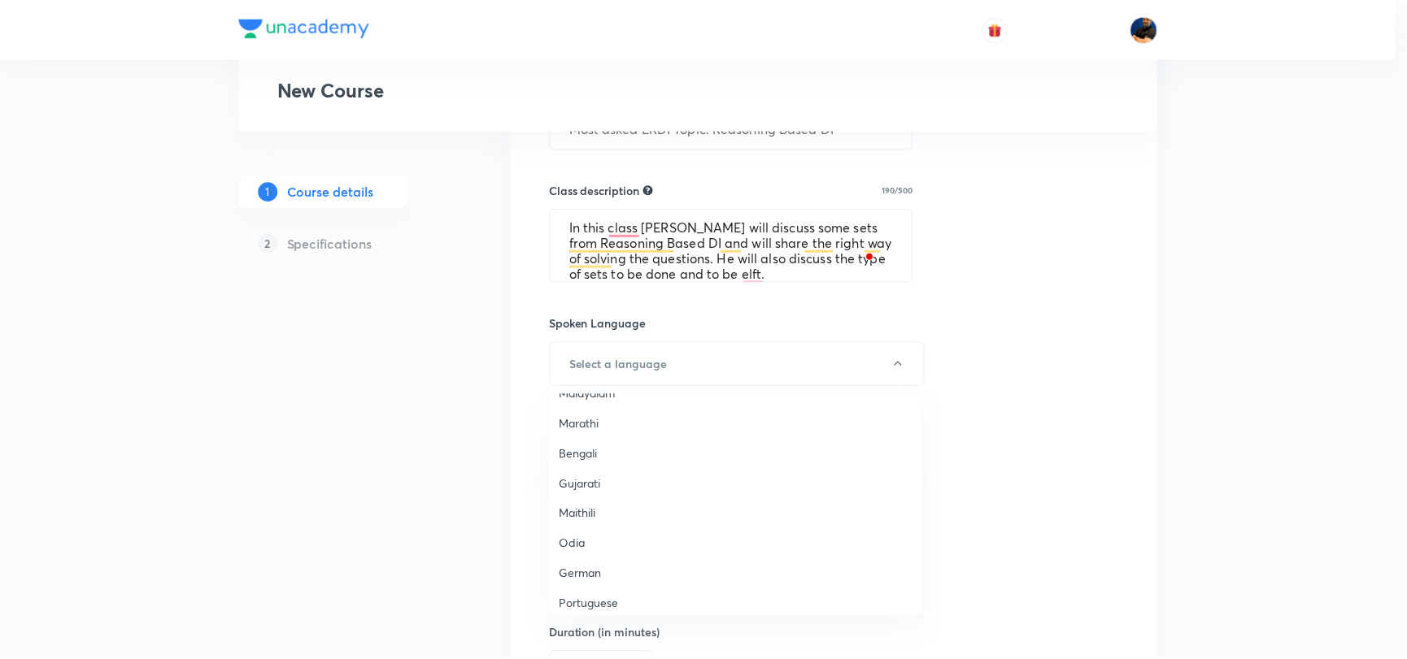
scroll to position [481, 0]
click at [600, 598] on span "Hinglish" at bounding box center [740, 596] width 356 height 17
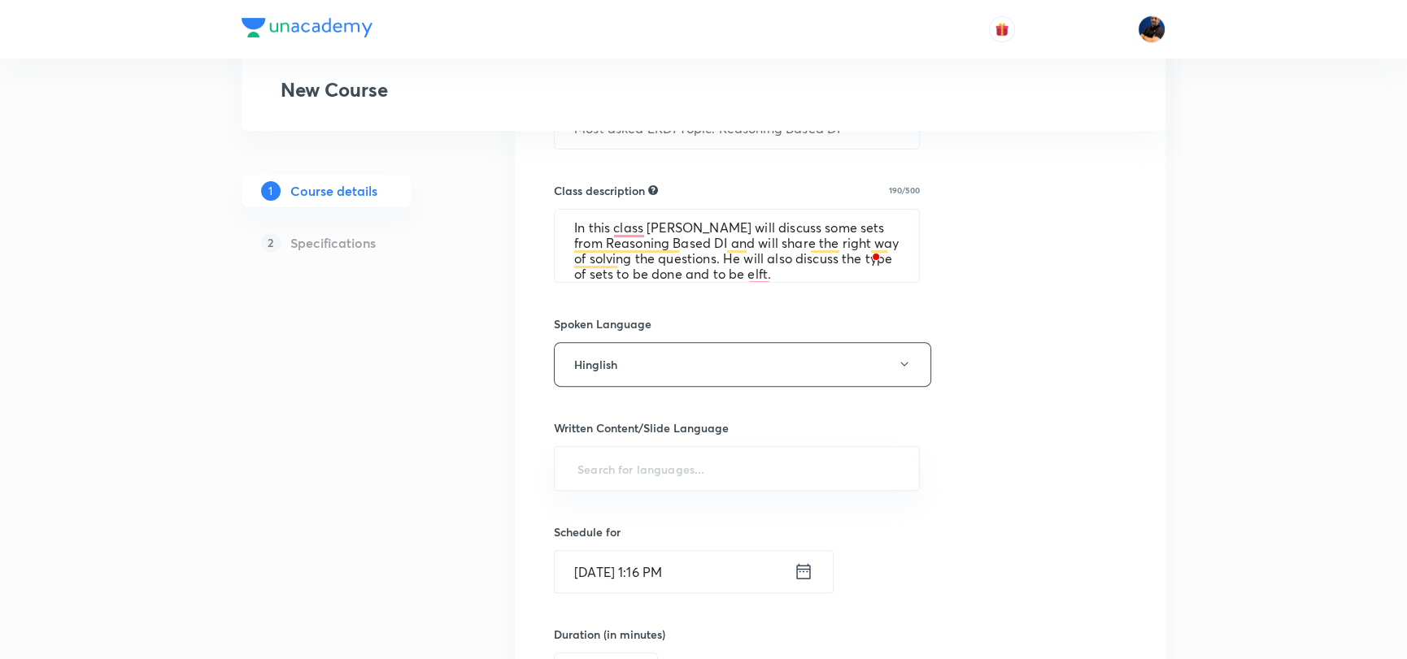
click at [997, 399] on div "Select a goal CAT & Other MBA Entrance Tests ​ Class type Live Course type Onli…" at bounding box center [840, 309] width 572 height 1356
click at [616, 463] on input "text" at bounding box center [736, 469] width 325 height 30
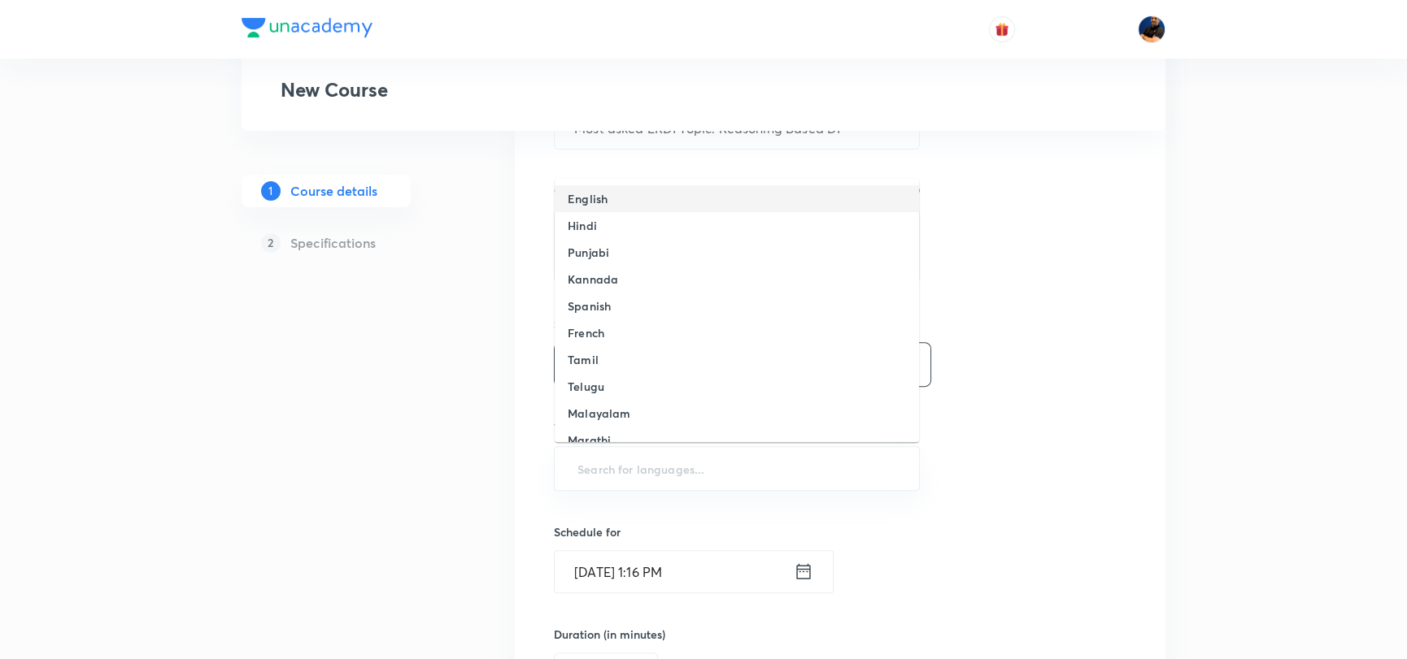
click at [577, 201] on h6 "English" at bounding box center [588, 198] width 40 height 17
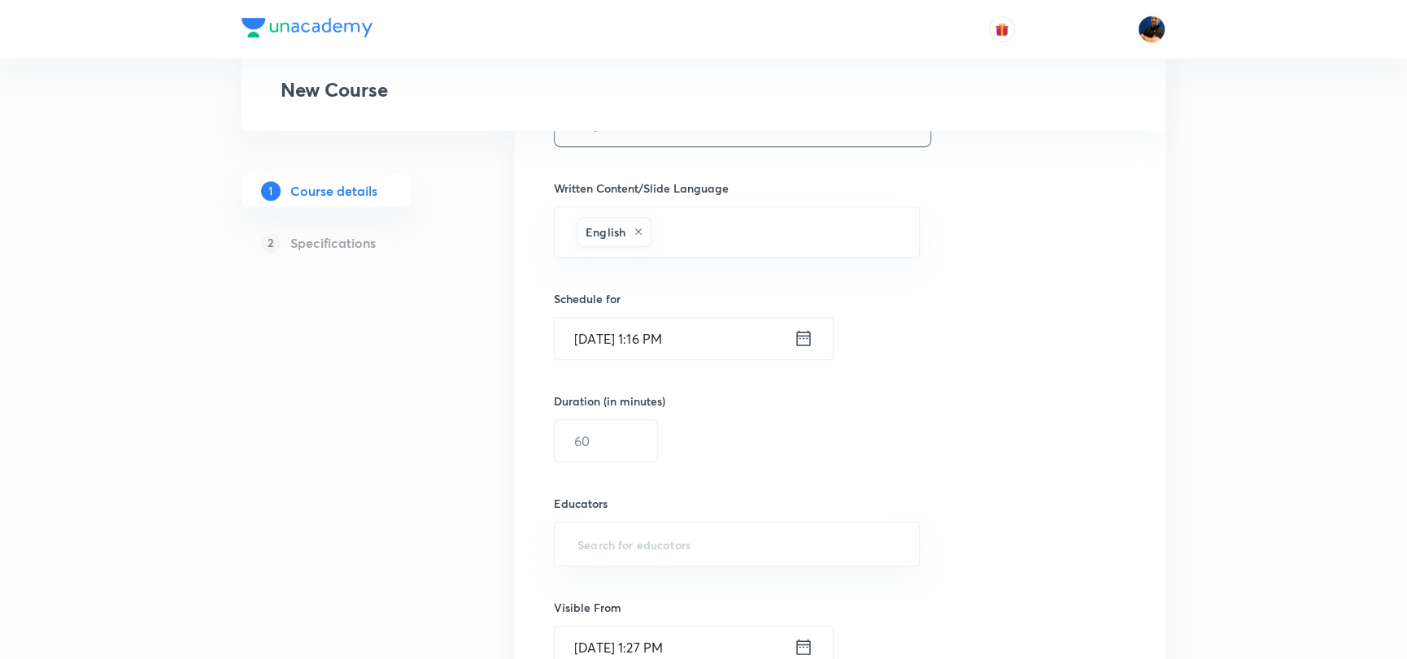
scroll to position [894, 0]
click at [601, 330] on input "Sep 2, 2025, 1:16 PM" at bounding box center [674, 333] width 239 height 41
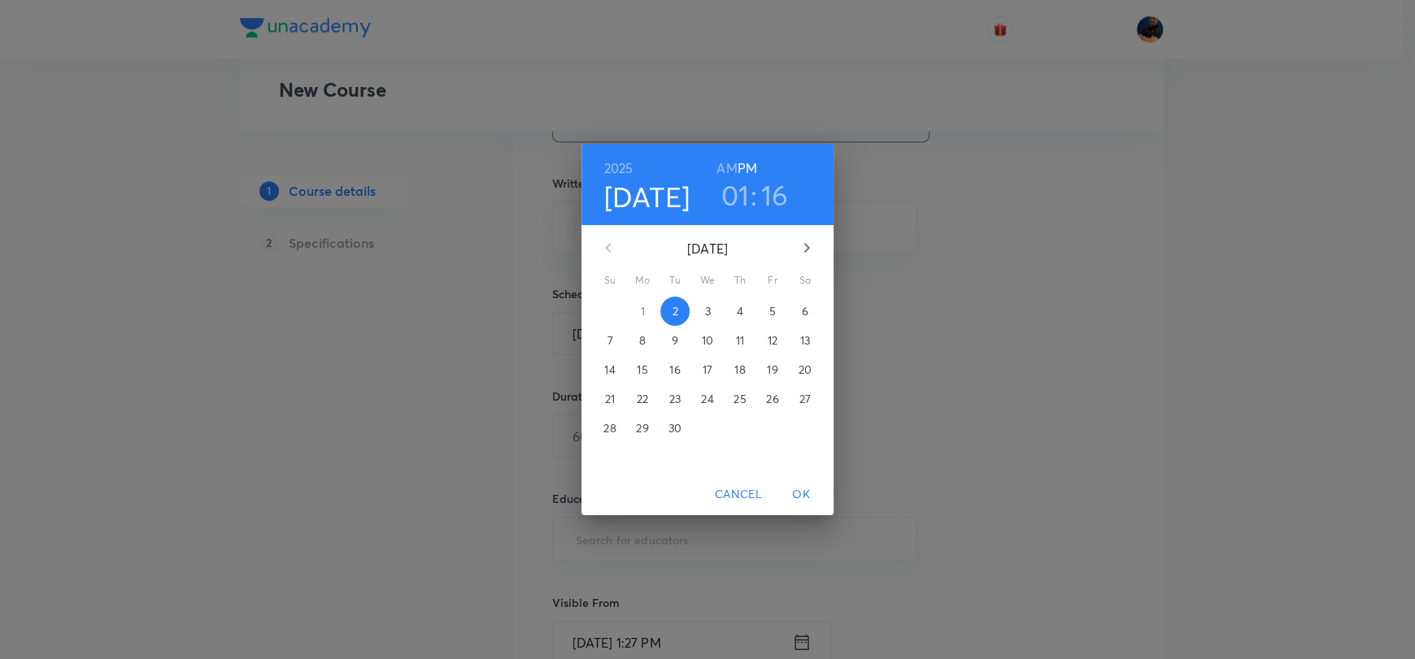
click at [807, 307] on p "6" at bounding box center [805, 311] width 7 height 16
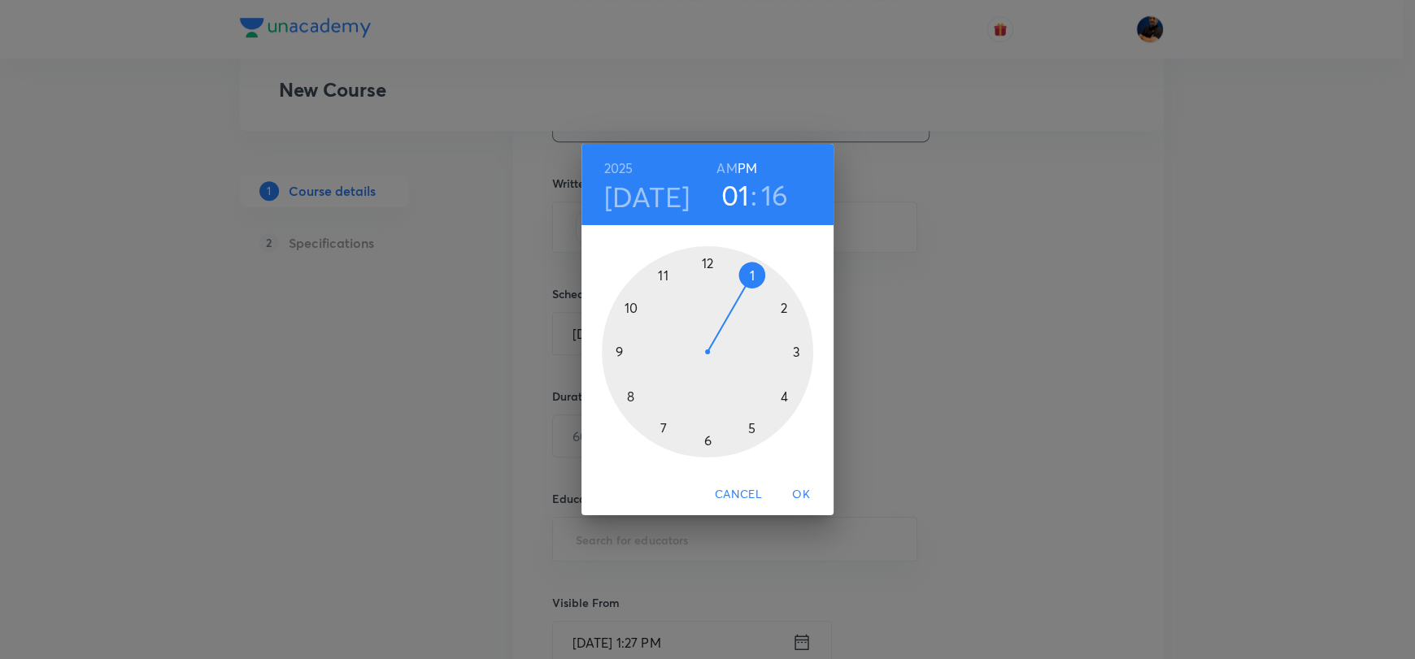
click at [660, 272] on div at bounding box center [707, 351] width 211 height 211
click at [709, 259] on div at bounding box center [707, 351] width 211 height 211
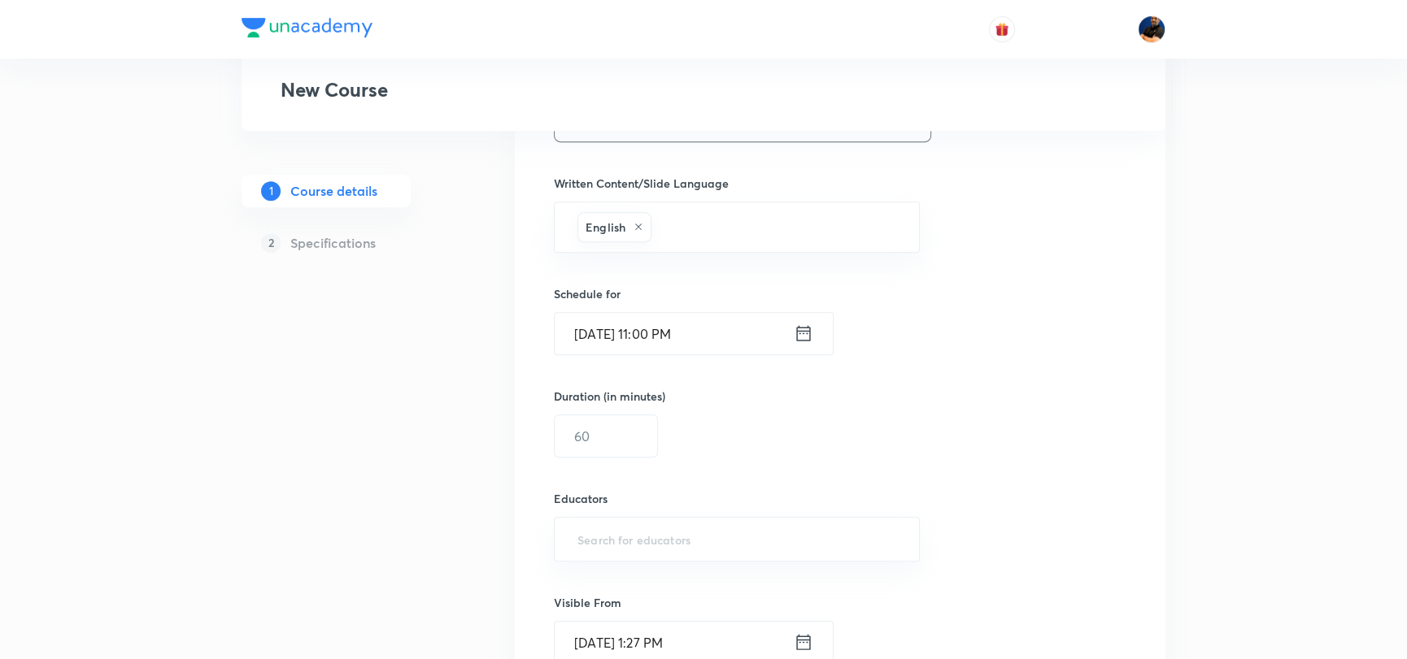
click at [686, 333] on input "Sep 6, 2025, 11:00 PM" at bounding box center [674, 333] width 239 height 41
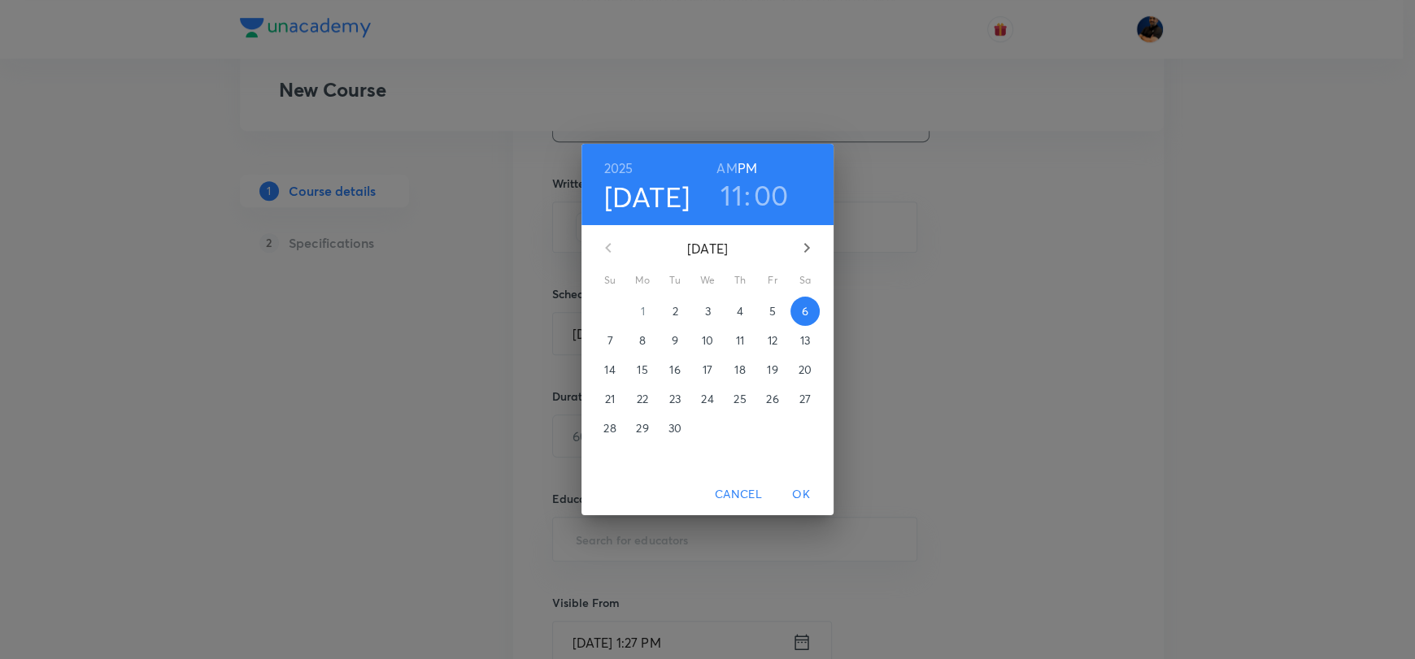
click at [730, 164] on h6 "AM" at bounding box center [726, 168] width 20 height 23
click at [800, 494] on span "OK" at bounding box center [800, 495] width 39 height 20
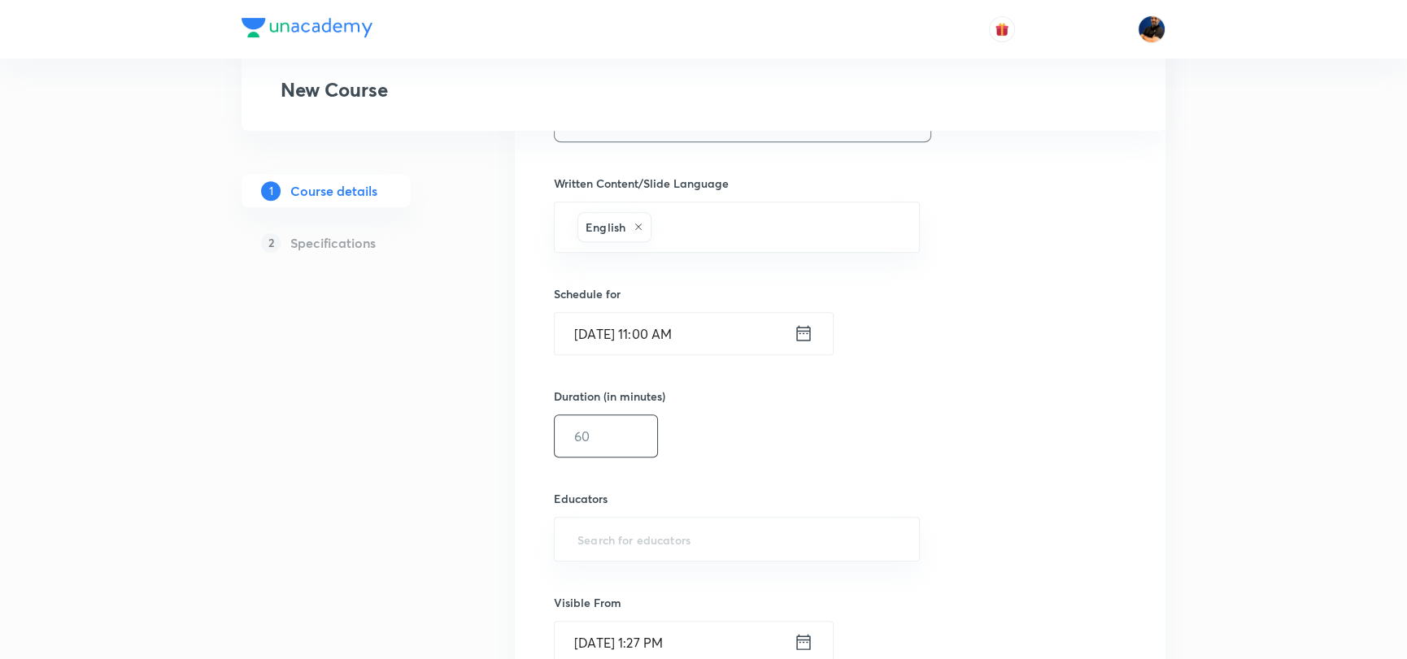
click at [577, 433] on input "text" at bounding box center [606, 436] width 102 height 41
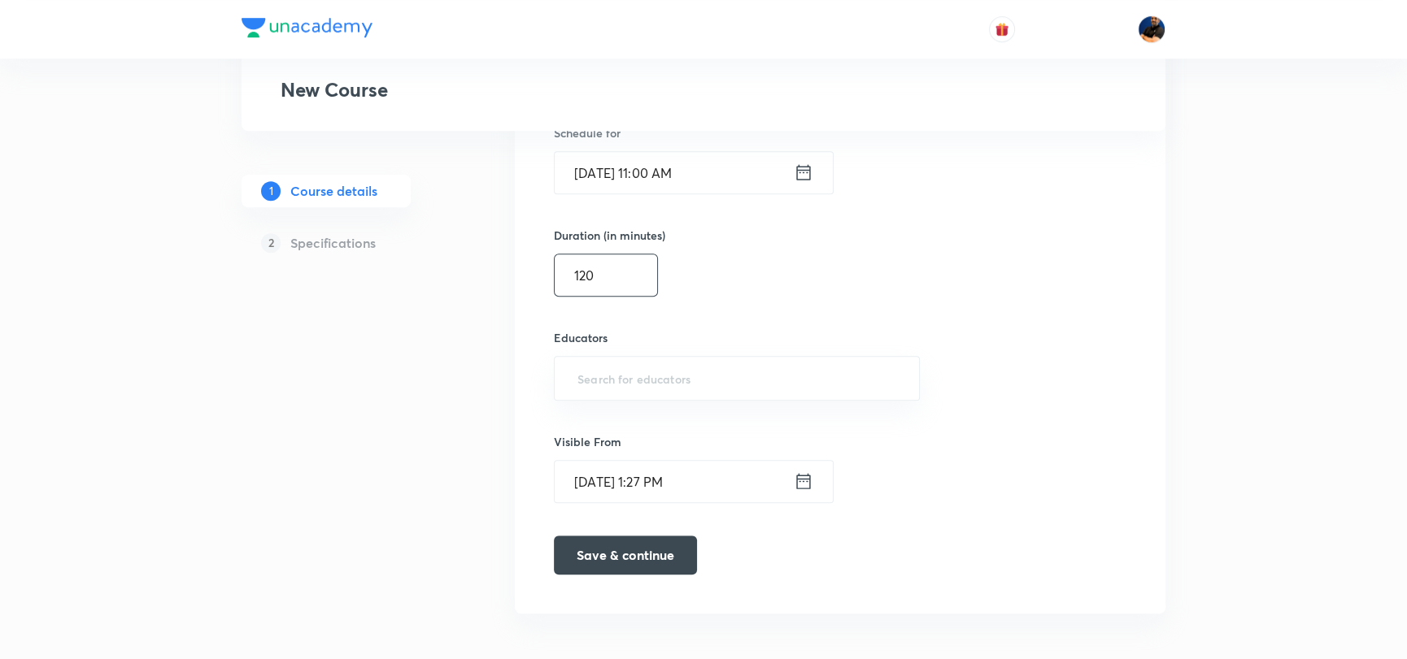
scroll to position [1056, 0]
type input "120"
click at [642, 372] on input "text" at bounding box center [736, 378] width 325 height 30
type input "saralnashier"
click at [716, 433] on h6 "Saral Nashier(SaralNashier)" at bounding box center [697, 428] width 175 height 17
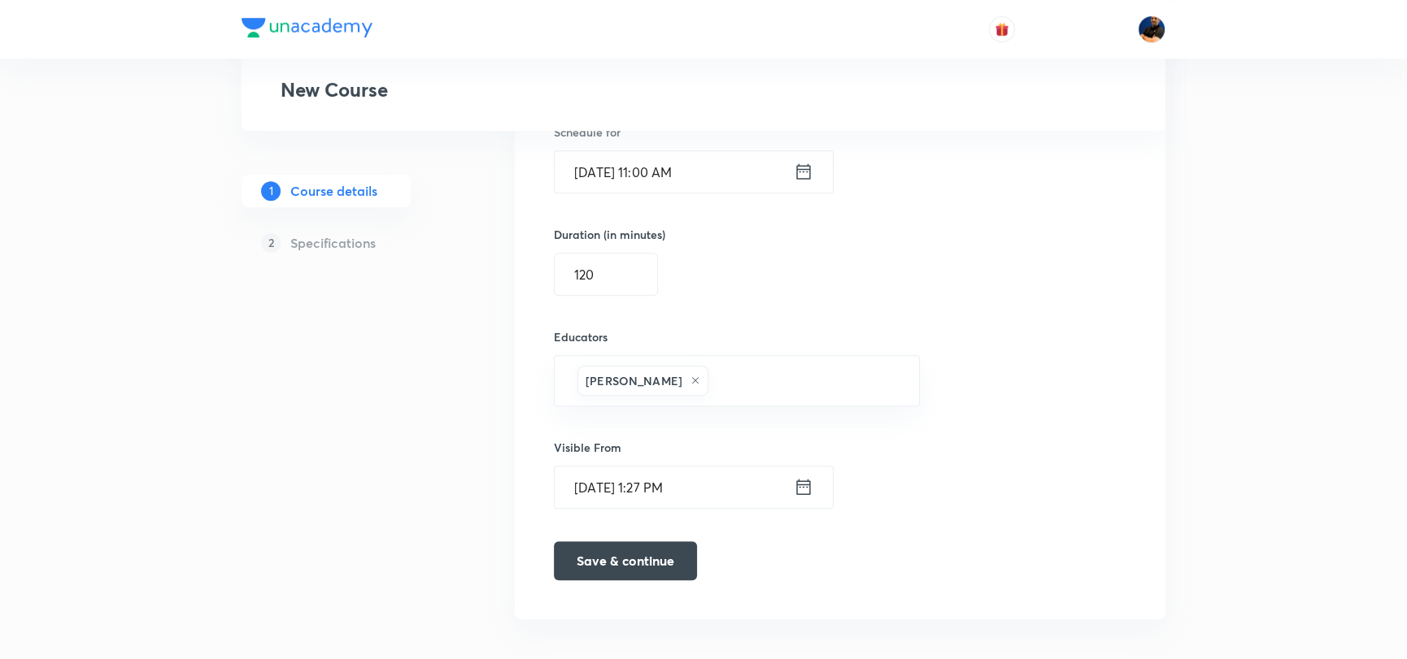
click at [884, 452] on h6 "Visible From" at bounding box center [720, 447] width 332 height 17
click at [607, 566] on button "Save & continue" at bounding box center [625, 559] width 143 height 39
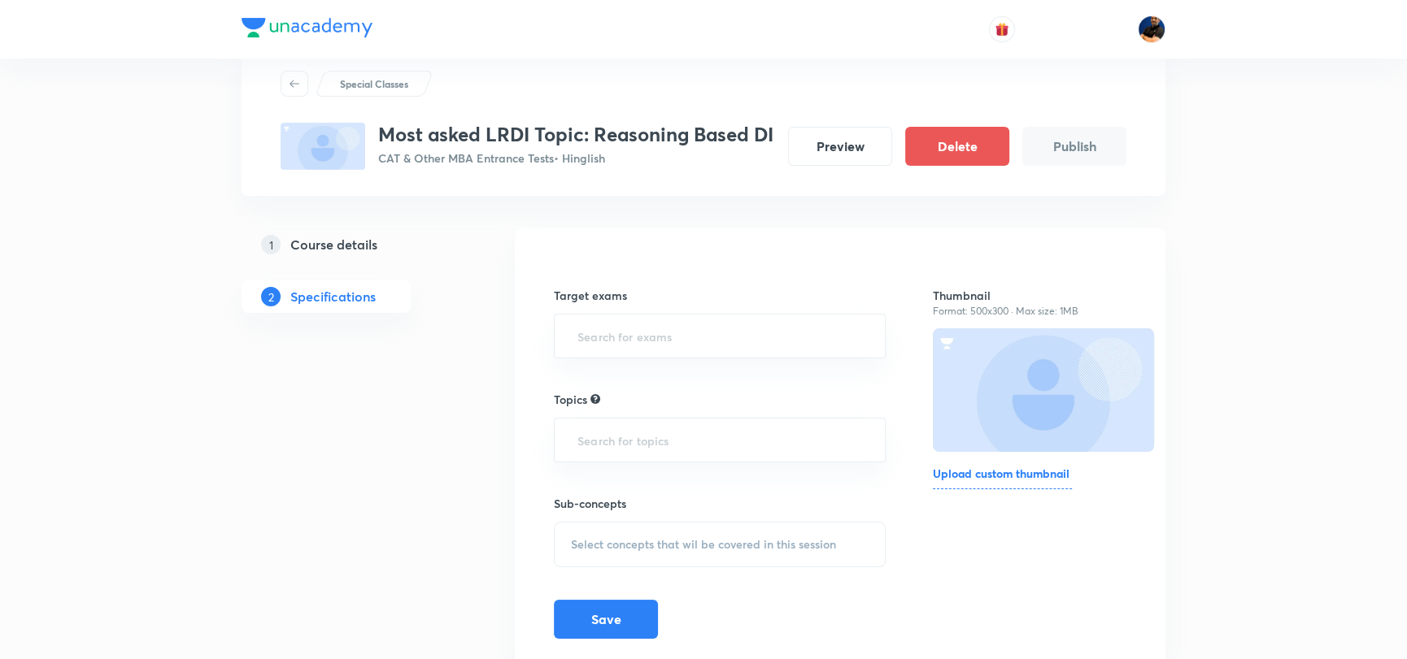
scroll to position [124, 0]
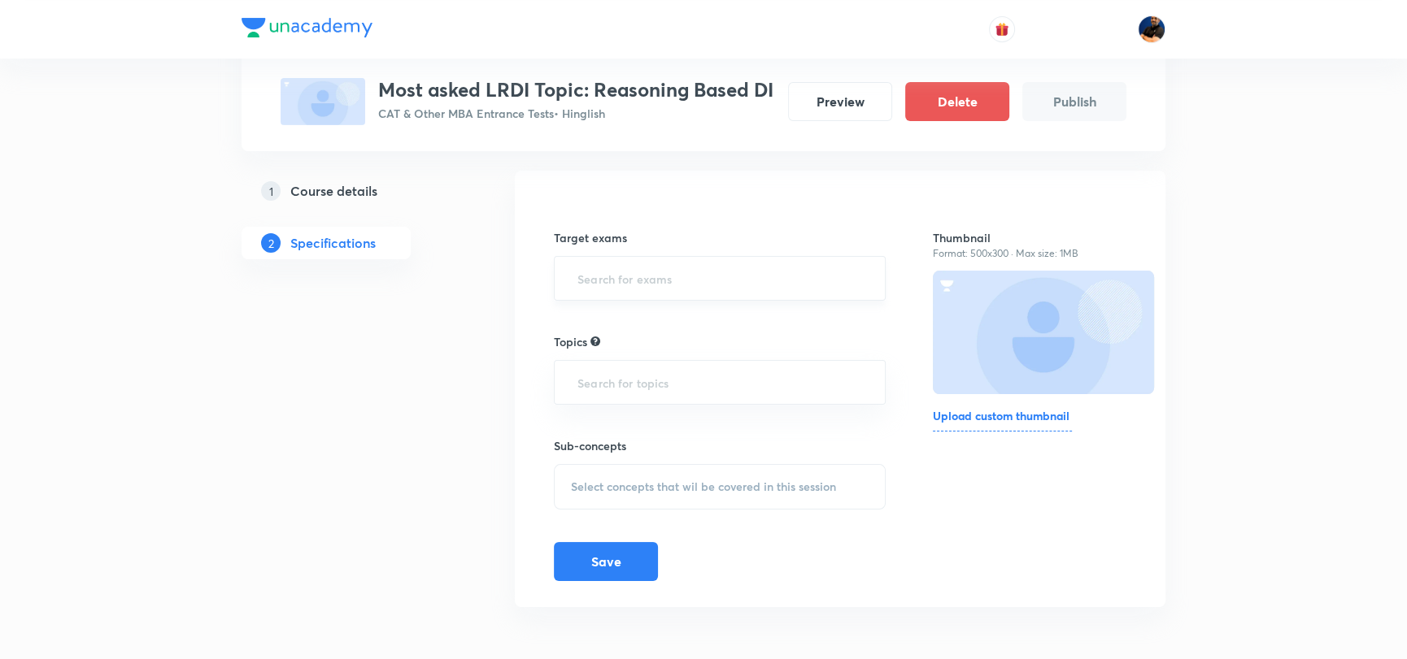
drag, startPoint x: 624, startPoint y: 270, endPoint x: 623, endPoint y: 281, distance: 10.6
click at [624, 276] on input "text" at bounding box center [719, 278] width 291 height 30
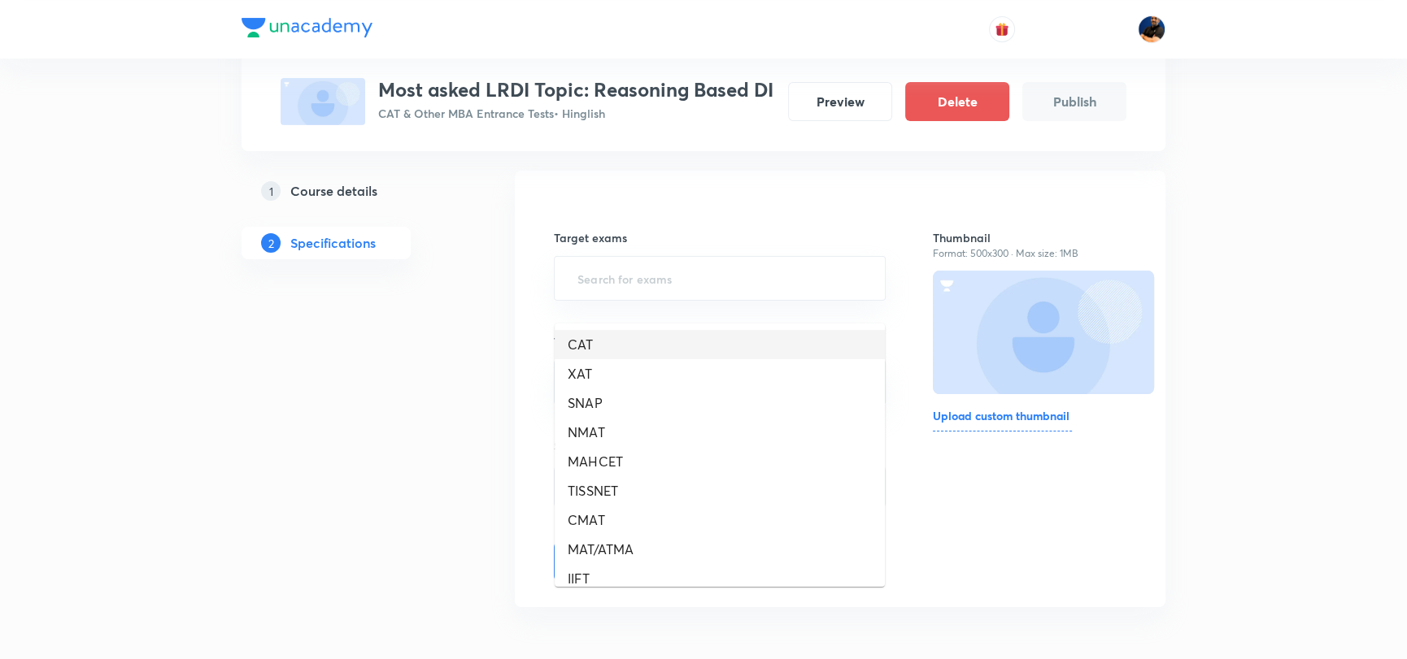
click at [606, 330] on li "CAT" at bounding box center [720, 344] width 330 height 29
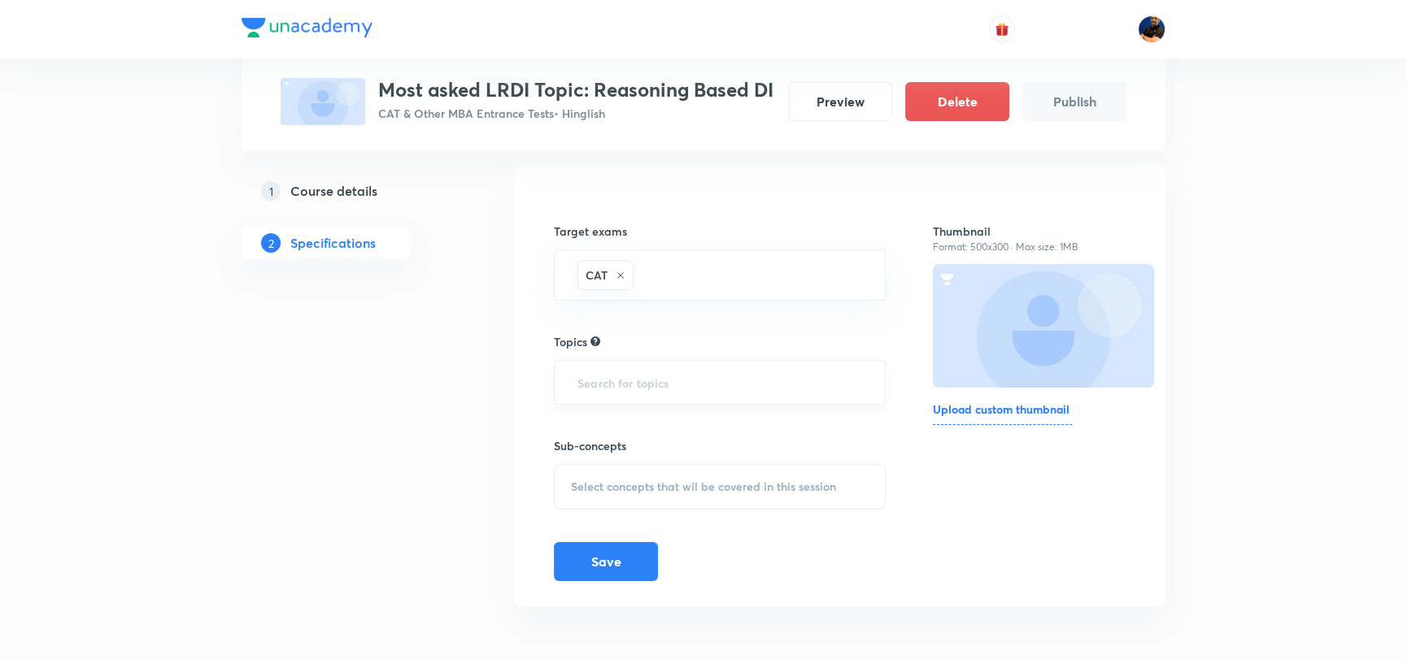
click at [640, 393] on input "text" at bounding box center [719, 383] width 291 height 30
click at [929, 471] on div "Target exams CAT ​ Topics ​ Sub-concepts Select concepts that wil be covered in…" at bounding box center [840, 385] width 572 height 391
click at [637, 380] on input "text" at bounding box center [719, 383] width 291 height 30
type input "LR"
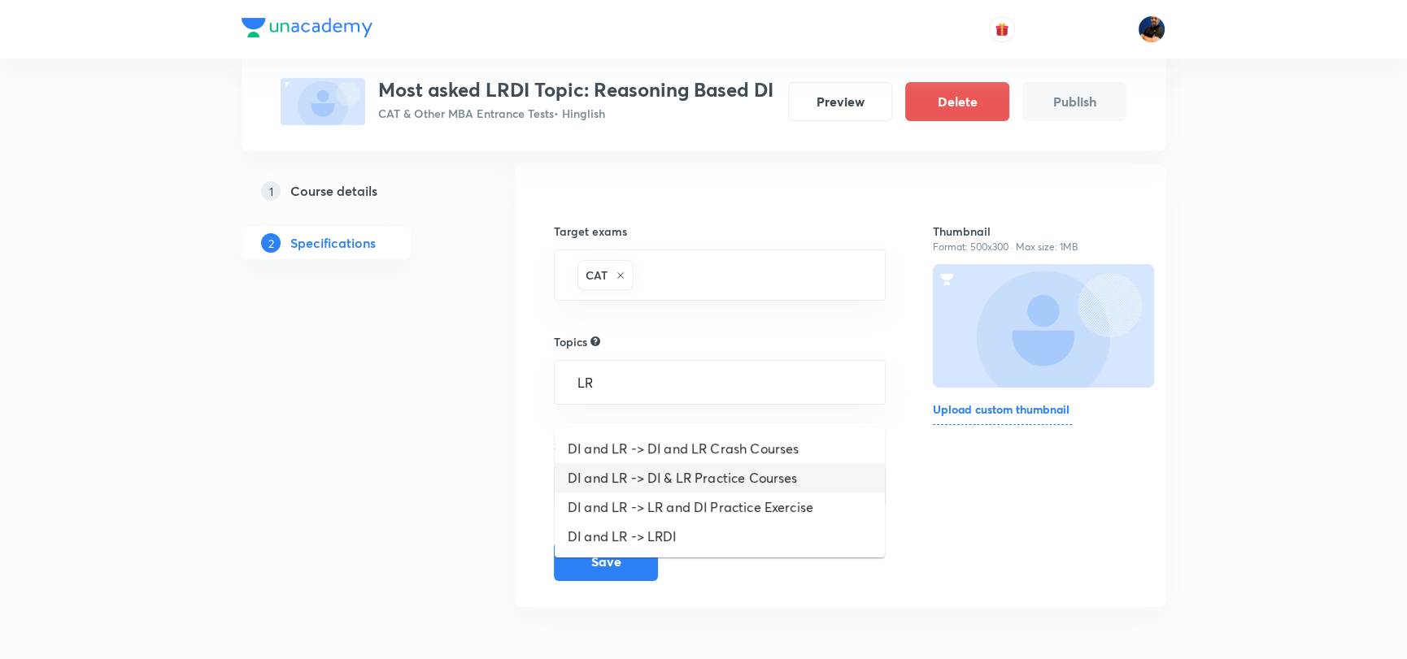
click at [656, 463] on li "DI and LR -> DI & LR Practice Courses" at bounding box center [720, 477] width 330 height 29
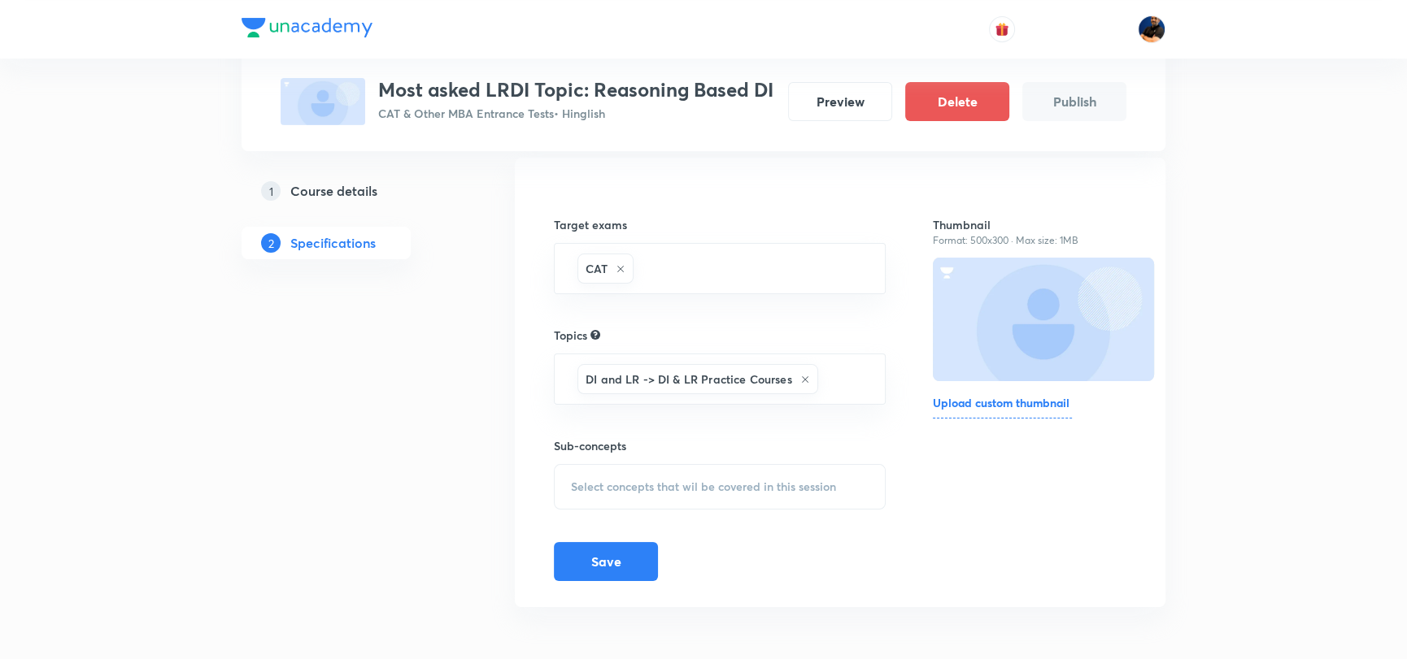
click at [896, 512] on div "Target exams CAT ​ Topics DI and LR -> DI & LR Practice Courses ​ Sub-concepts …" at bounding box center [840, 383] width 572 height 398
click at [598, 494] on span "Select concepts that wil be covered in this session" at bounding box center [703, 487] width 265 height 13
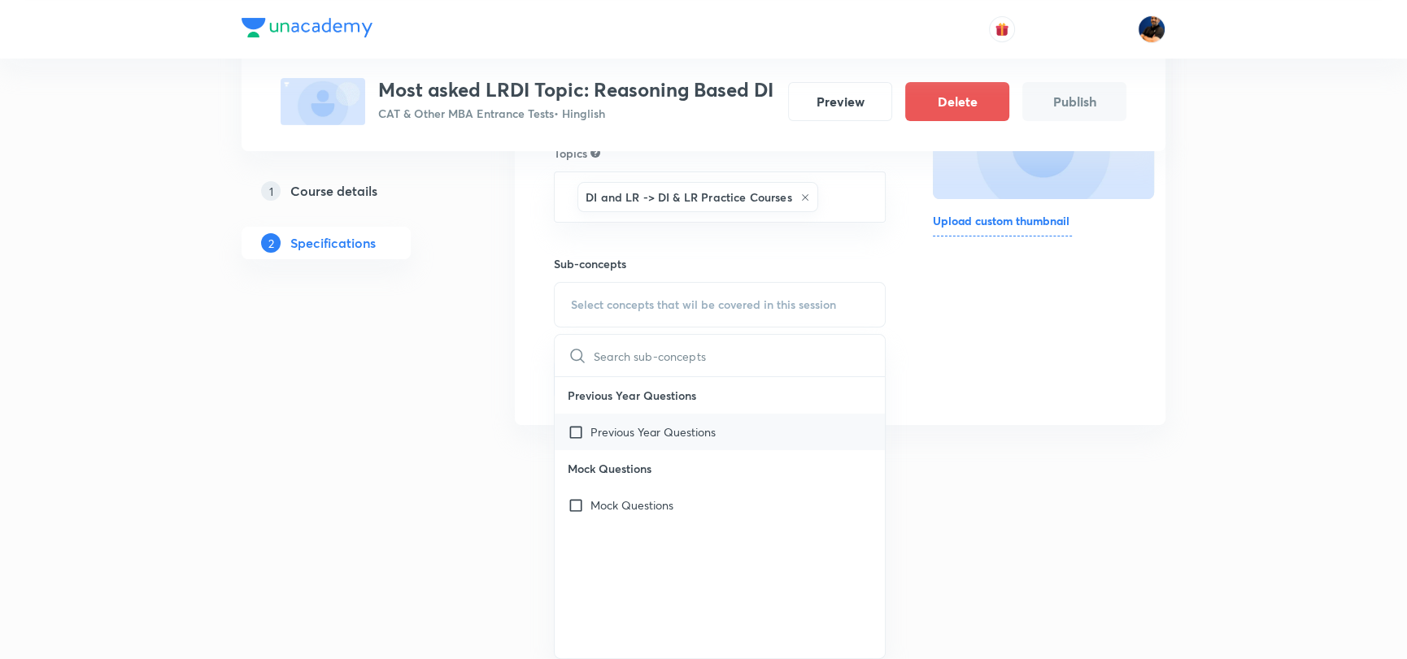
scroll to position [319, 0]
drag, startPoint x: 574, startPoint y: 502, endPoint x: 689, endPoint y: 501, distance: 114.7
click at [576, 503] on input "checkbox" at bounding box center [579, 505] width 23 height 17
checkbox input "true"
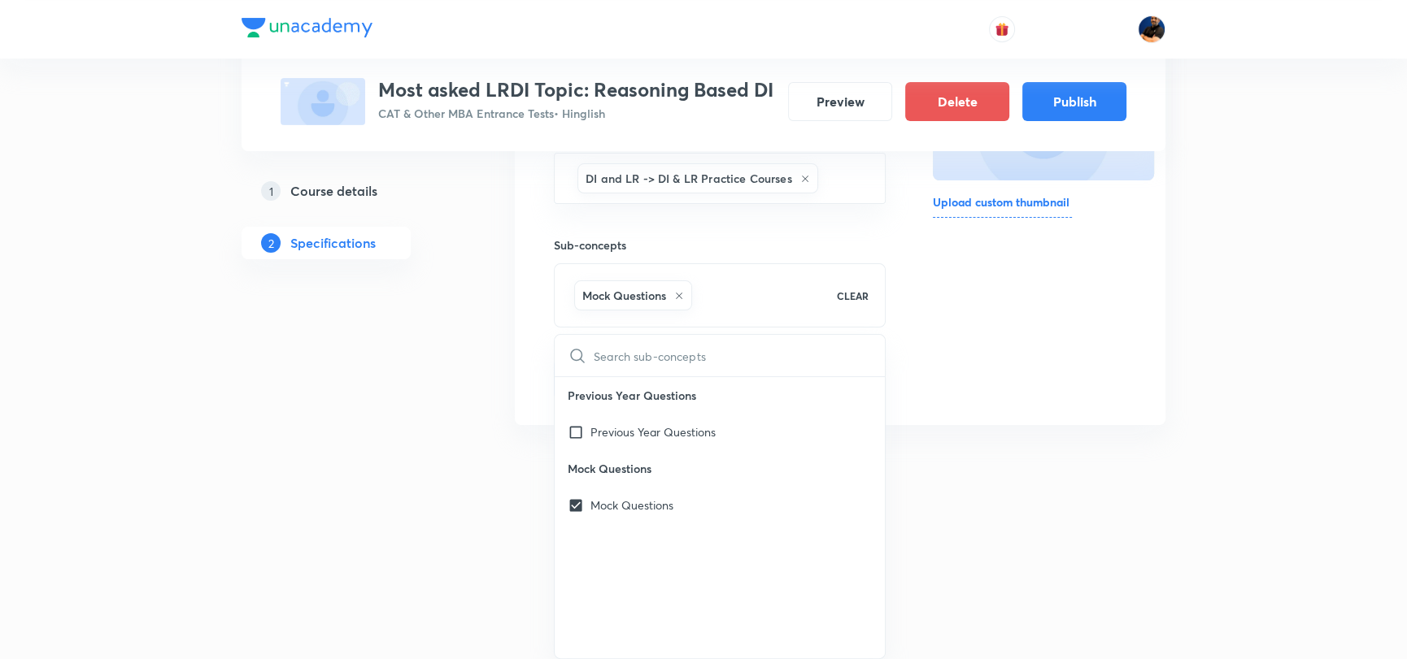
click at [996, 380] on div "Thumbnail Format: 500x300 · Max size: 1MB Upload custom thumbnail" at bounding box center [1030, 191] width 194 height 416
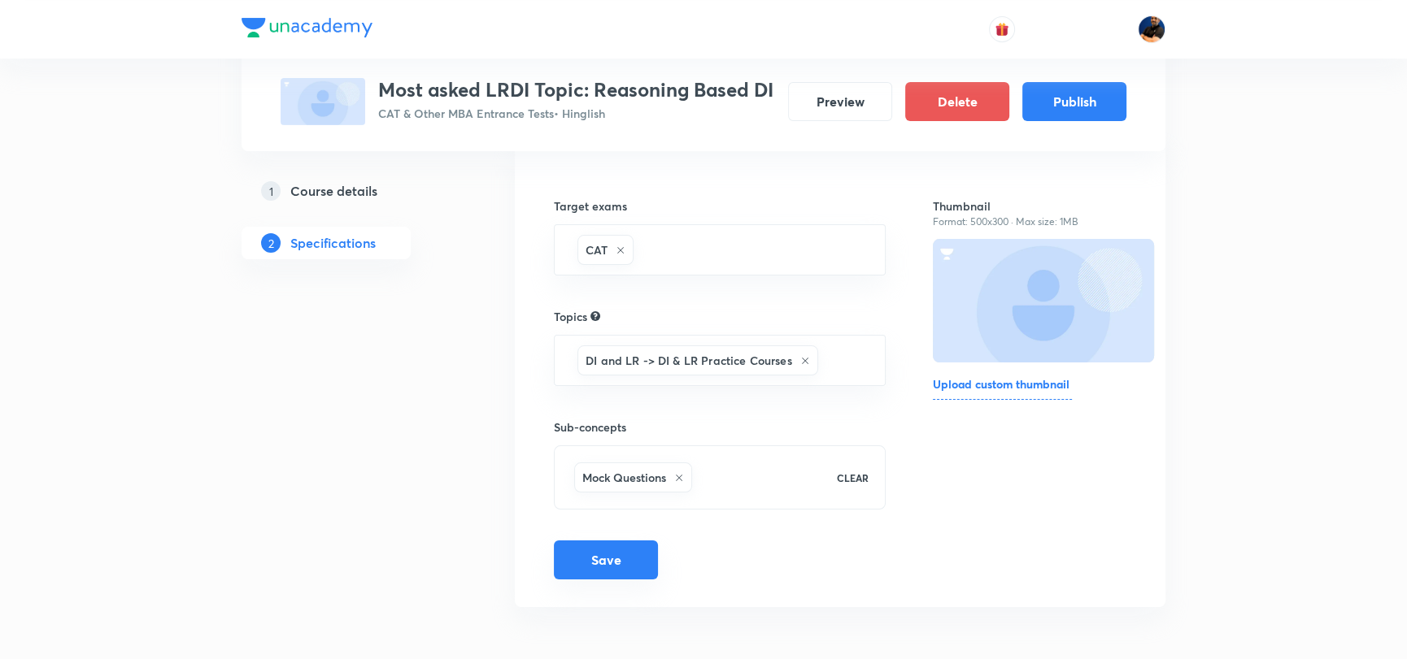
click at [606, 557] on button "Save" at bounding box center [606, 560] width 104 height 39
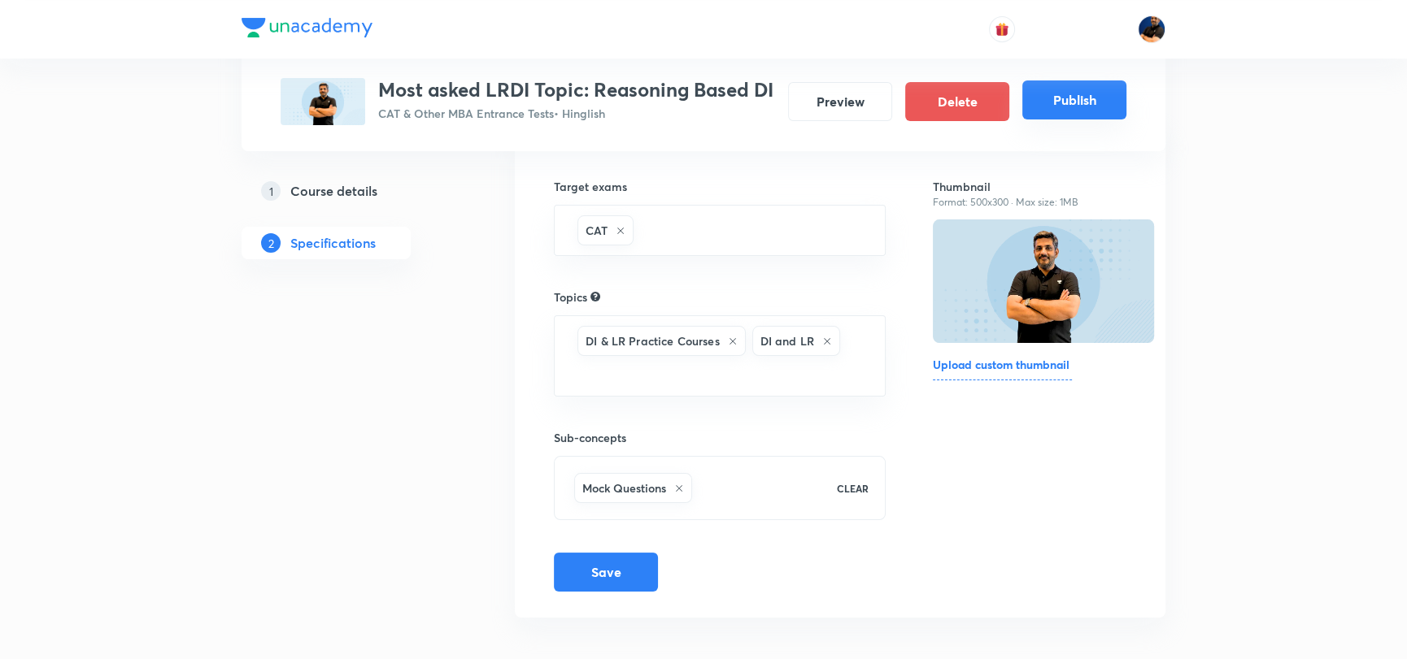
click at [1077, 106] on button "Publish" at bounding box center [1074, 100] width 104 height 39
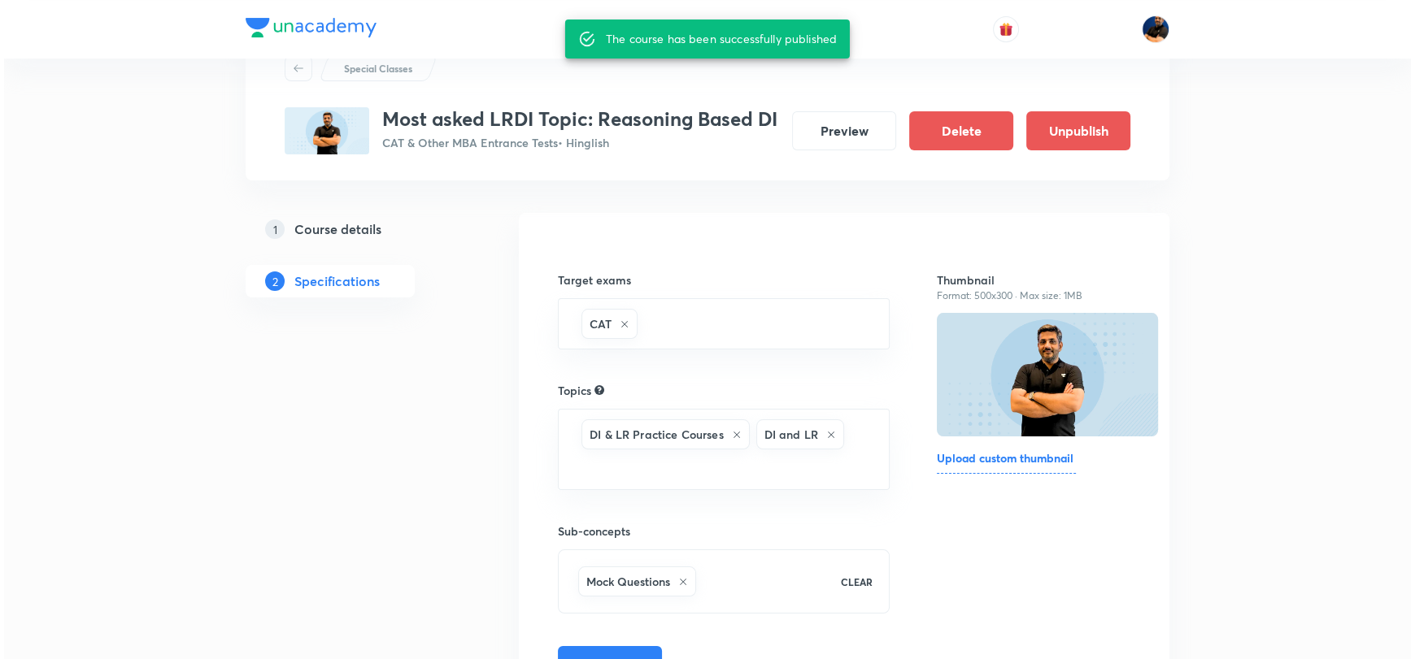
scroll to position [0, 0]
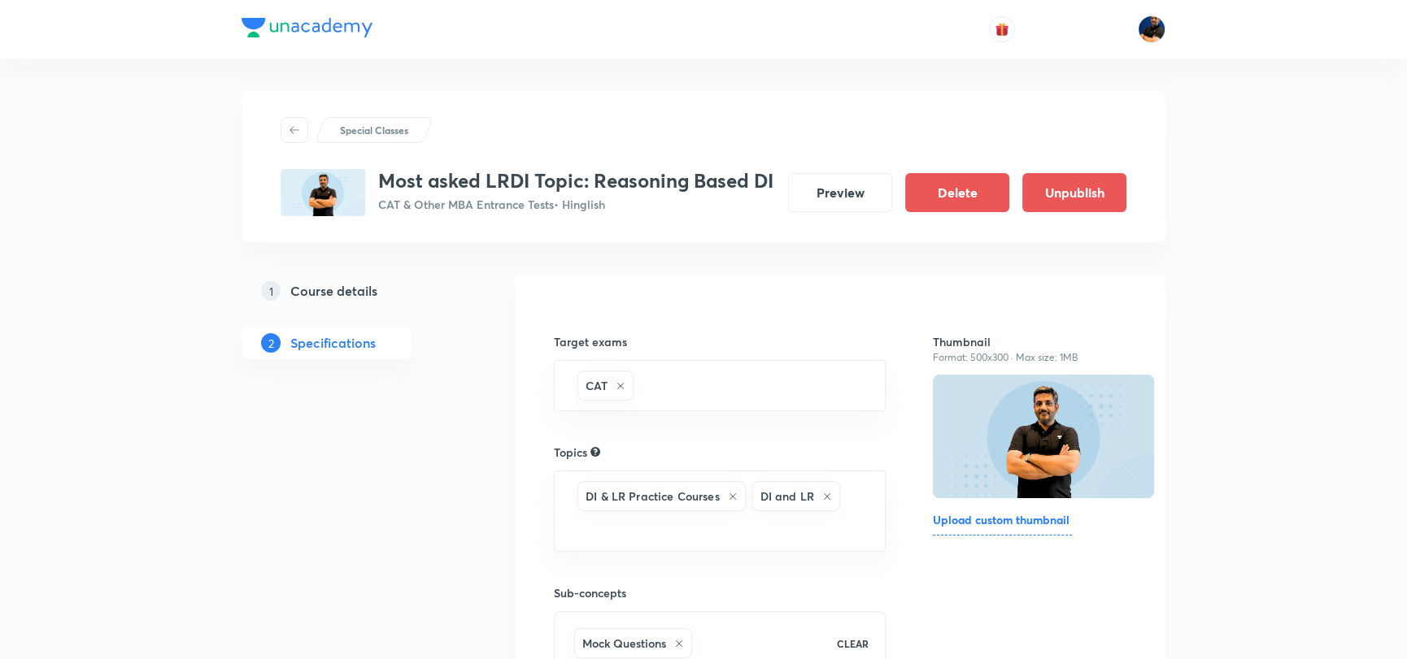
click at [295, 131] on icon at bounding box center [294, 130] width 13 height 13
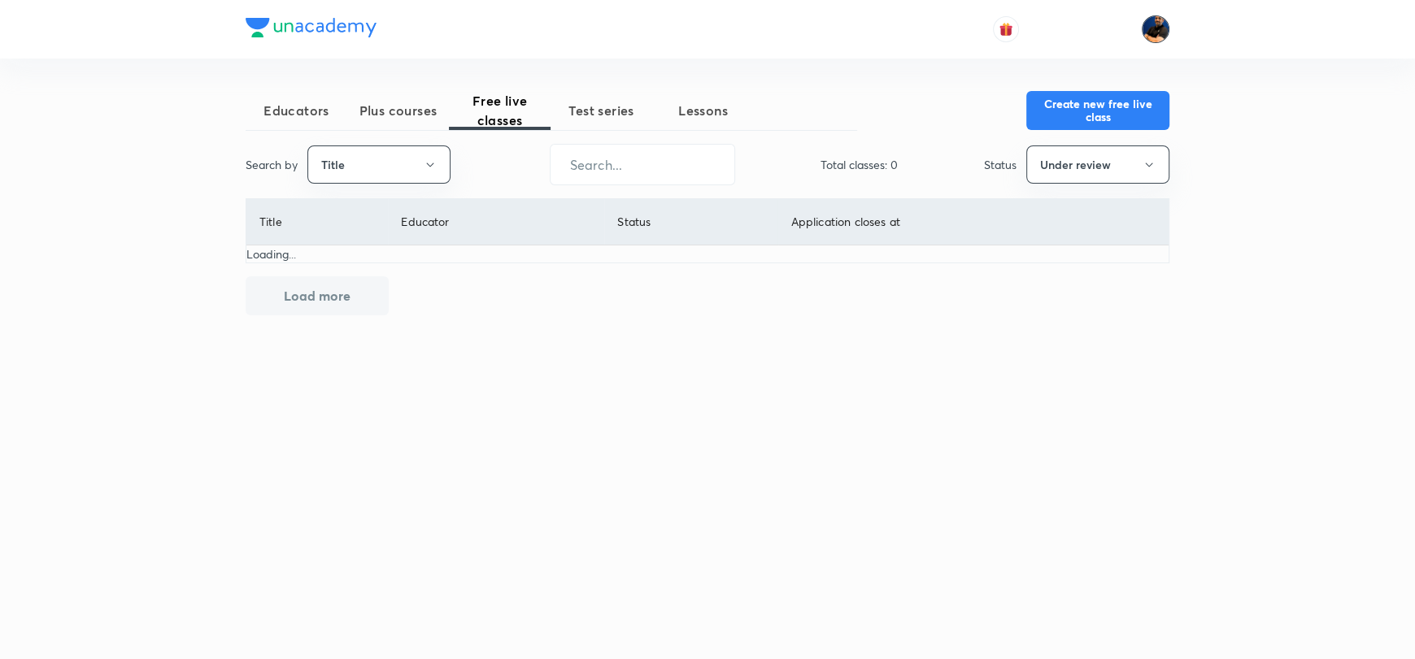
click at [1163, 25] on img at bounding box center [1156, 29] width 28 height 28
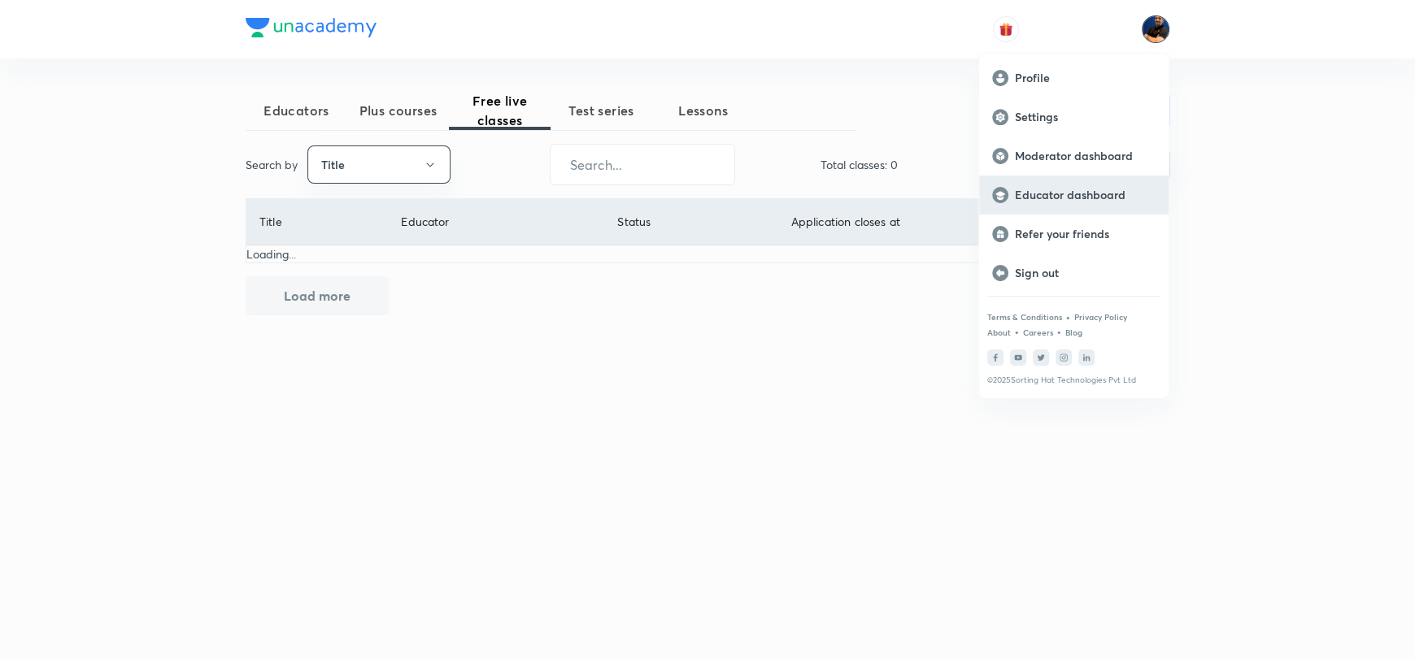
click at [1082, 206] on div "Educator dashboard" at bounding box center [1073, 195] width 189 height 39
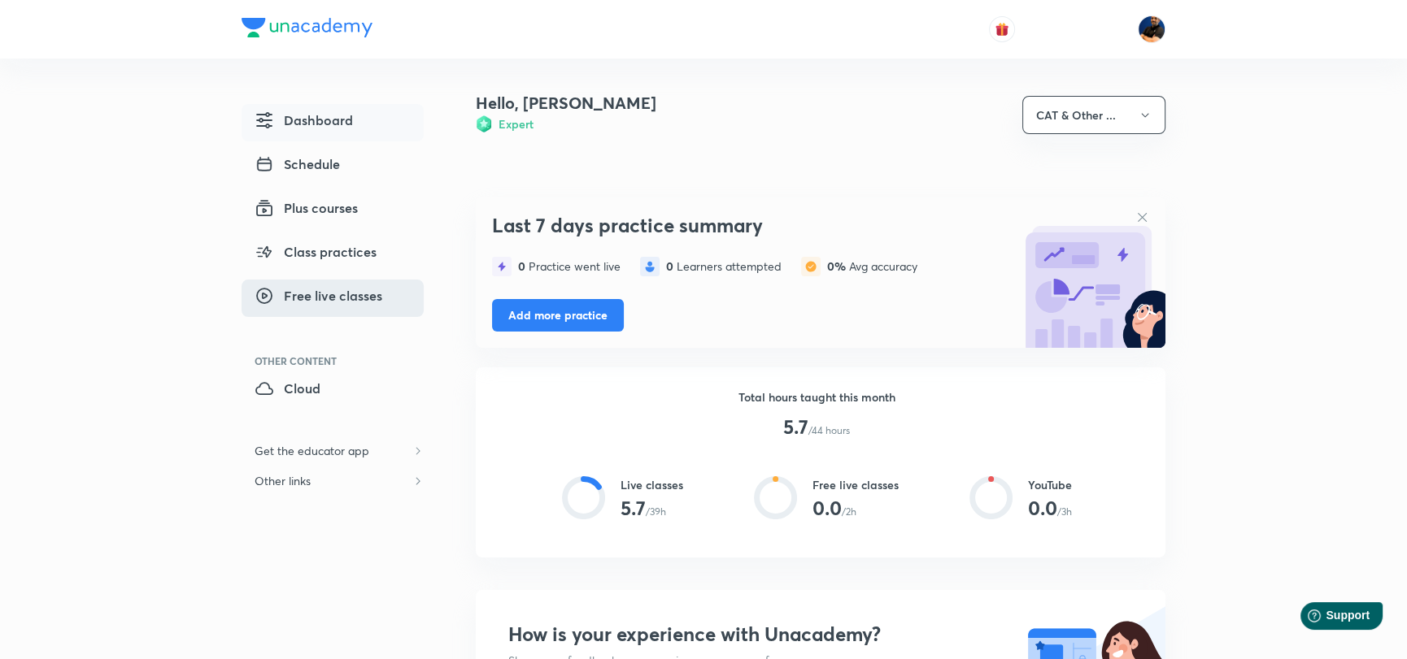
drag, startPoint x: 328, startPoint y: 290, endPoint x: 339, endPoint y: 294, distance: 11.8
click at [328, 290] on span "Free live classes" at bounding box center [319, 296] width 128 height 20
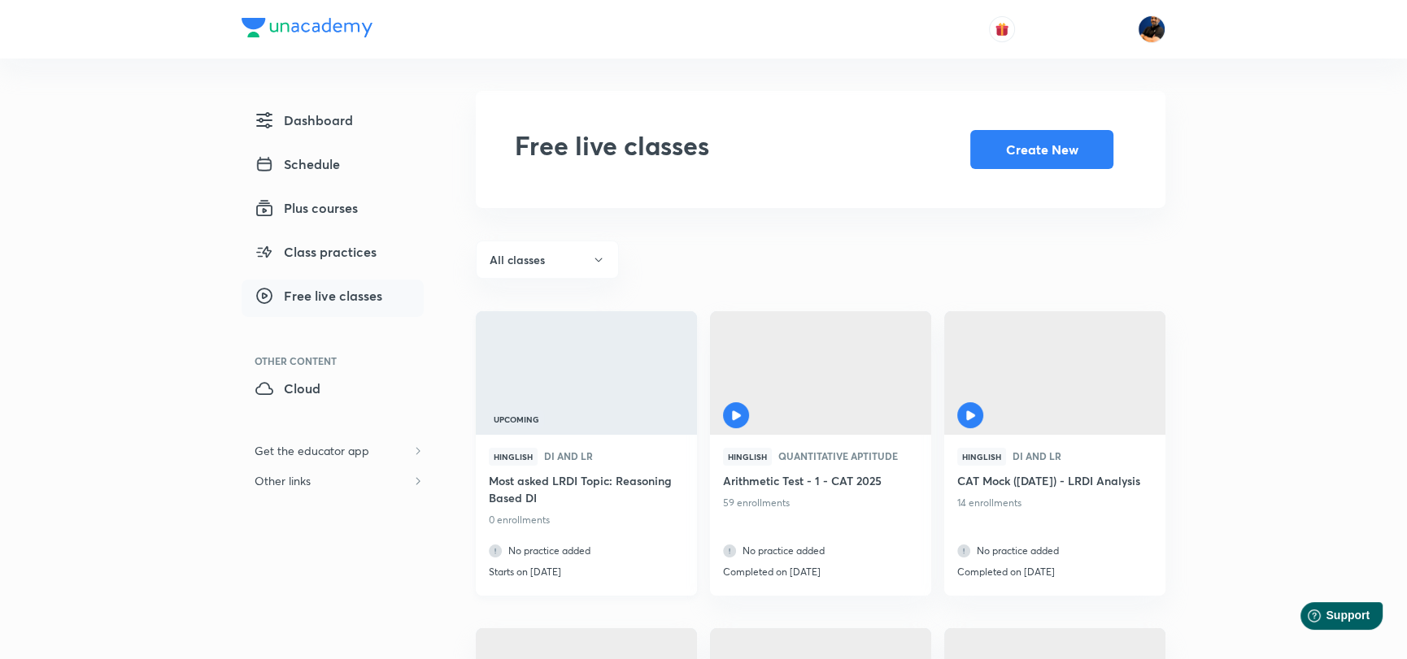
click at [598, 370] on img at bounding box center [585, 373] width 225 height 126
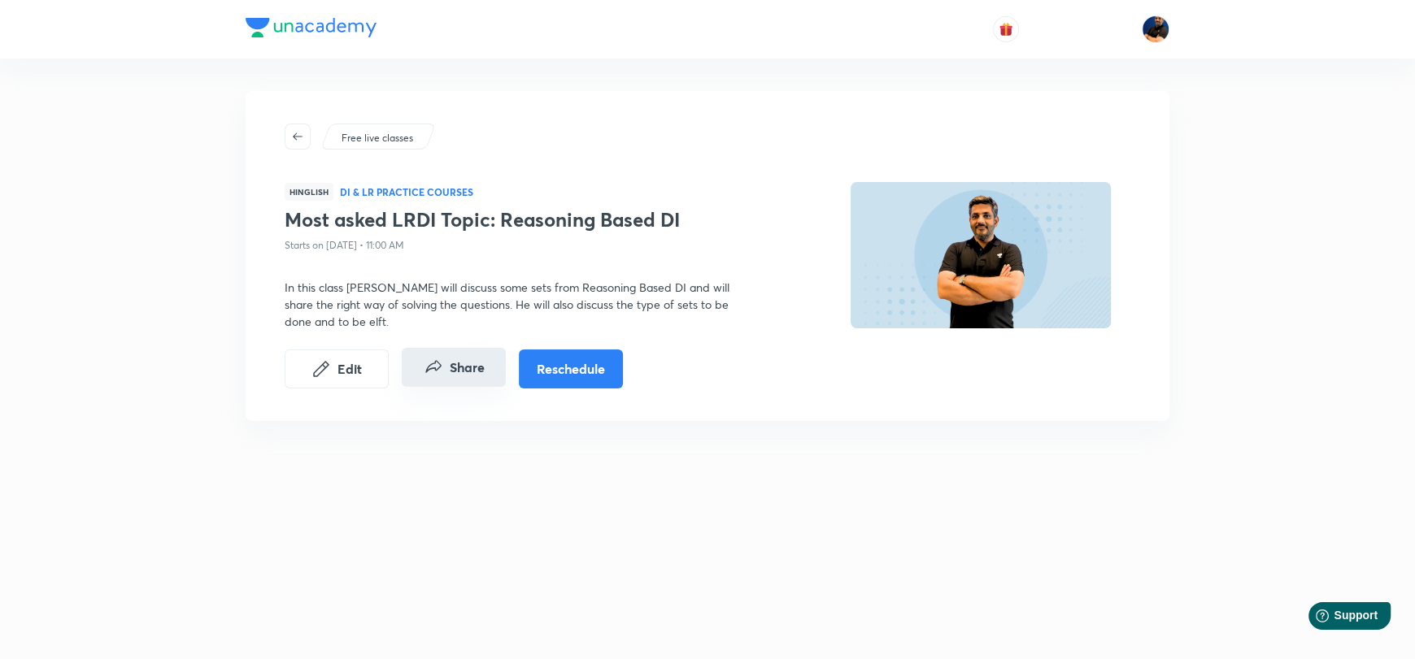
click at [442, 360] on icon "Share" at bounding box center [434, 368] width 20 height 20
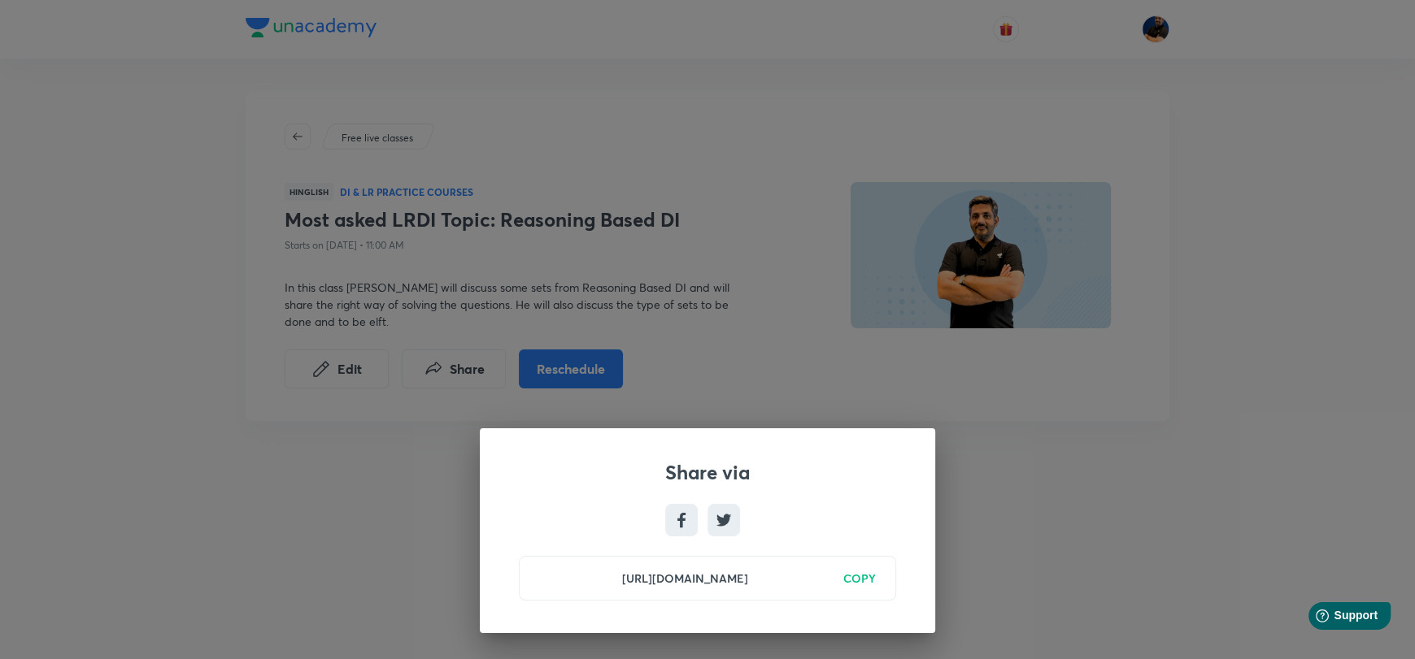
click at [868, 566] on div "https://unacademy.com/class/most-asked-lrdi-topic-reasoning-based-di/ZQVKU6JC C…" at bounding box center [707, 578] width 377 height 45
click at [866, 576] on h6 "COPY" at bounding box center [859, 578] width 33 height 17
click at [694, 162] on div "Share via [URL][DOMAIN_NAME] Copied" at bounding box center [707, 329] width 1415 height 659
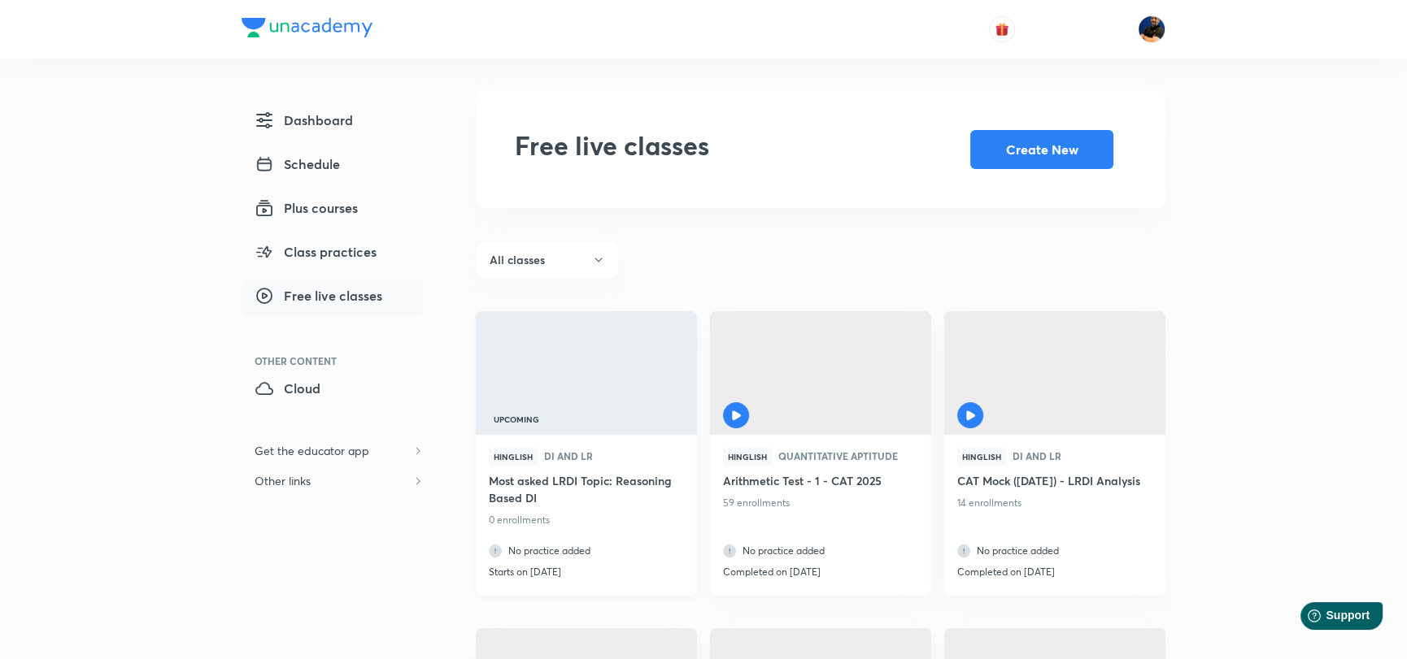
click at [604, 361] on img at bounding box center [585, 373] width 225 height 126
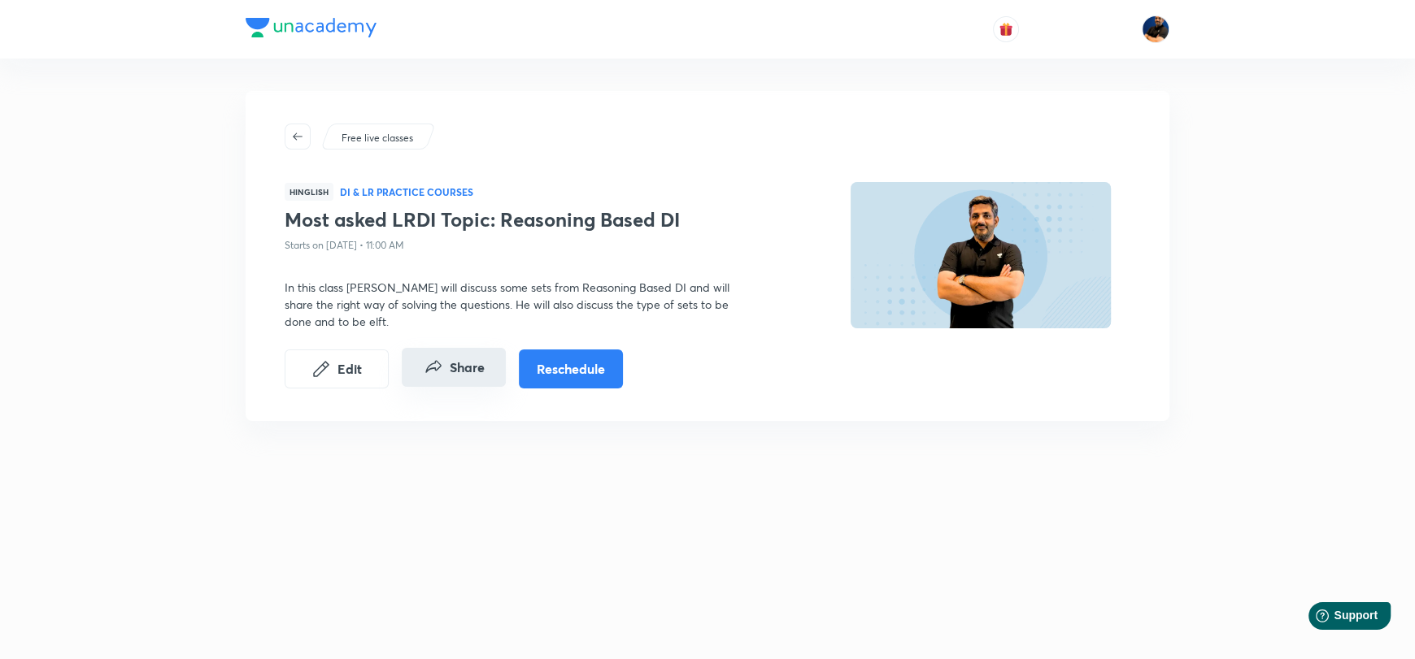
click at [468, 380] on button "Share" at bounding box center [454, 367] width 104 height 39
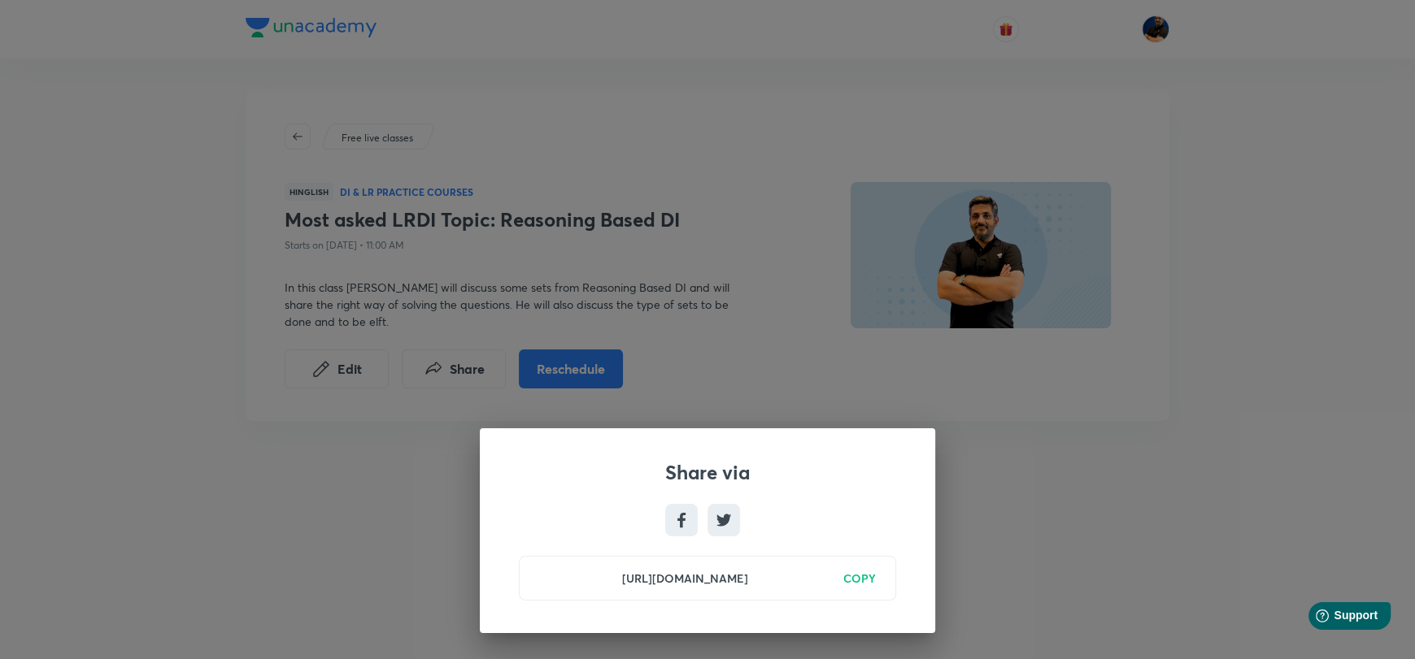
click at [863, 583] on h6 "COPY" at bounding box center [859, 578] width 33 height 17
